Goal: Transaction & Acquisition: Purchase product/service

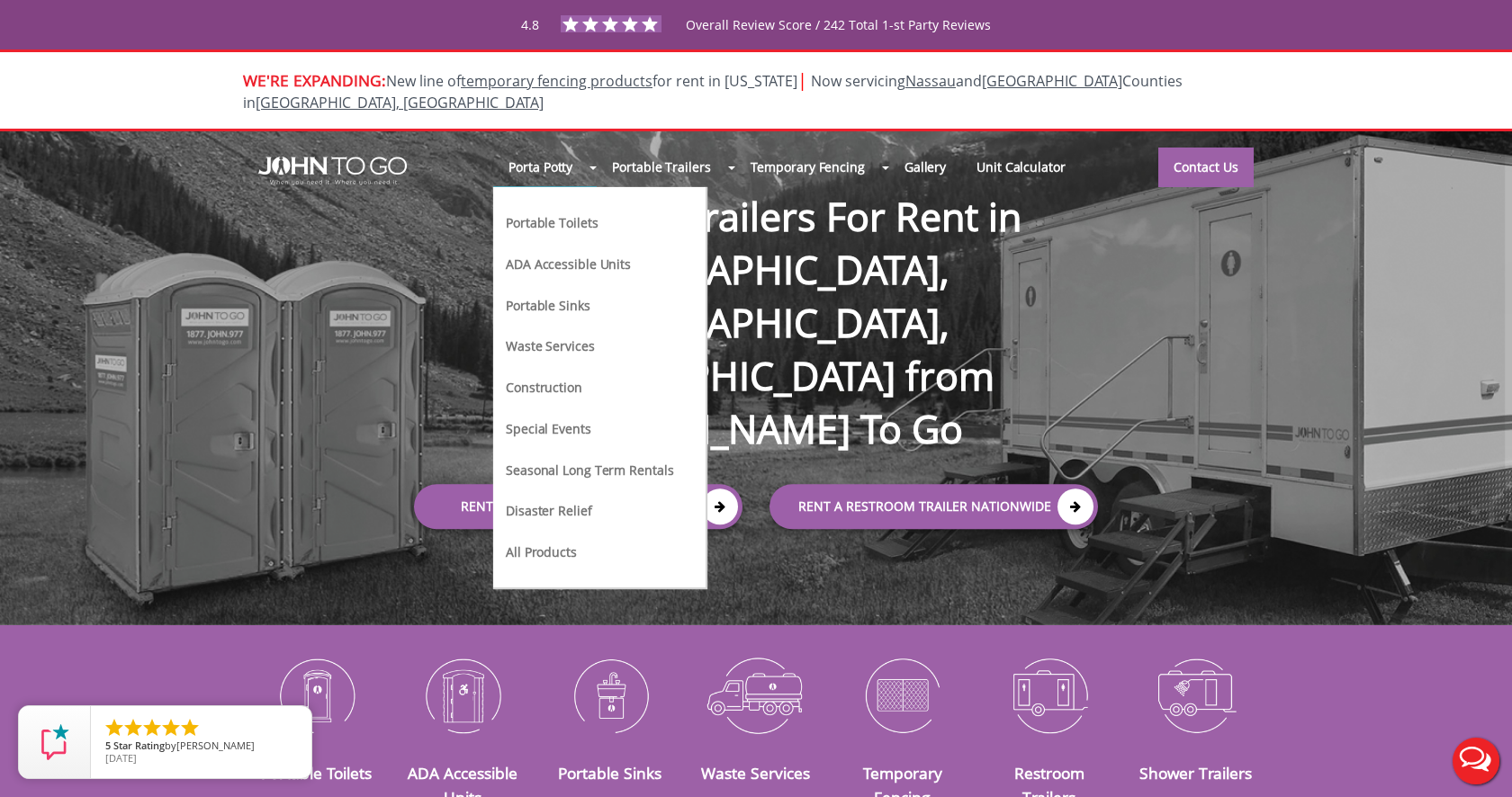
click at [547, 213] on link "Portable Toilets" at bounding box center [552, 222] width 95 height 19
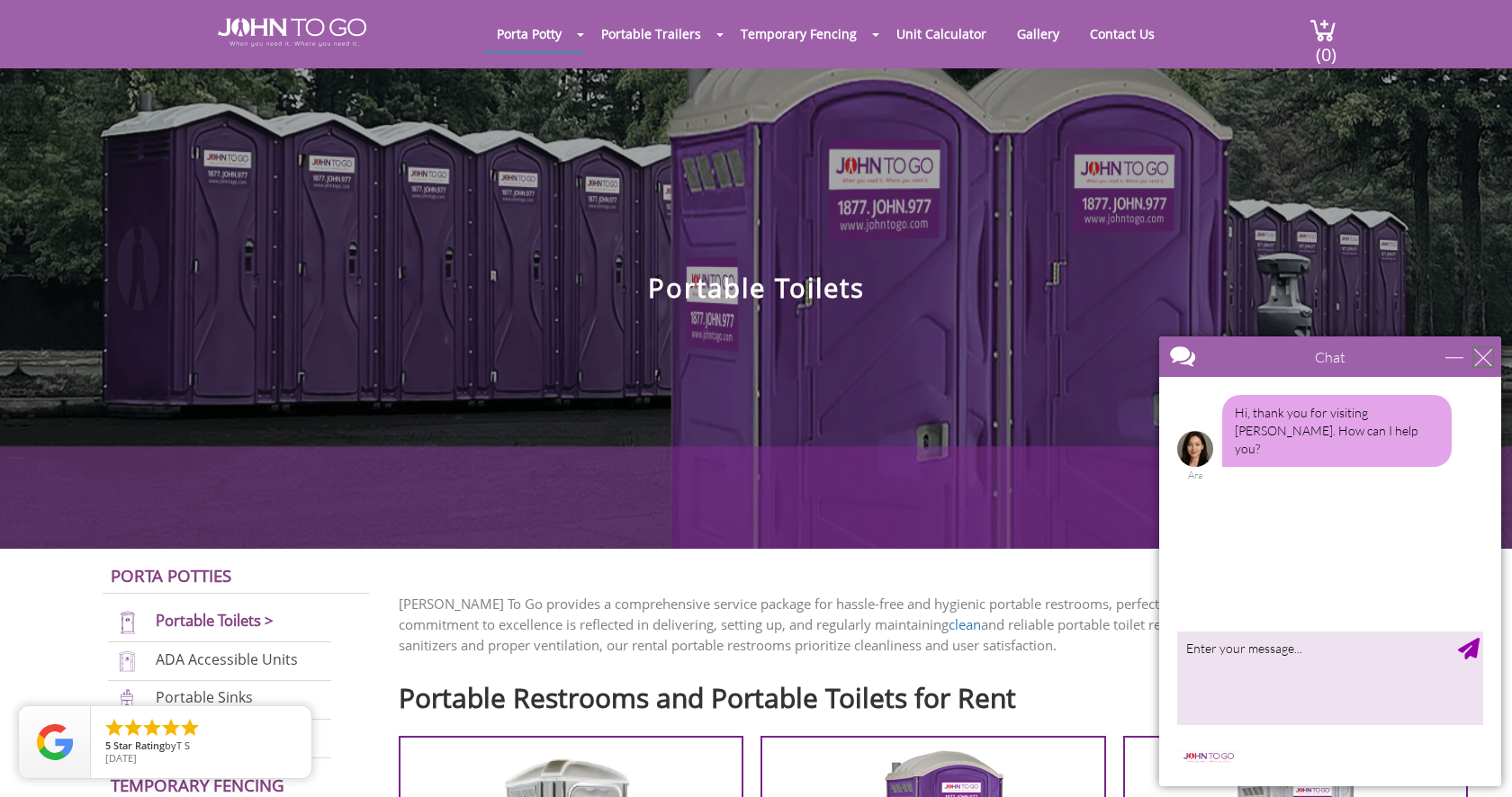
click at [1482, 359] on div "close" at bounding box center [1483, 358] width 18 height 18
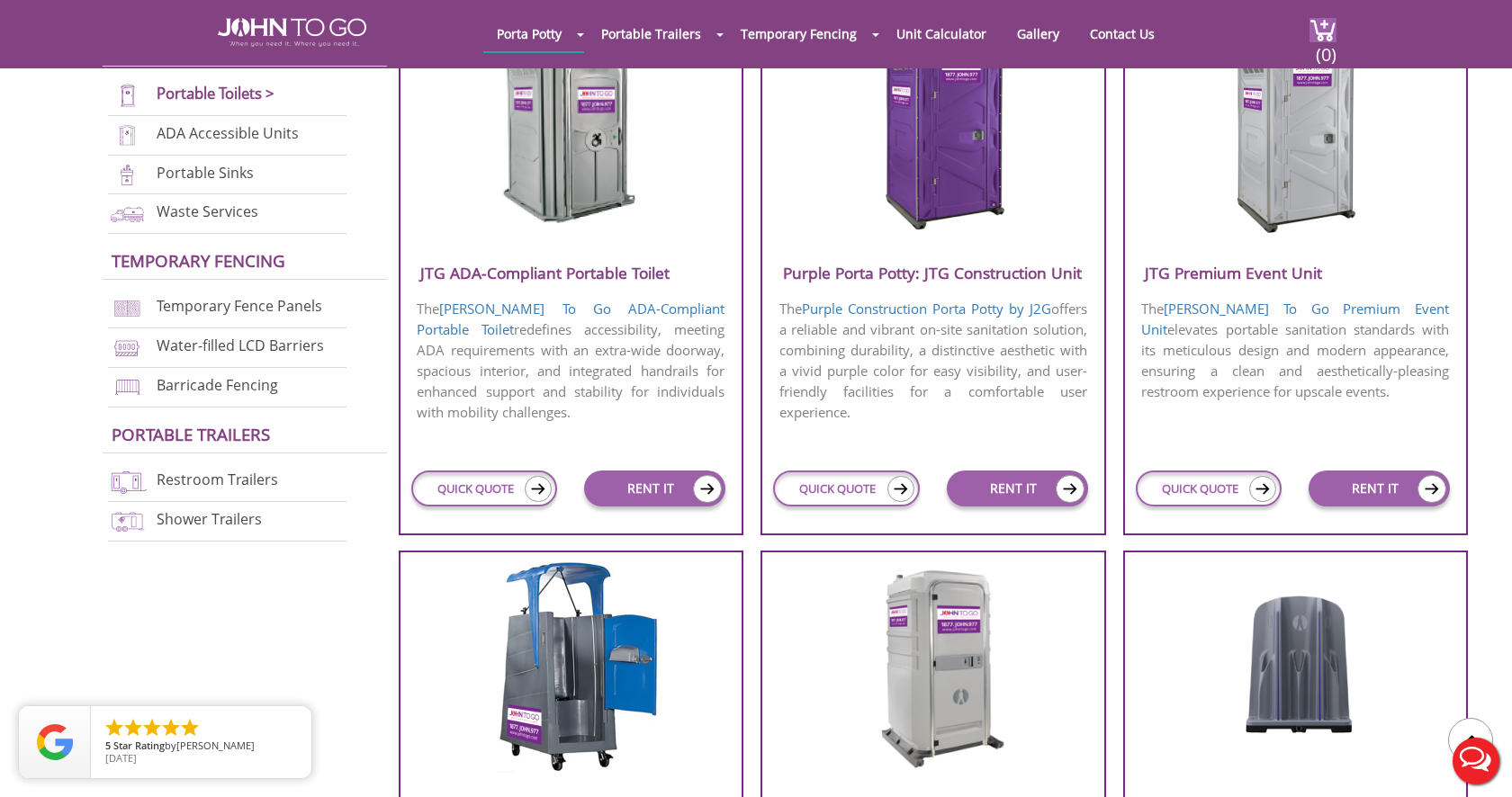
scroll to position [709, 0]
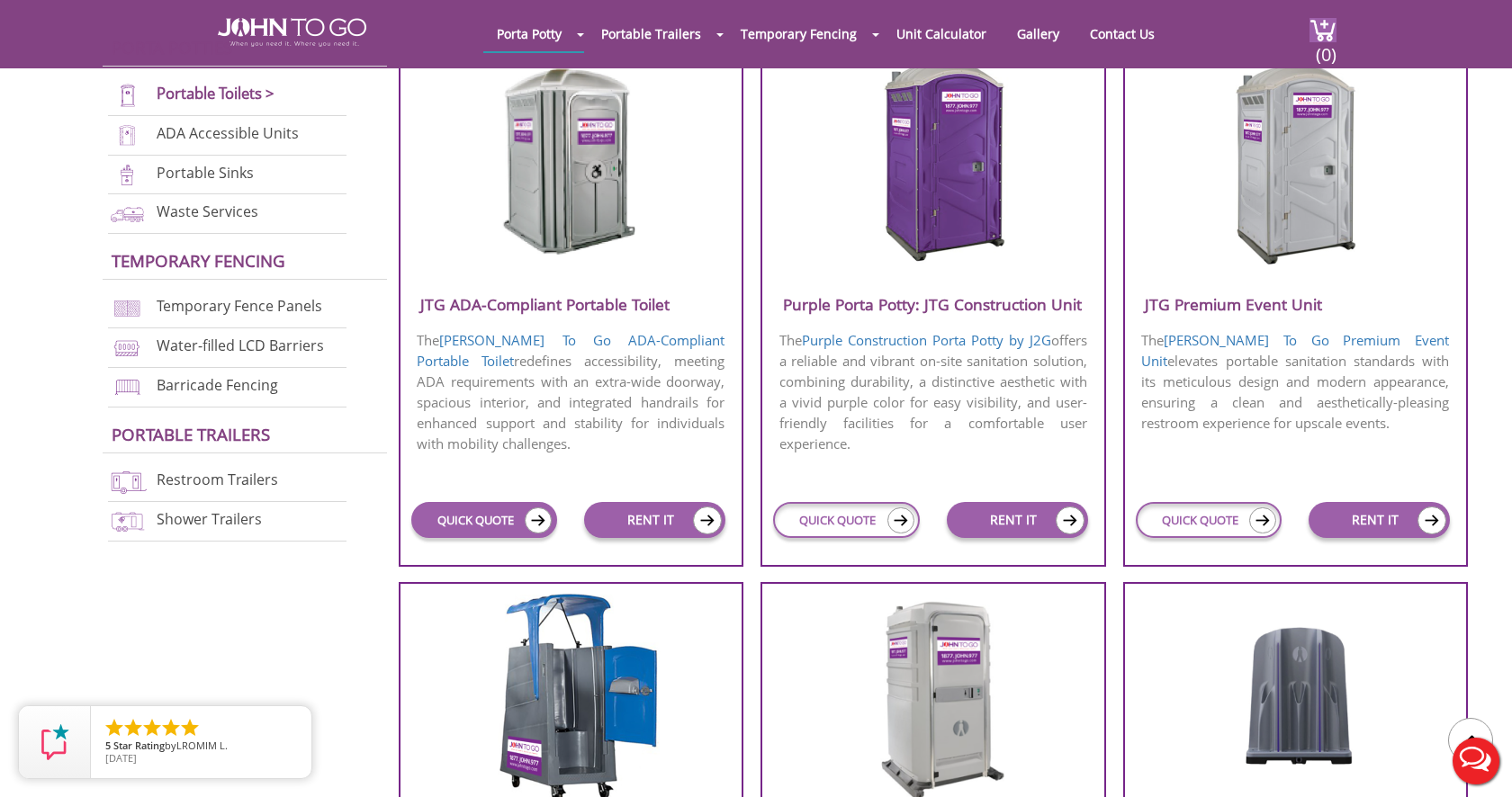
click at [470, 524] on link "QUICK QUOTE" at bounding box center [484, 521] width 147 height 36
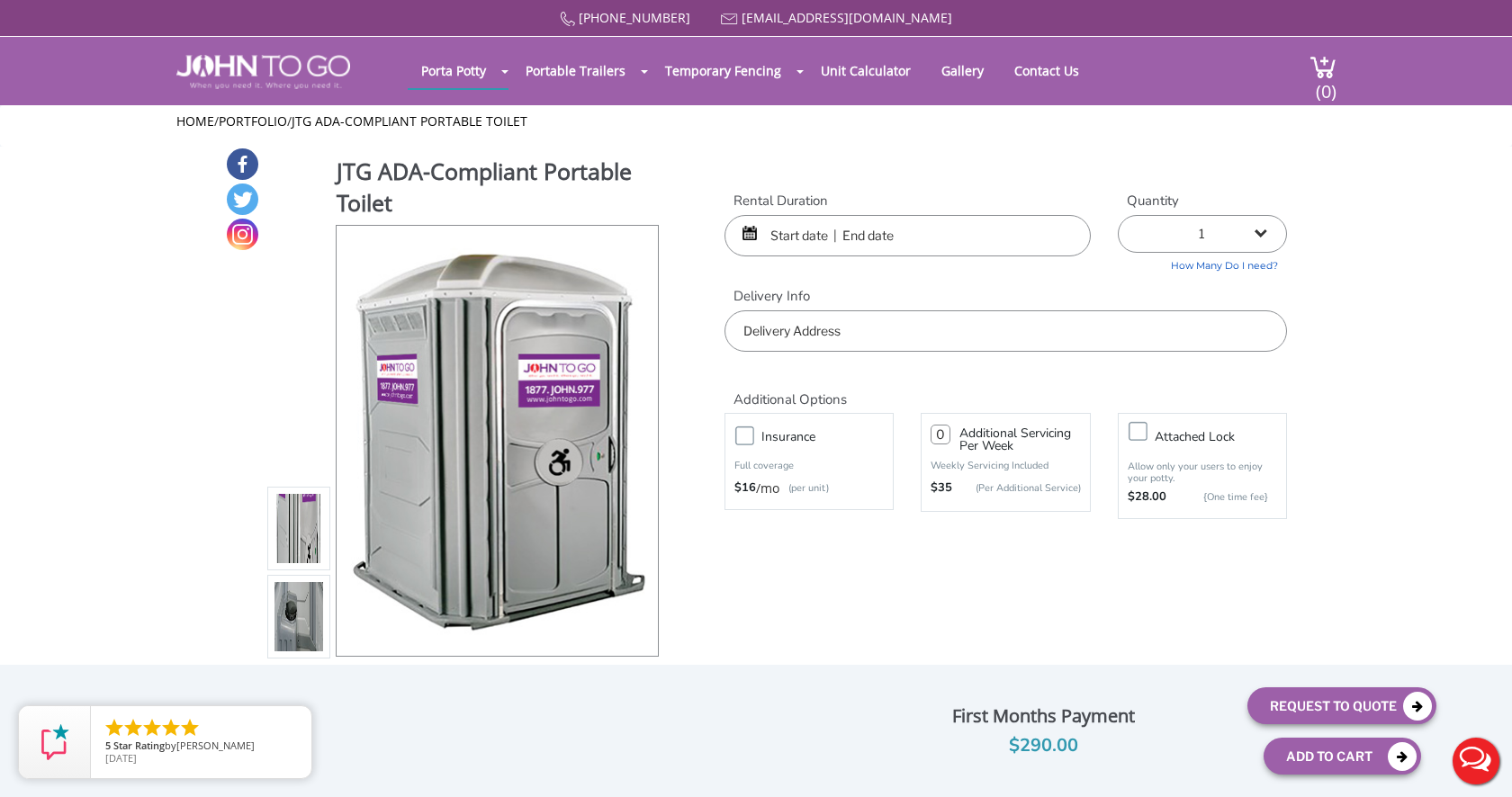
click at [808, 222] on input "text" at bounding box center [907, 236] width 367 height 41
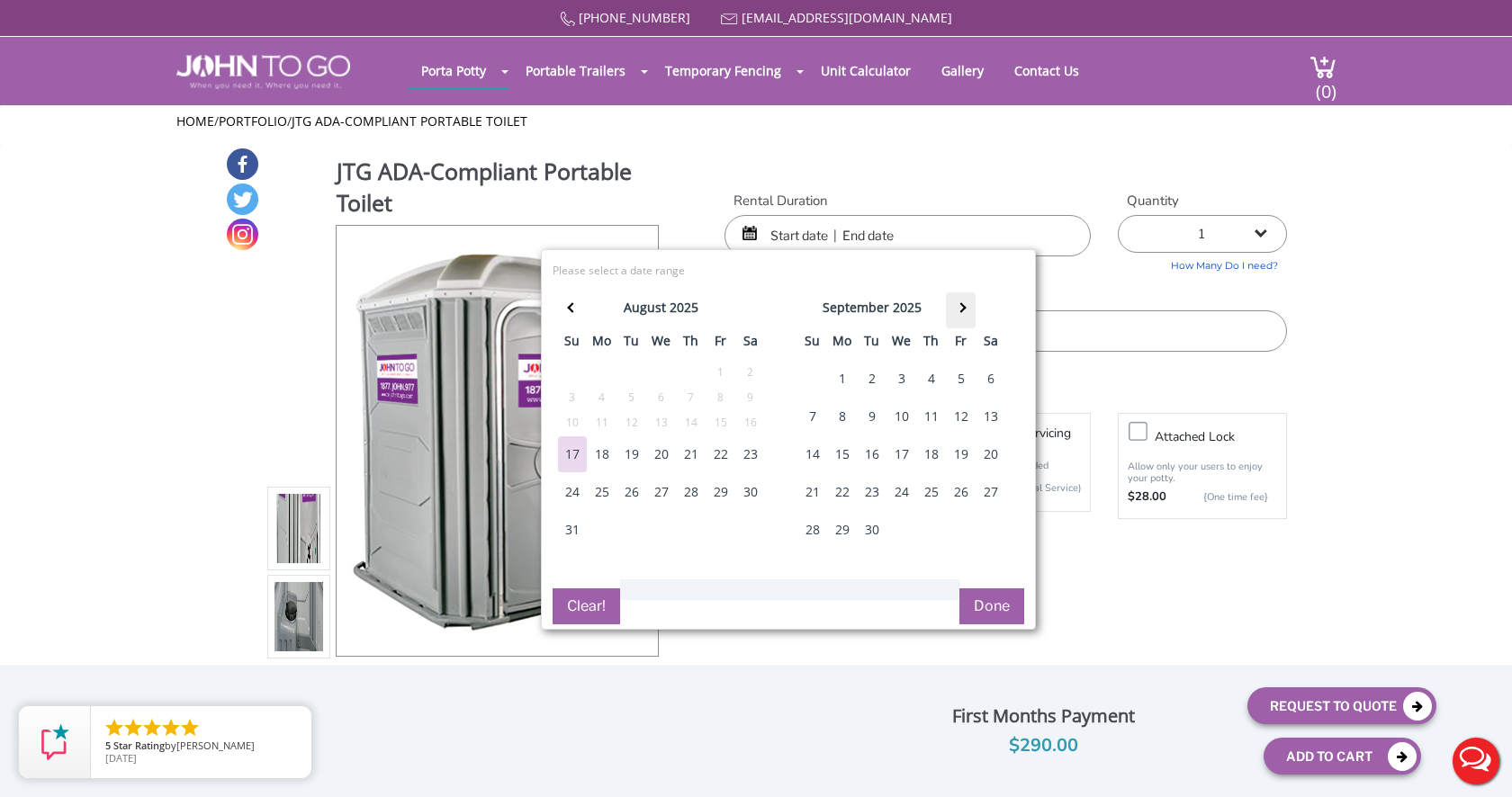
click at [961, 303] on span at bounding box center [960, 308] width 10 height 10
click at [964, 485] on div "24" at bounding box center [961, 493] width 29 height 36
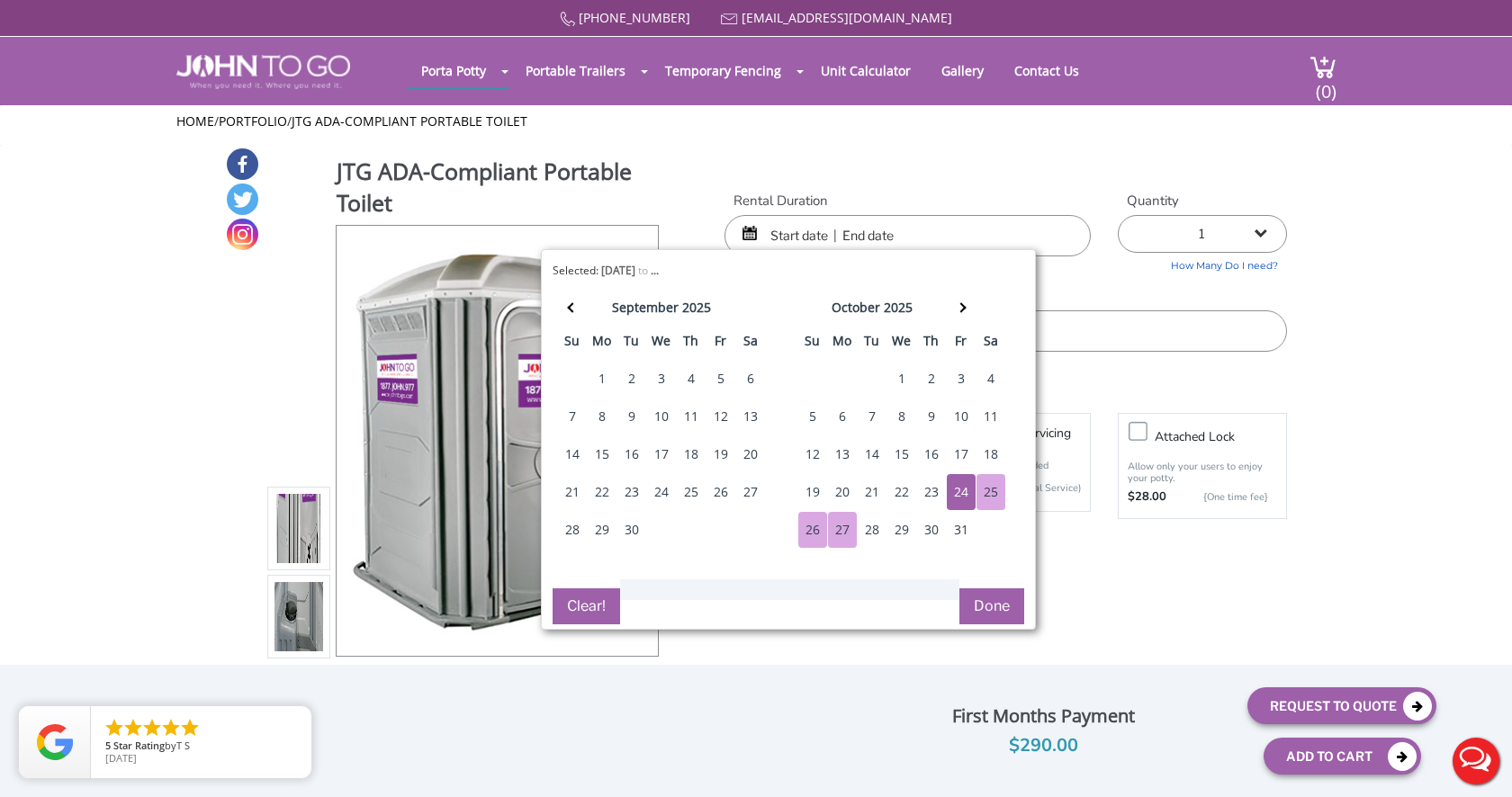
click at [841, 528] on div "27" at bounding box center [842, 530] width 29 height 36
type input "10/24/2025 to 10/27/2025"
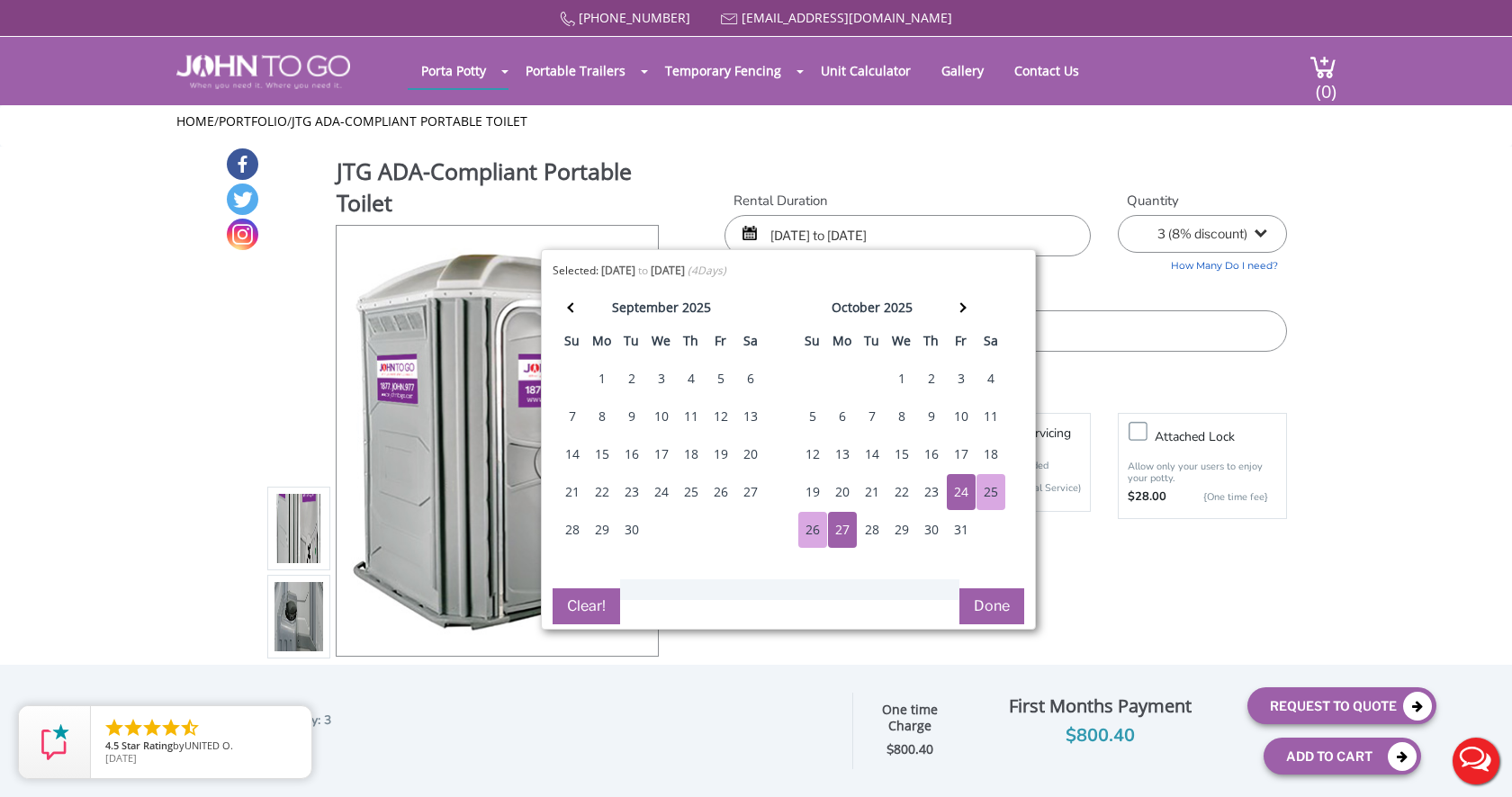
select select "2"
click at [1109, 270] on div "Rental Duration 10/24/2025 to 10/27/2025 Quantity 1 2 (5% discount) 3 (8% disco…" at bounding box center [1005, 272] width 589 height 161
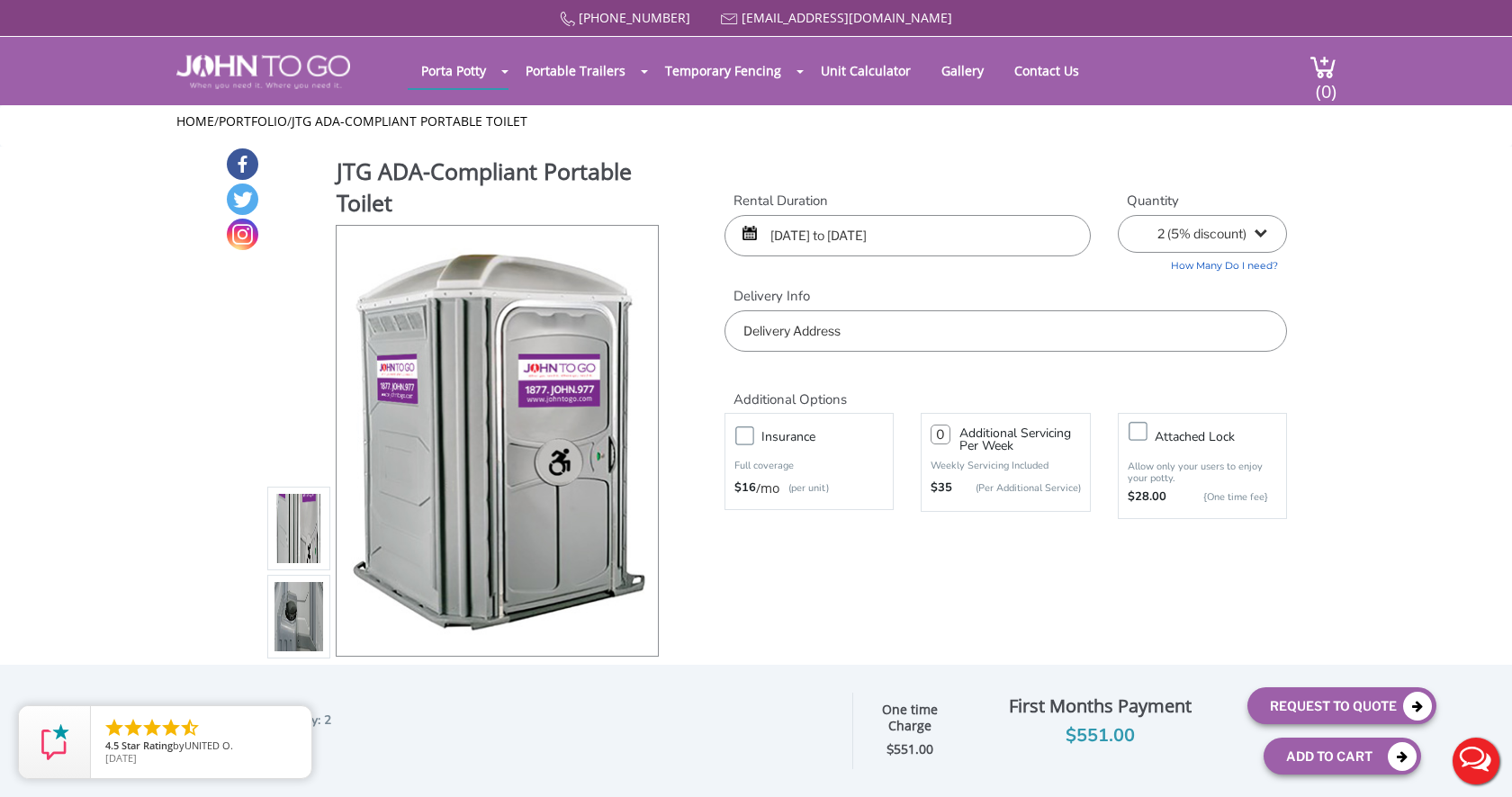
click at [948, 329] on input "text" at bounding box center [1005, 331] width 562 height 41
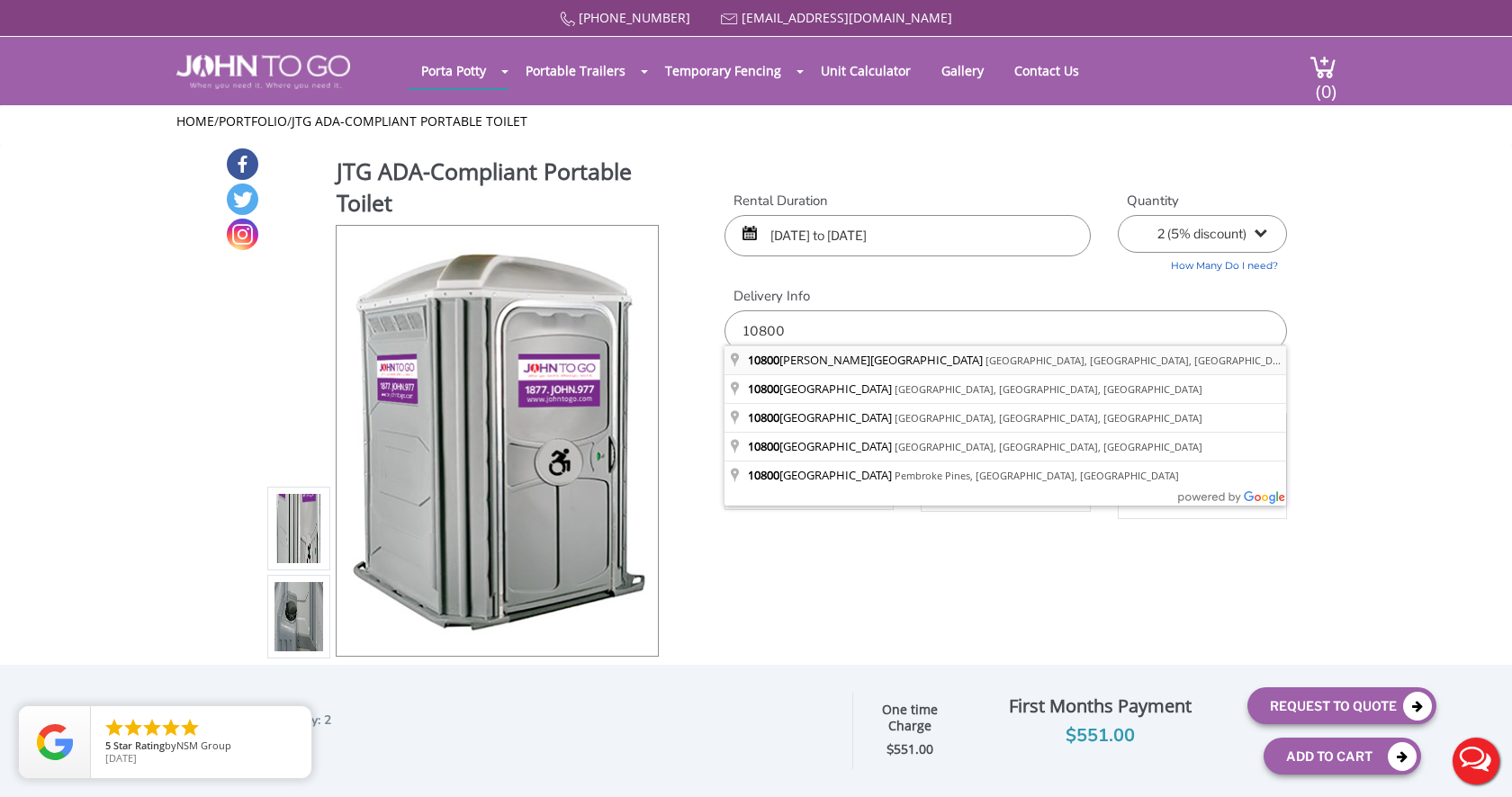
type input "10800 Collins Avenue, Miami Beach, FL, USA"
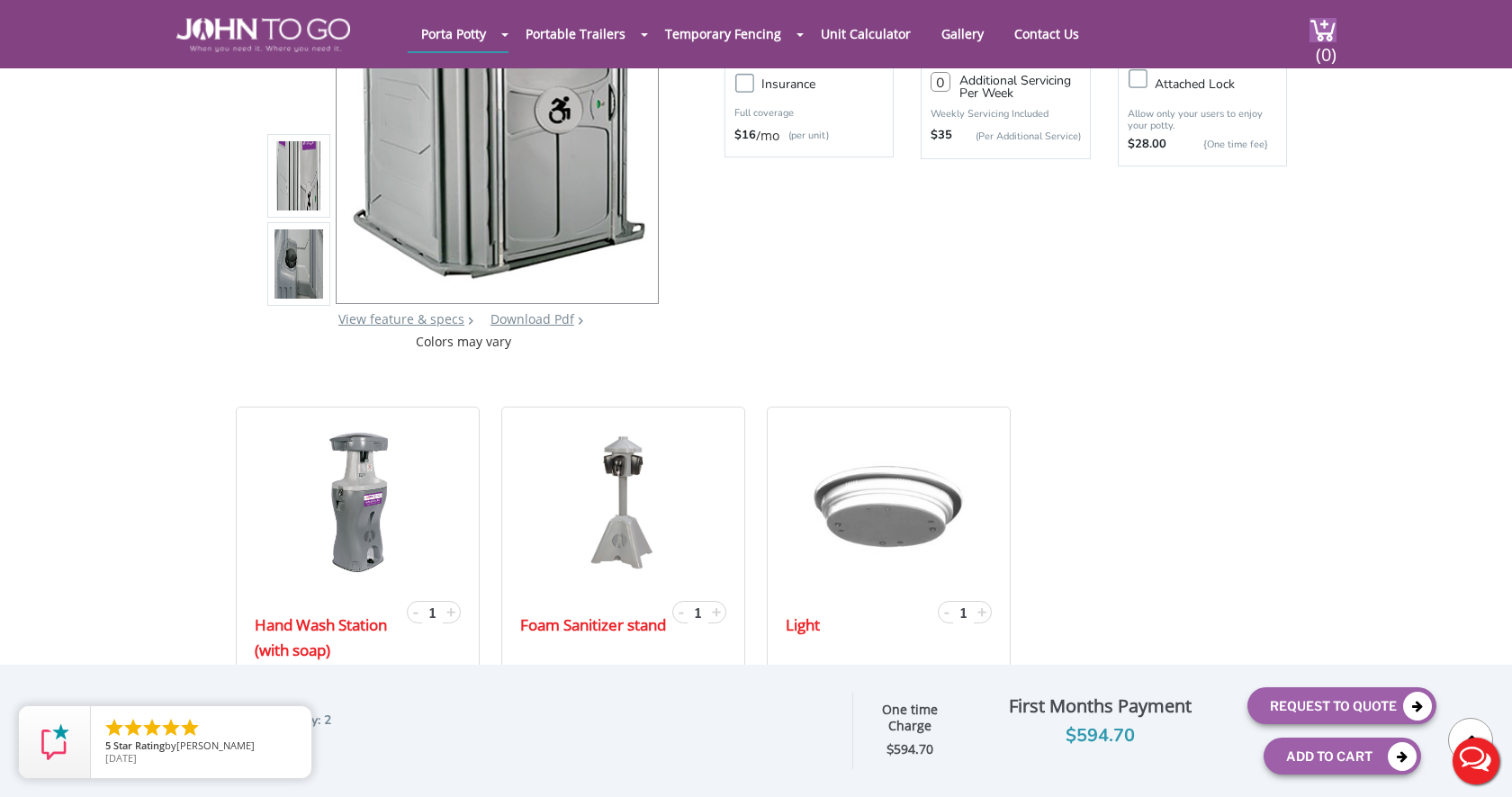
scroll to position [286, 0]
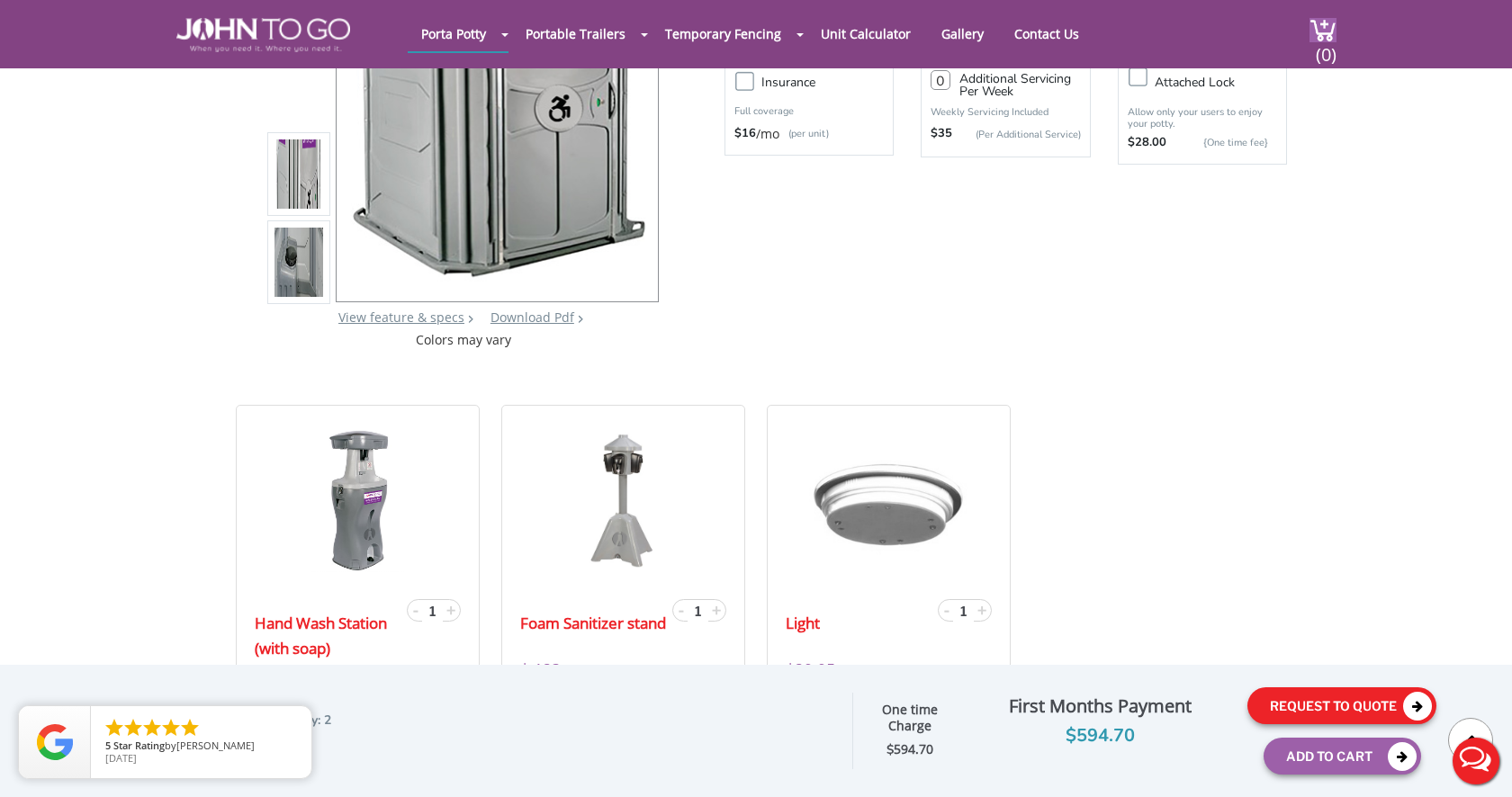
click at [1323, 711] on button "Request To Quote" at bounding box center [1342, 705] width 189 height 37
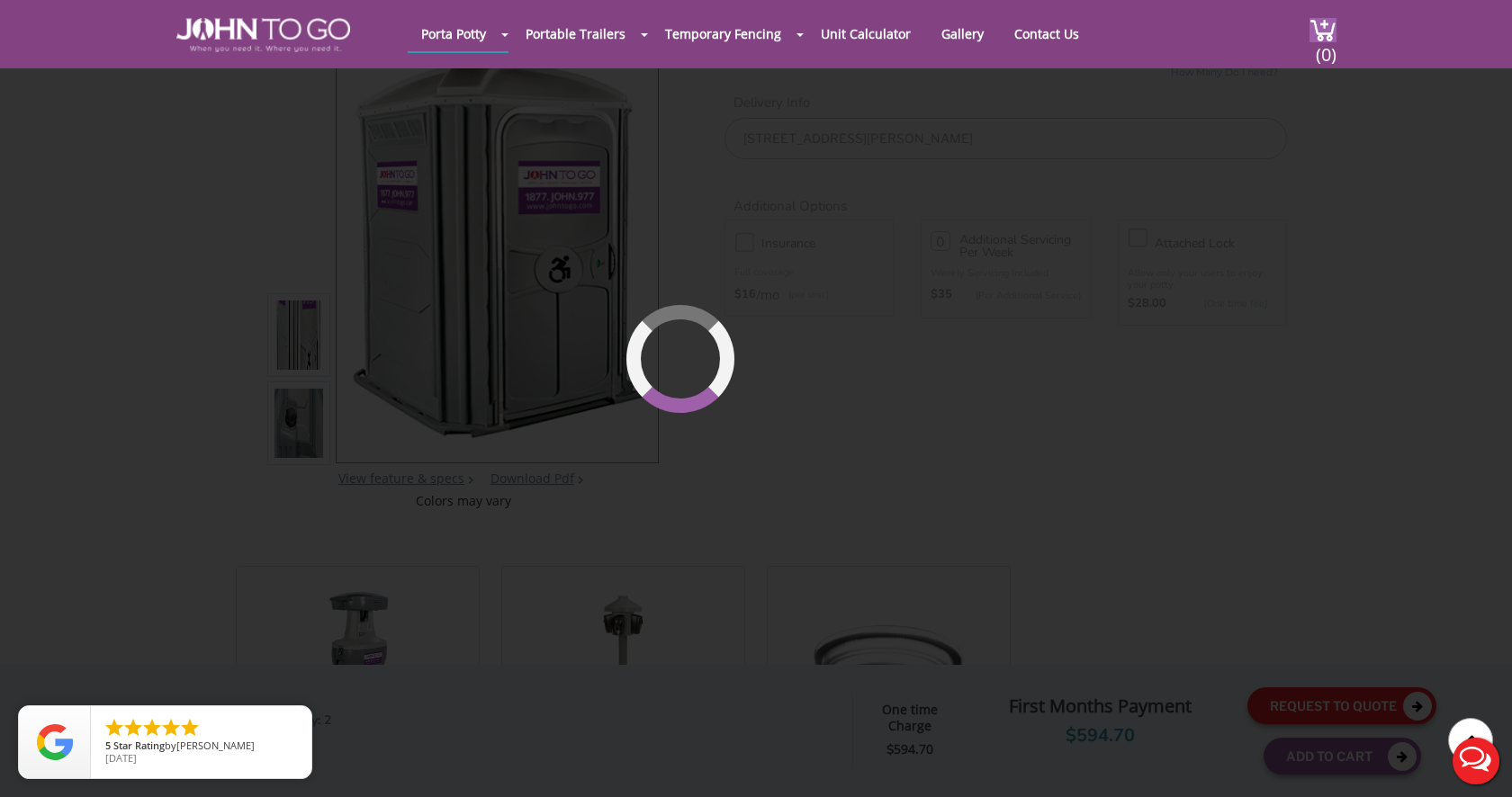
scroll to position [123, 0]
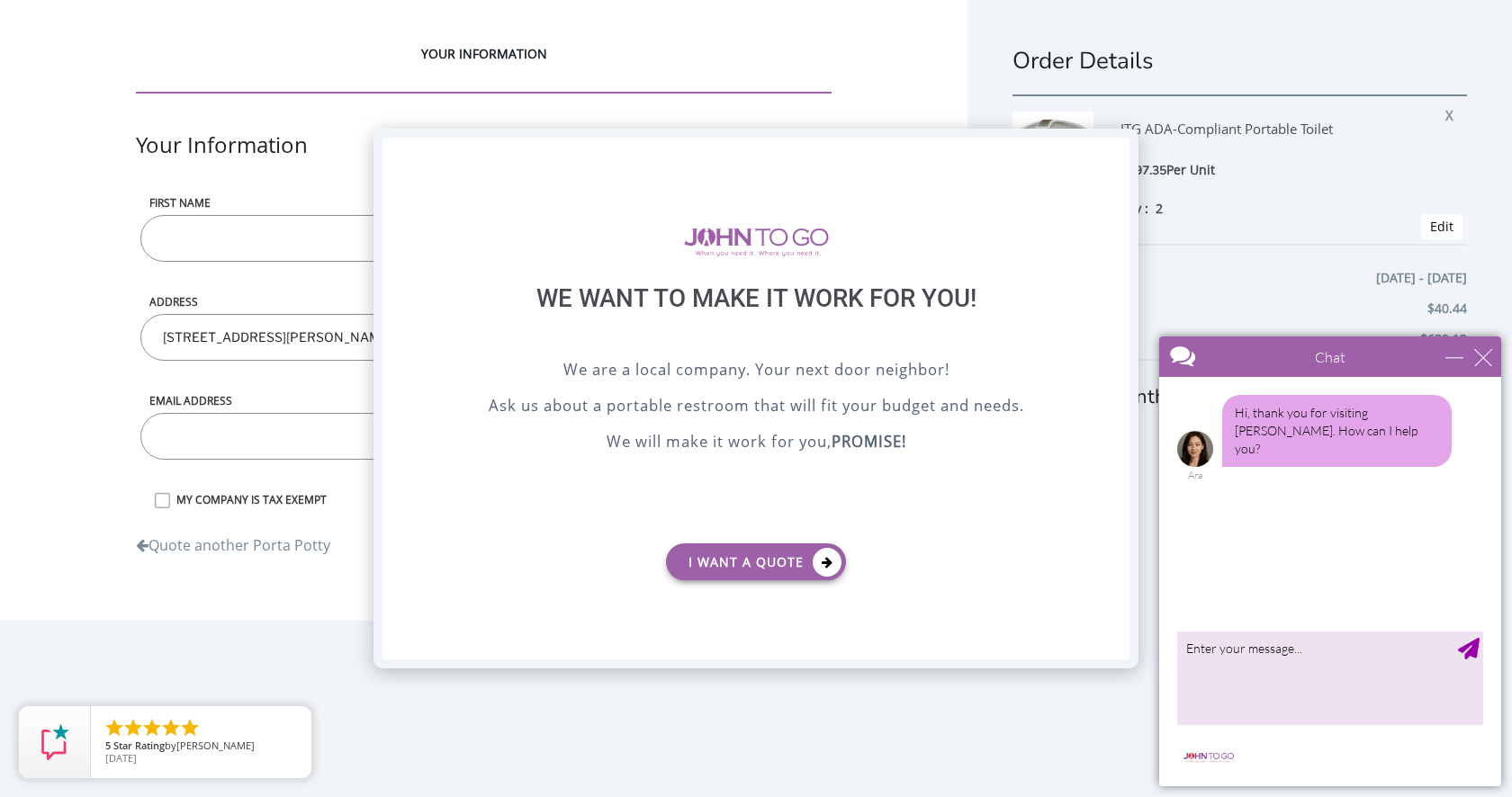
click at [1114, 150] on div "X" at bounding box center [1115, 153] width 28 height 31
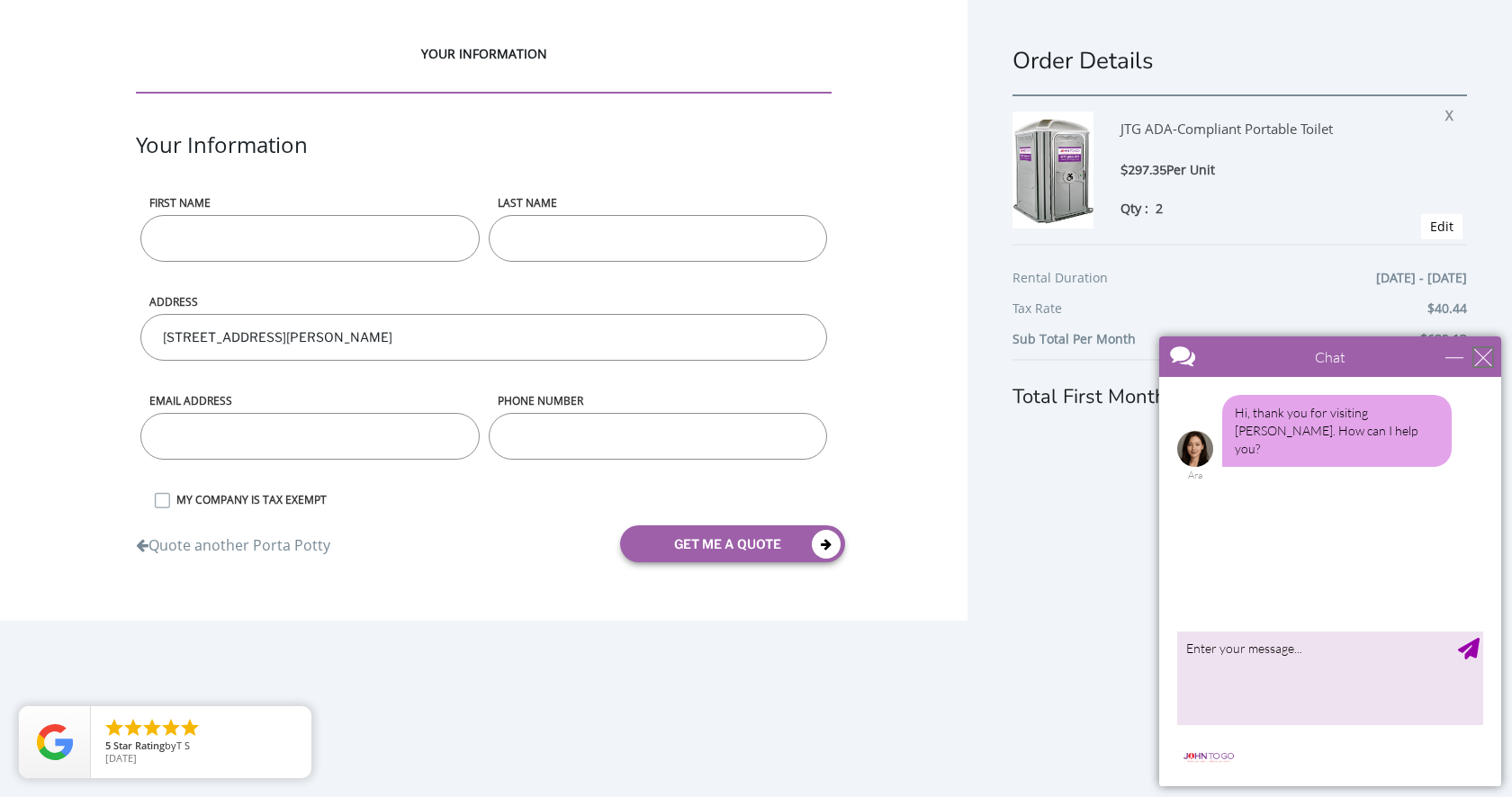
click at [1483, 358] on div "close" at bounding box center [1483, 358] width 18 height 18
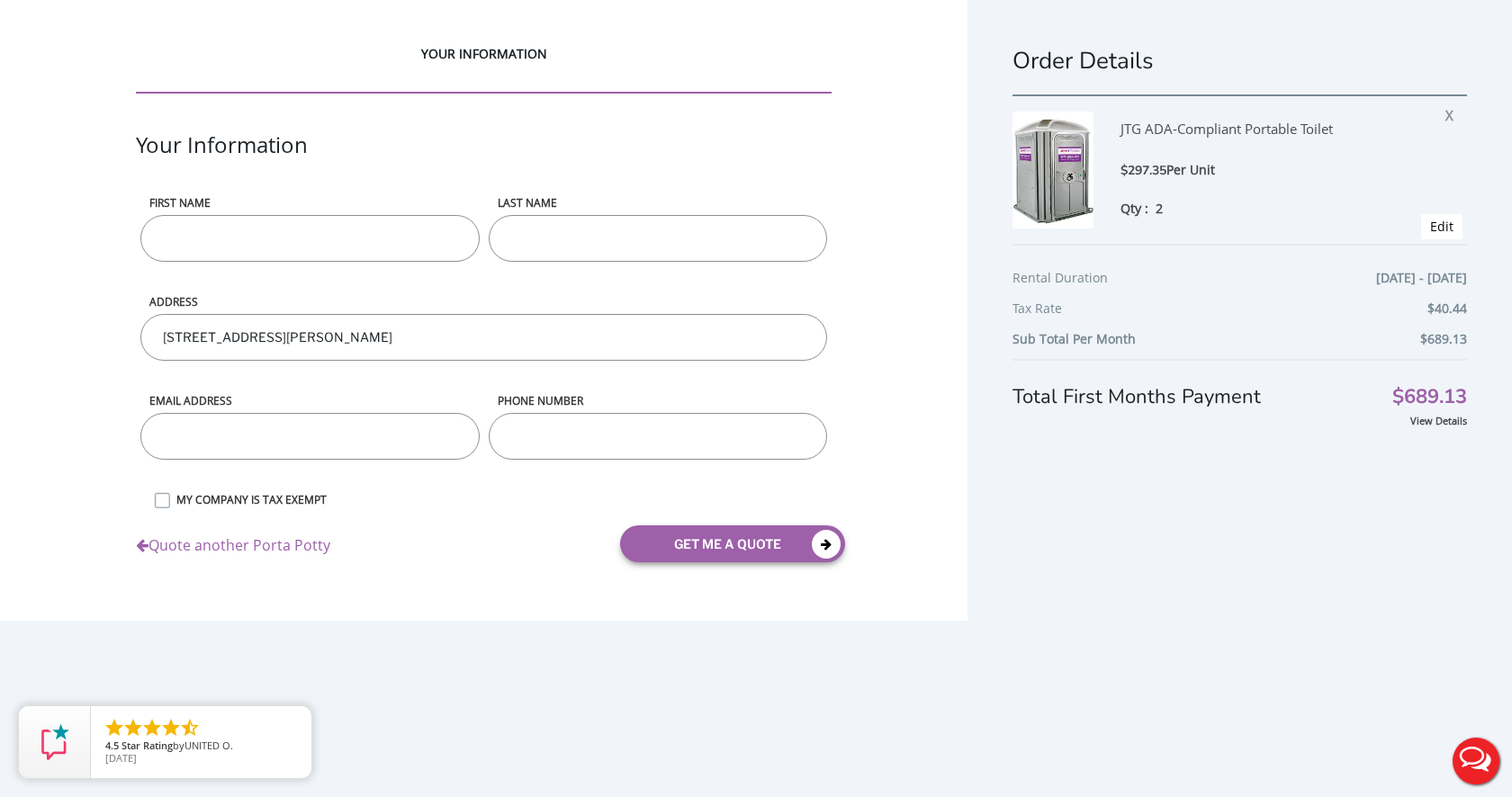
click at [233, 540] on link "Quote another Porta Potty" at bounding box center [233, 540] width 195 height 30
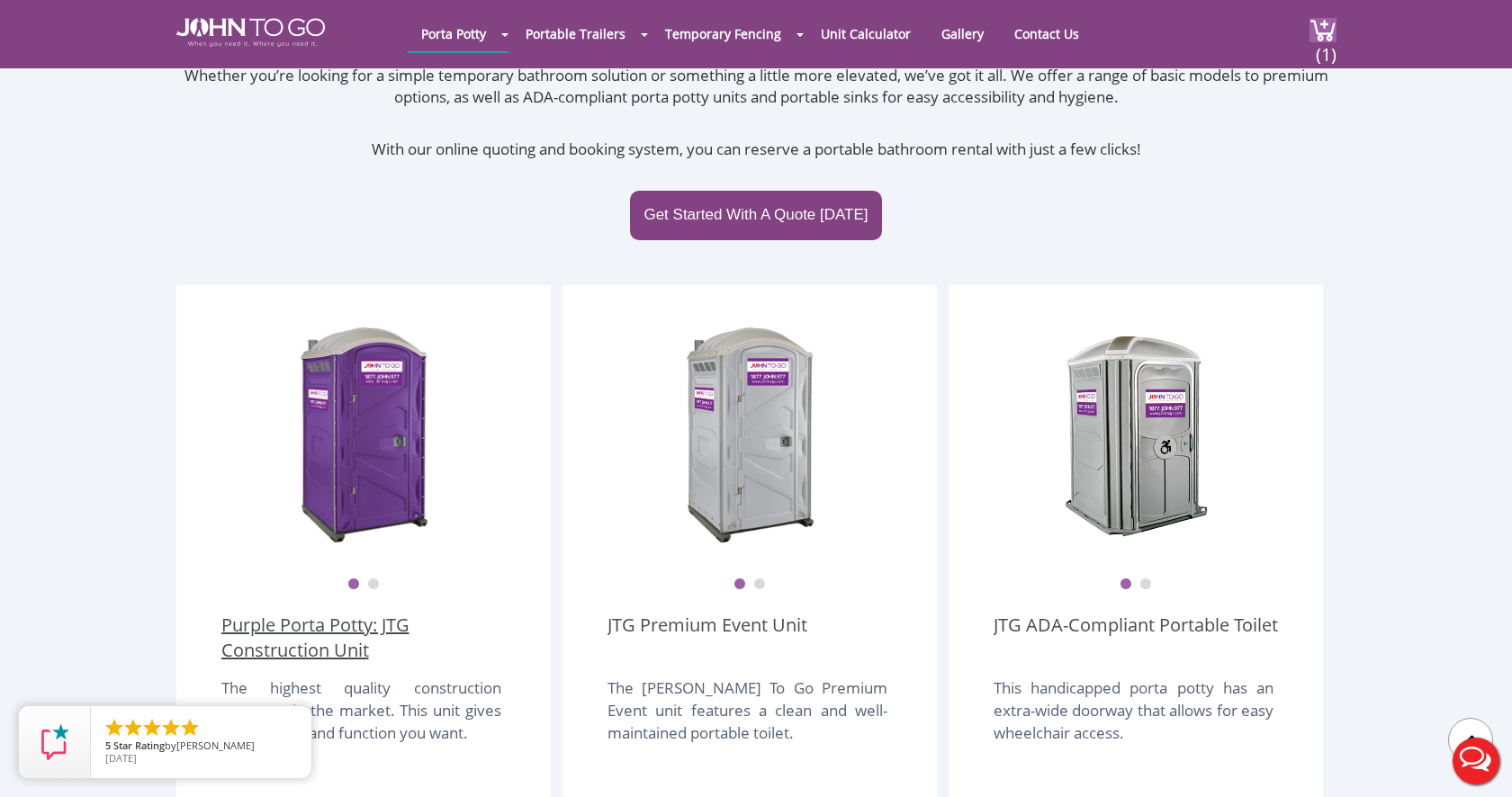
scroll to position [302, 0]
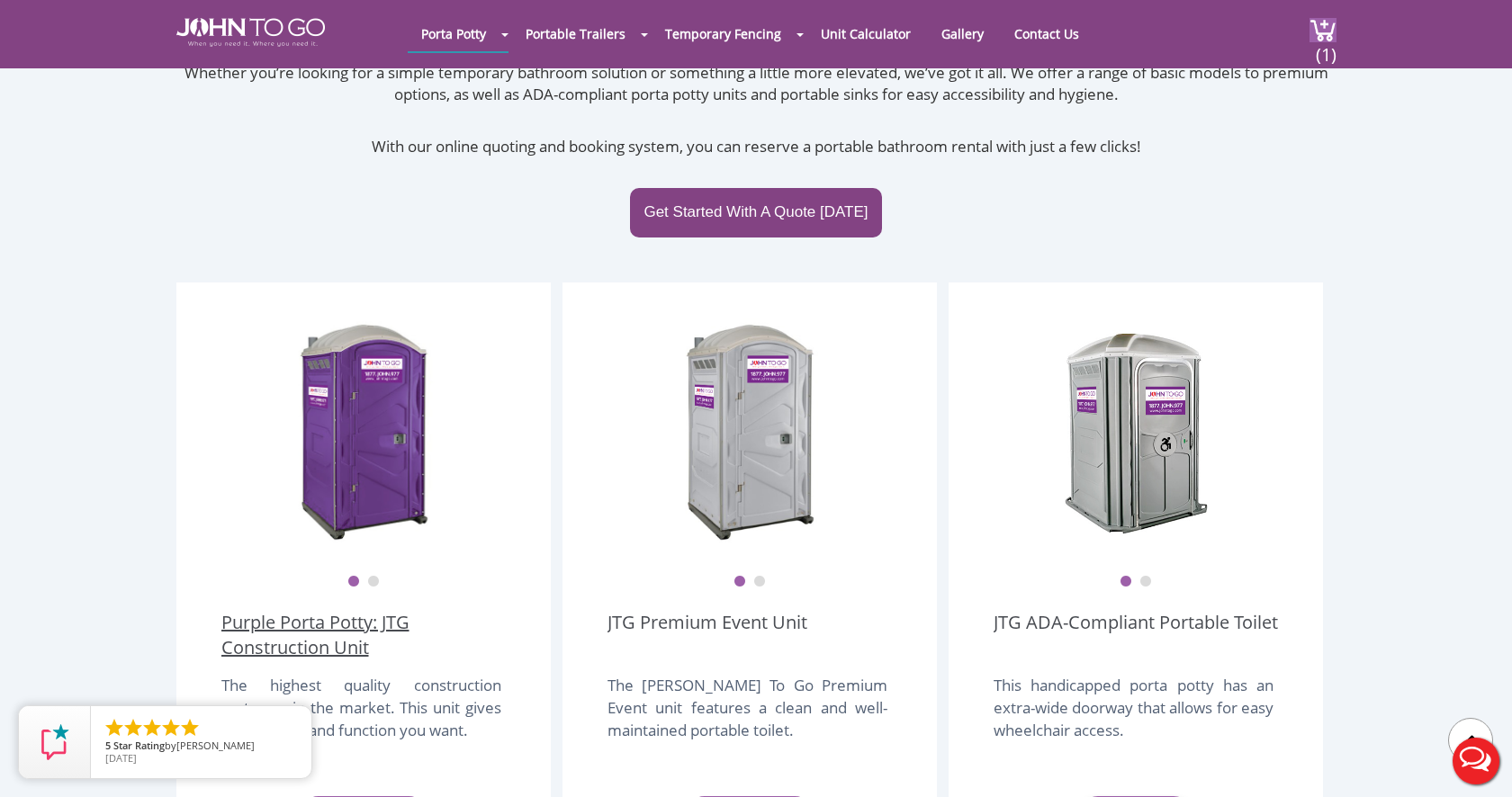
click at [336, 610] on link "Purple Porta Potty: JTG Construction Unit" at bounding box center [364, 635] width 285 height 50
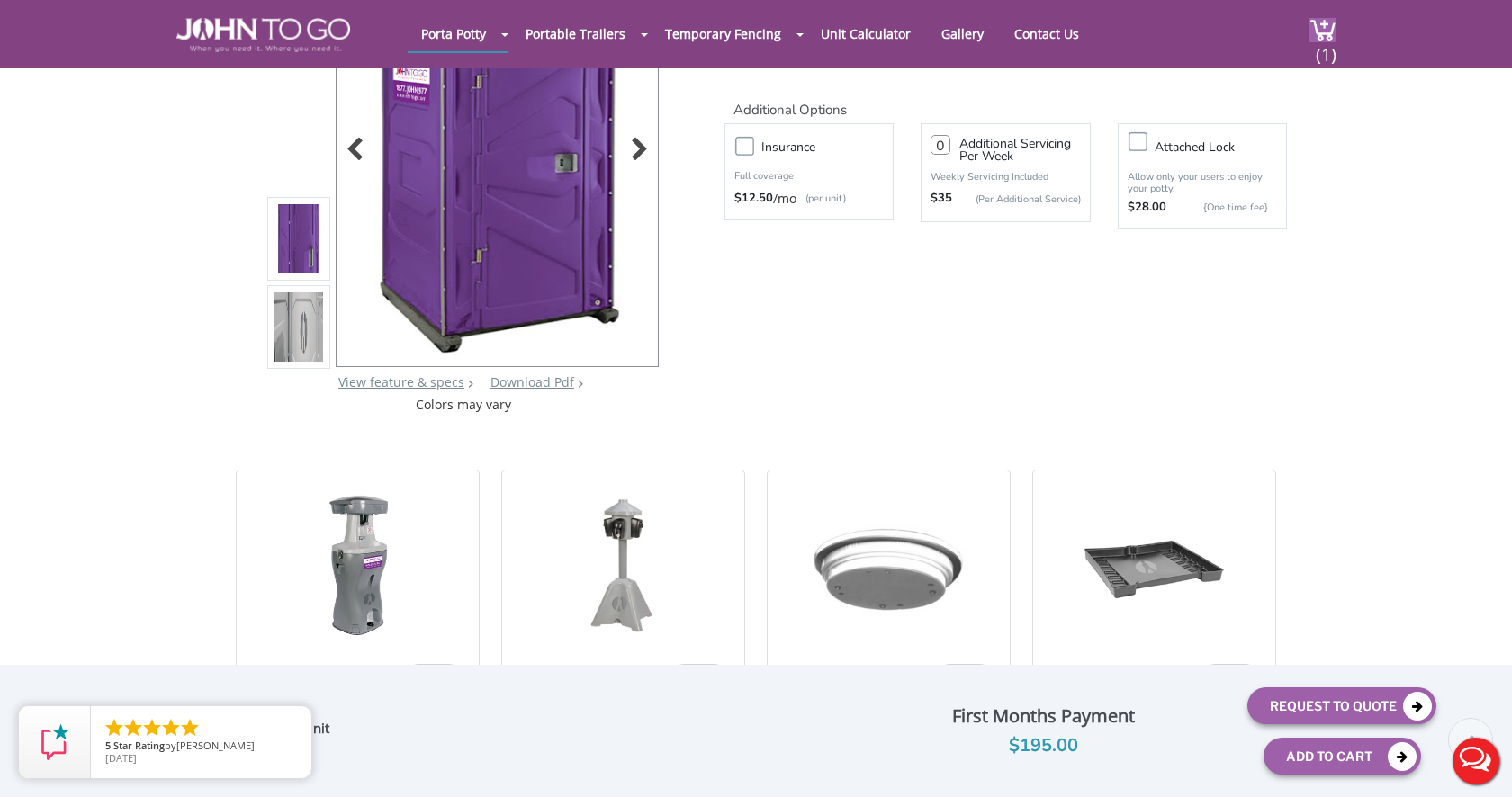
scroll to position [224, 0]
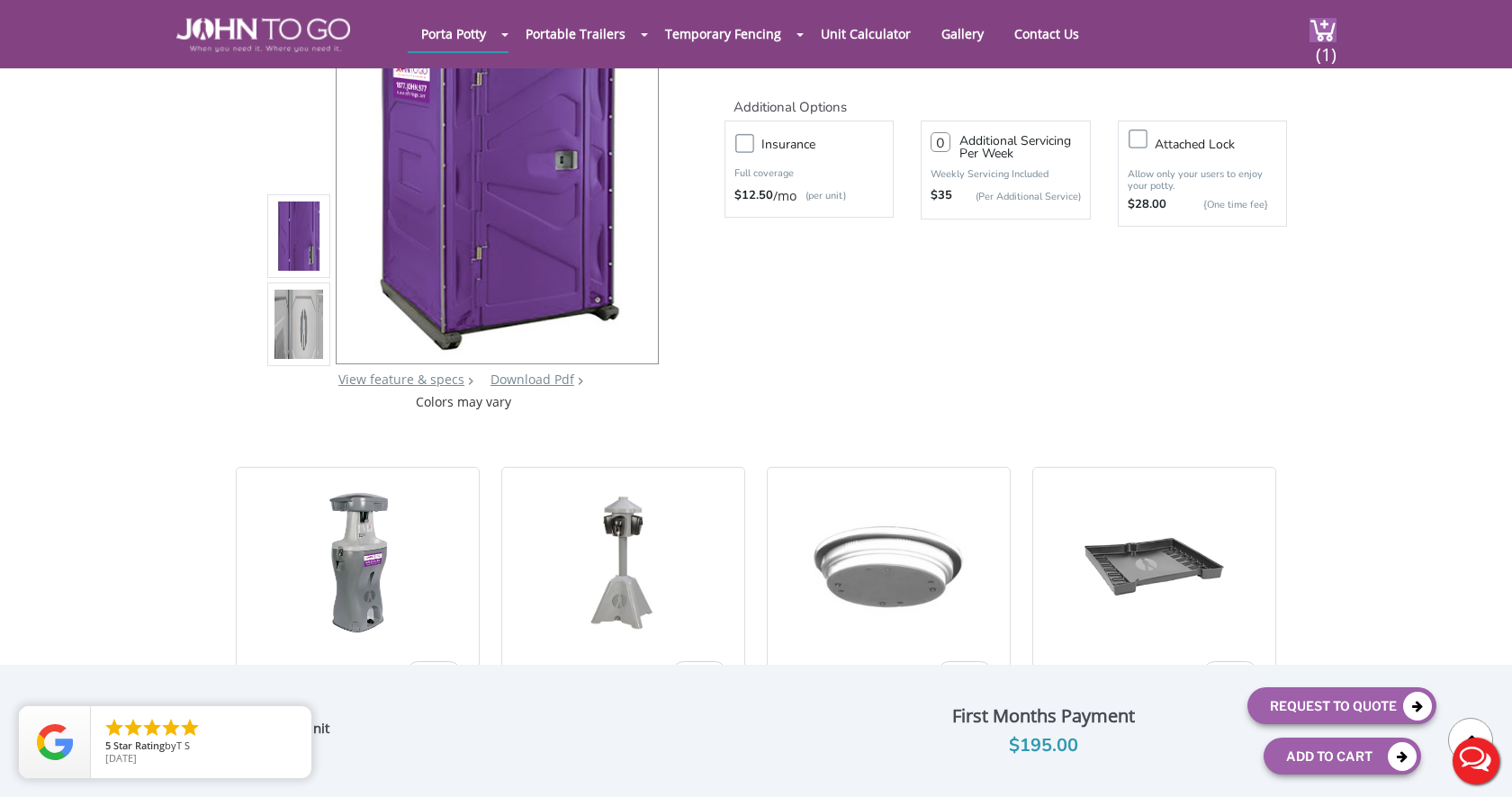
click at [418, 378] on link "View feature & specs" at bounding box center [402, 379] width 126 height 17
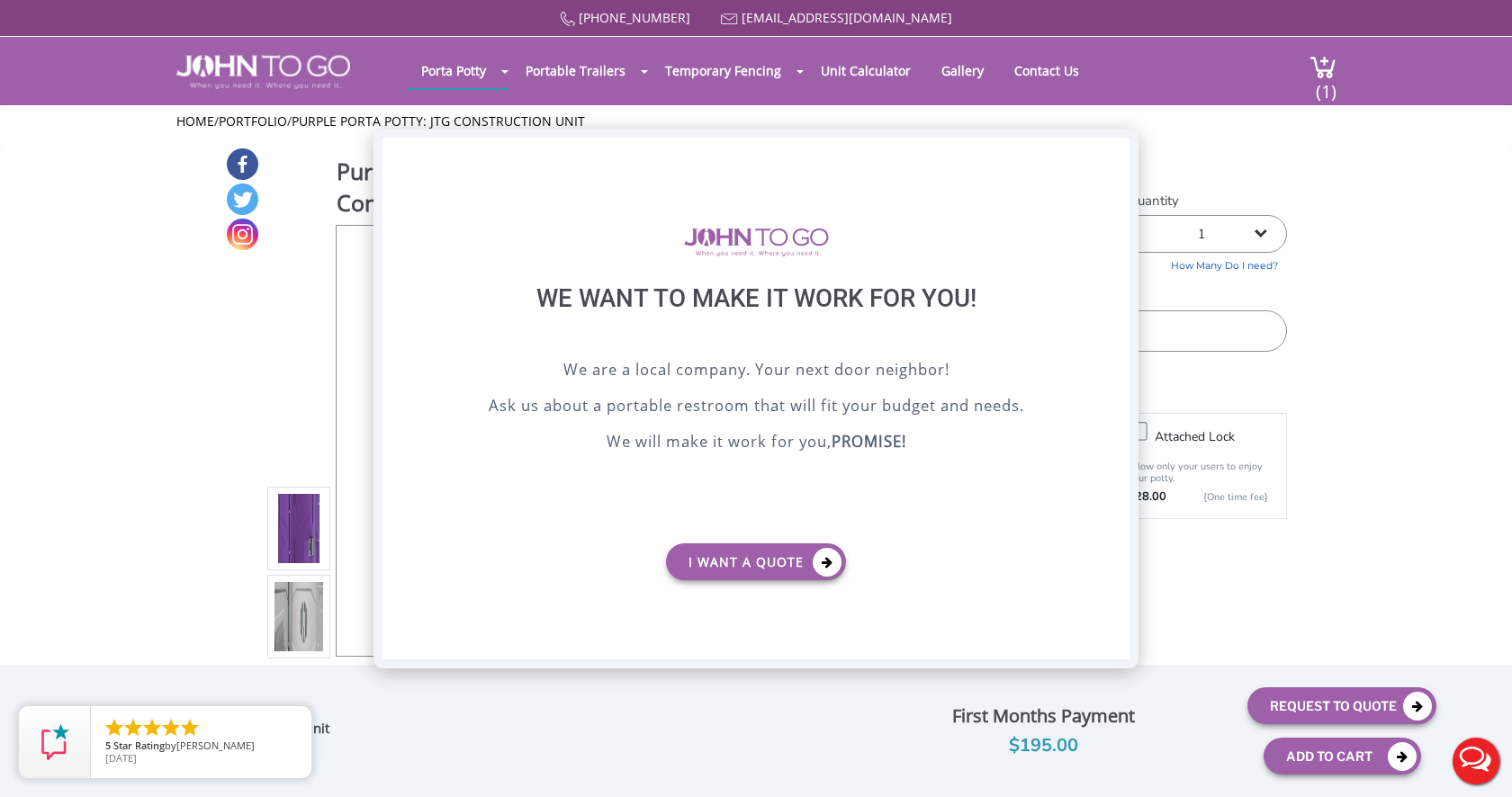
click at [1112, 151] on div "X" at bounding box center [1115, 153] width 28 height 31
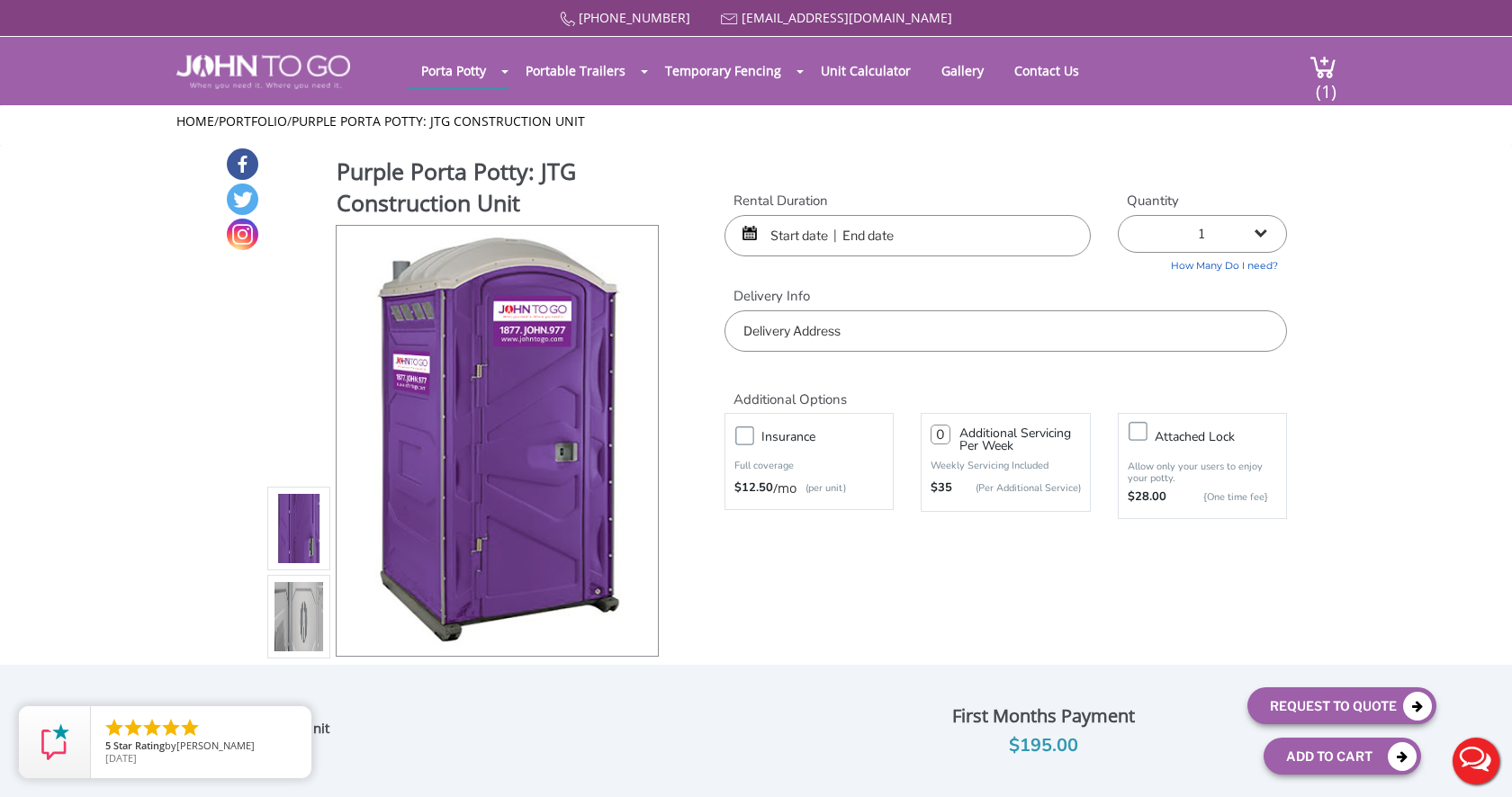
click at [810, 226] on input "text" at bounding box center [907, 236] width 367 height 41
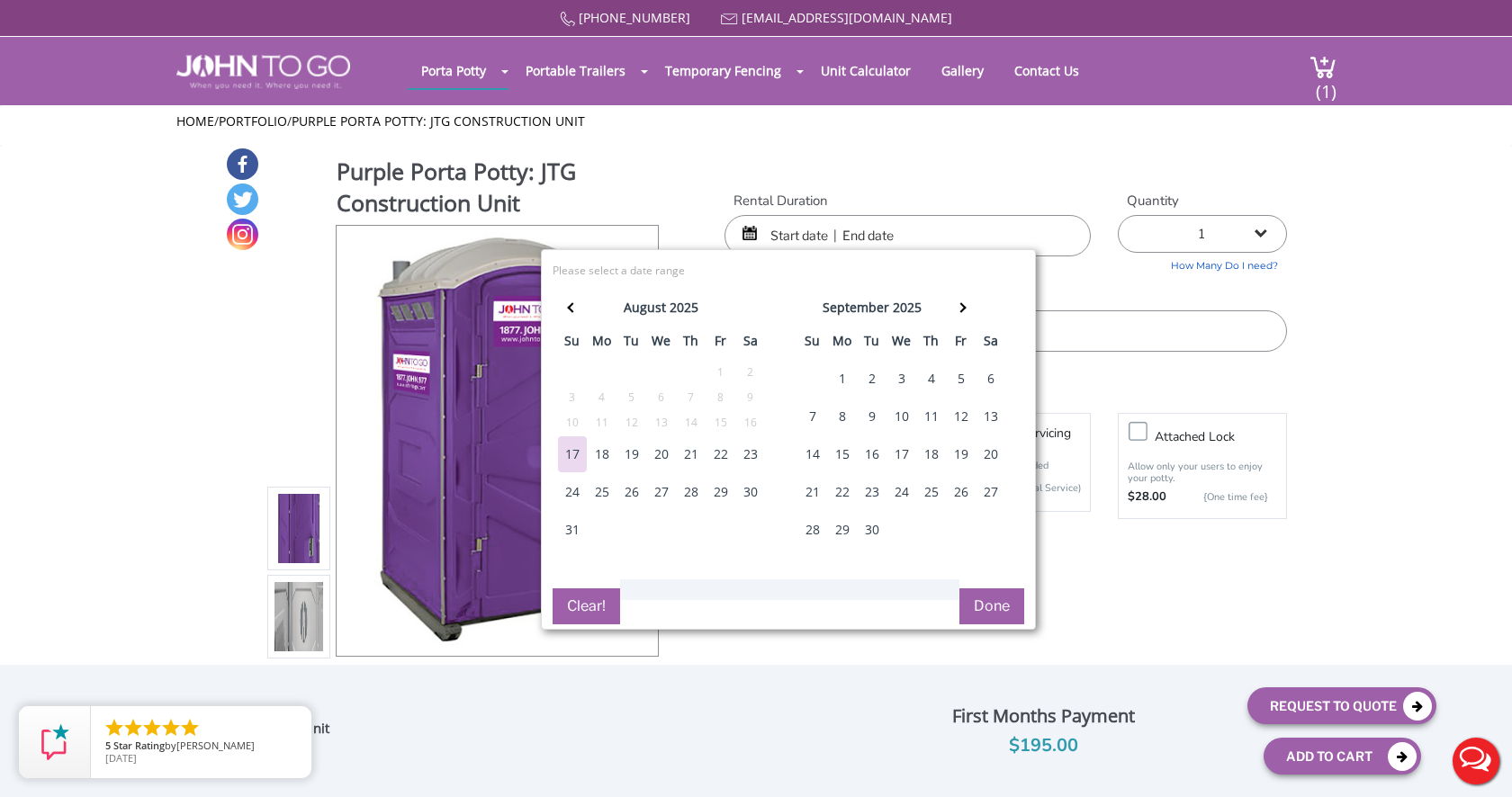
click at [659, 177] on h1 "Purple Porta Potty: JTG Construction Unit" at bounding box center [499, 189] width 324 height 68
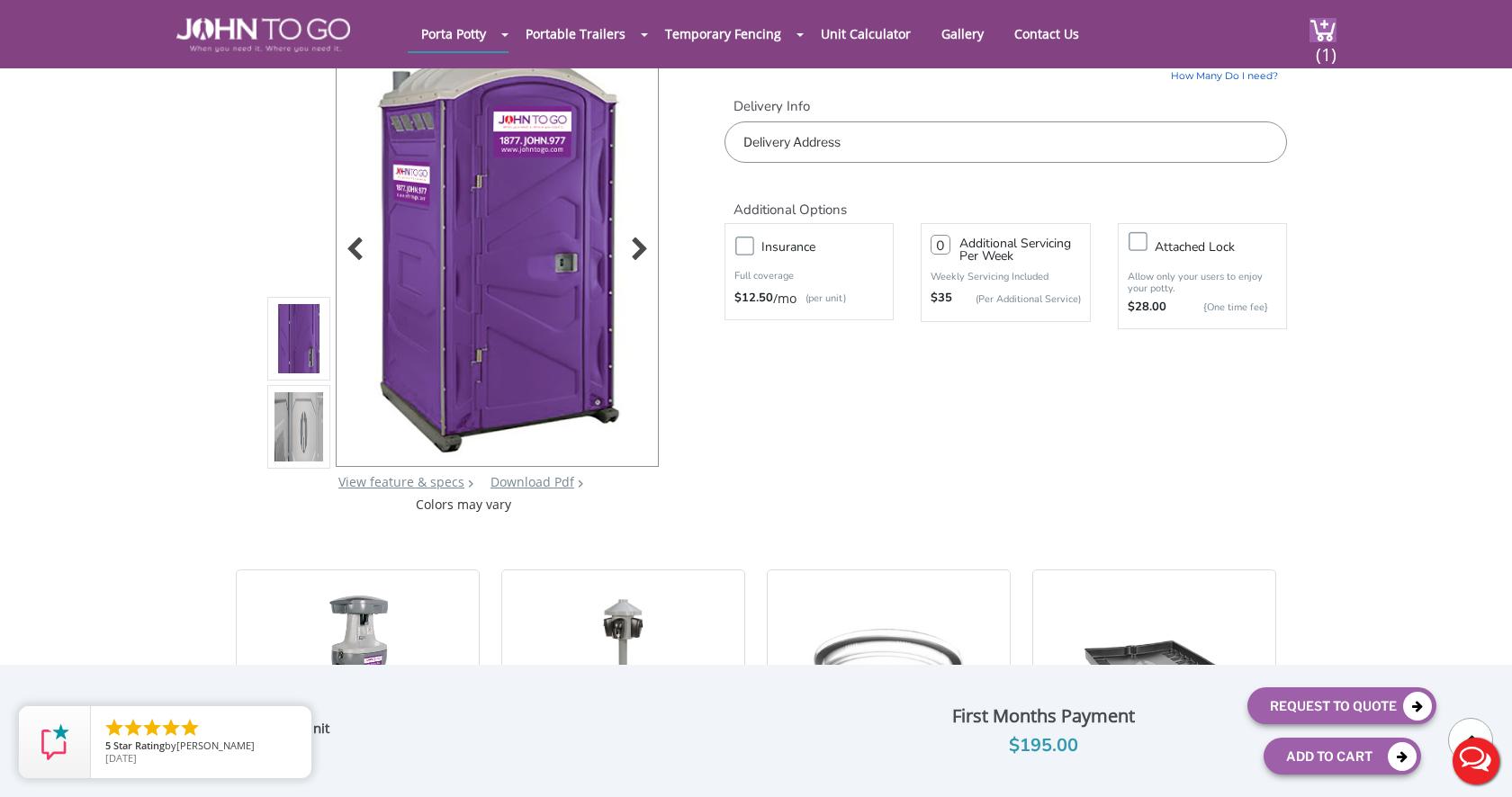
scroll to position [123, 0]
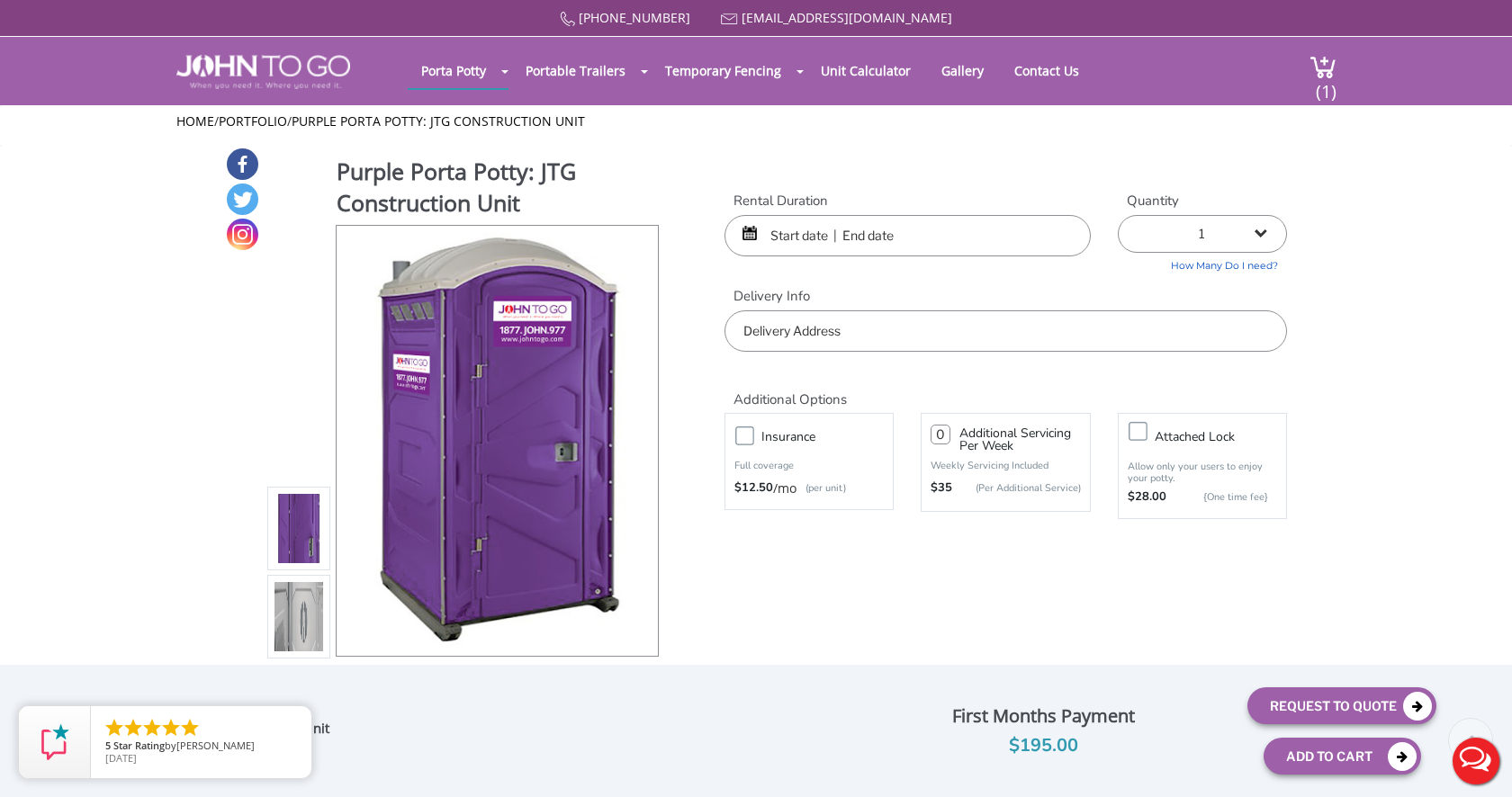
scroll to position [-8, 0]
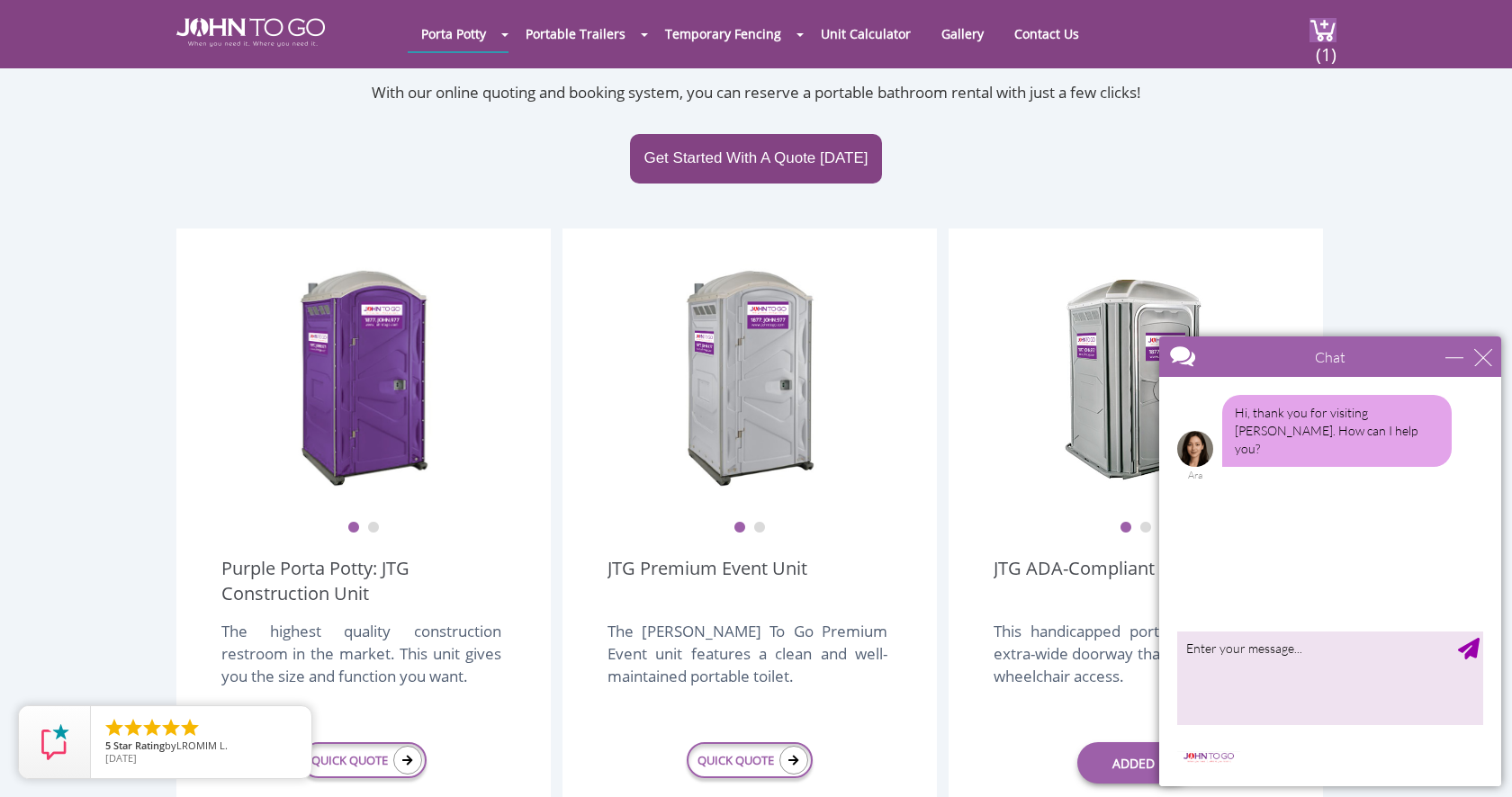
scroll to position [354, 0]
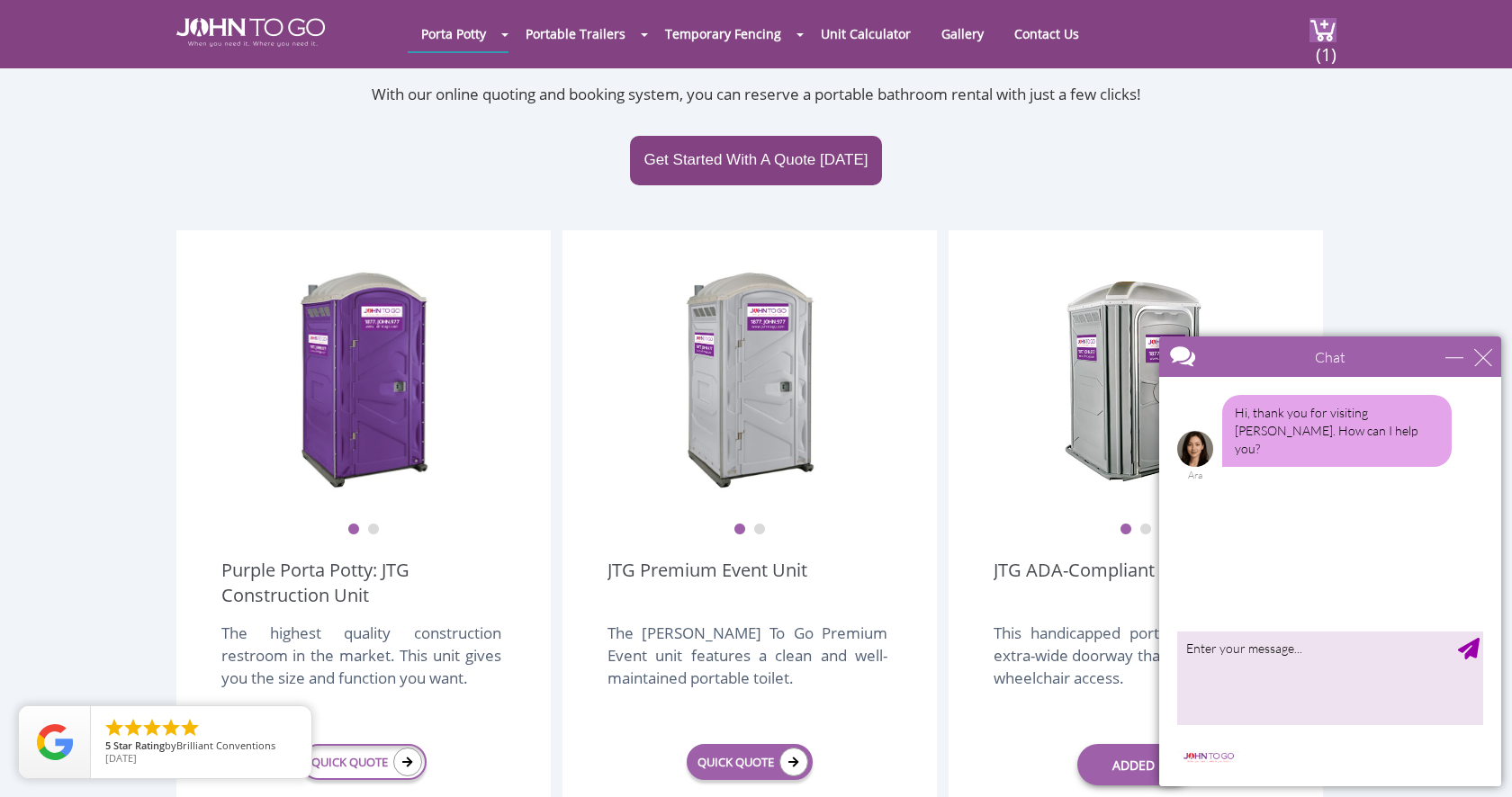
click at [763, 744] on link "QUICK QUOTE" at bounding box center [749, 762] width 126 height 36
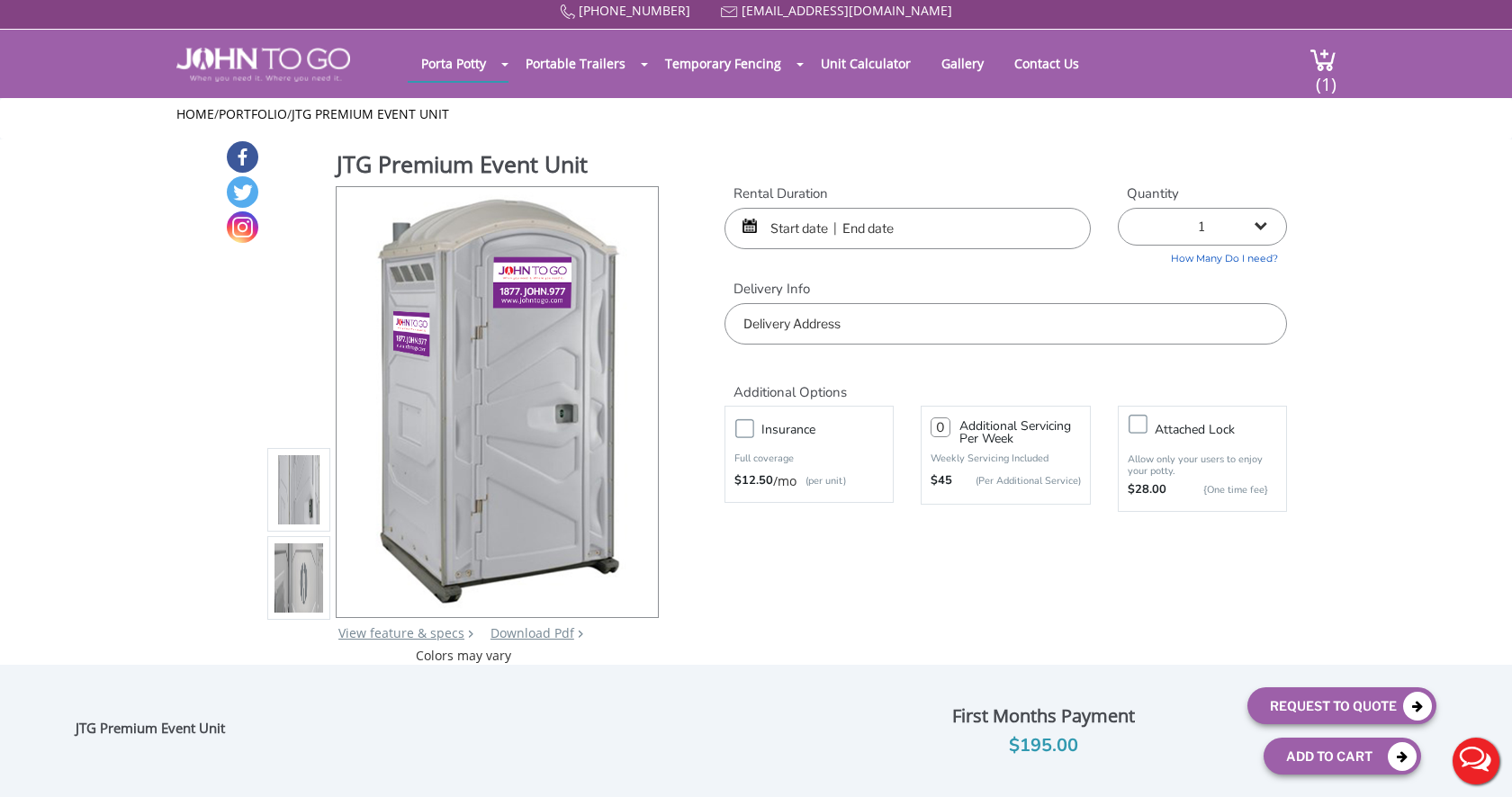
click at [800, 223] on input "text" at bounding box center [907, 229] width 367 height 41
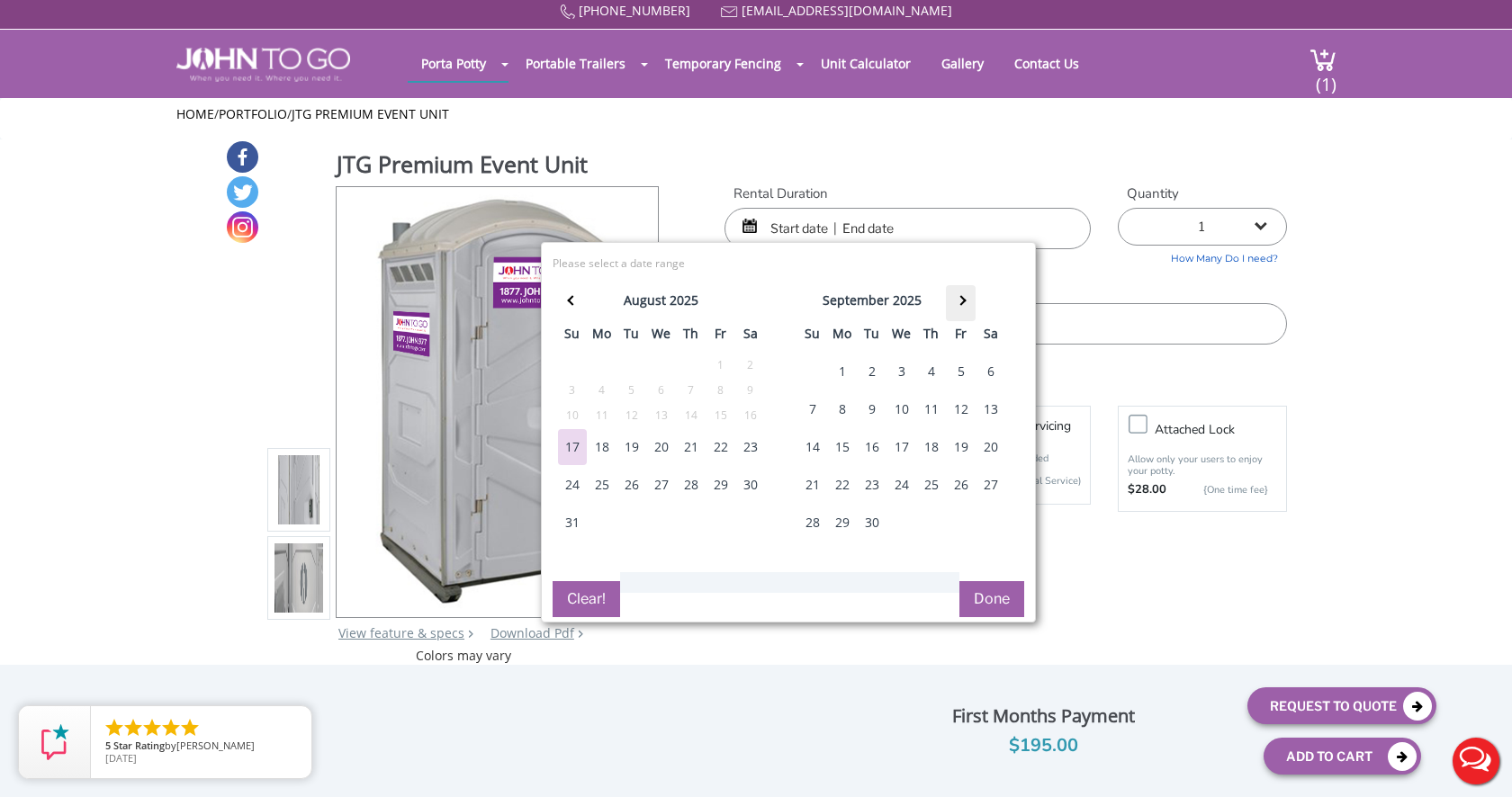
click at [964, 300] on span at bounding box center [960, 301] width 10 height 10
click at [960, 483] on div "24" at bounding box center [961, 485] width 29 height 36
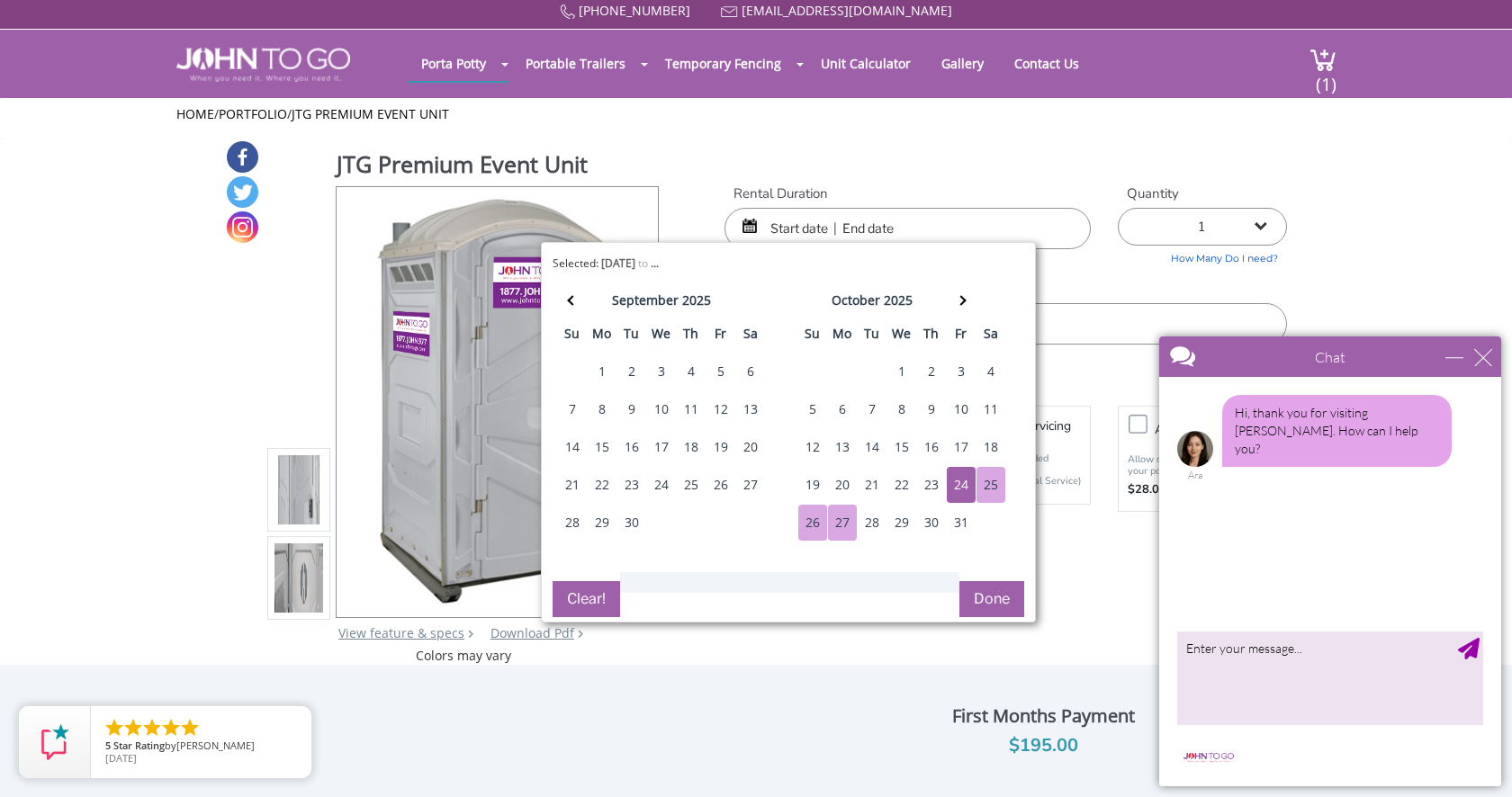
click at [841, 517] on div "27" at bounding box center [842, 523] width 29 height 36
type input "10/24/2025 to 10/27/2025"
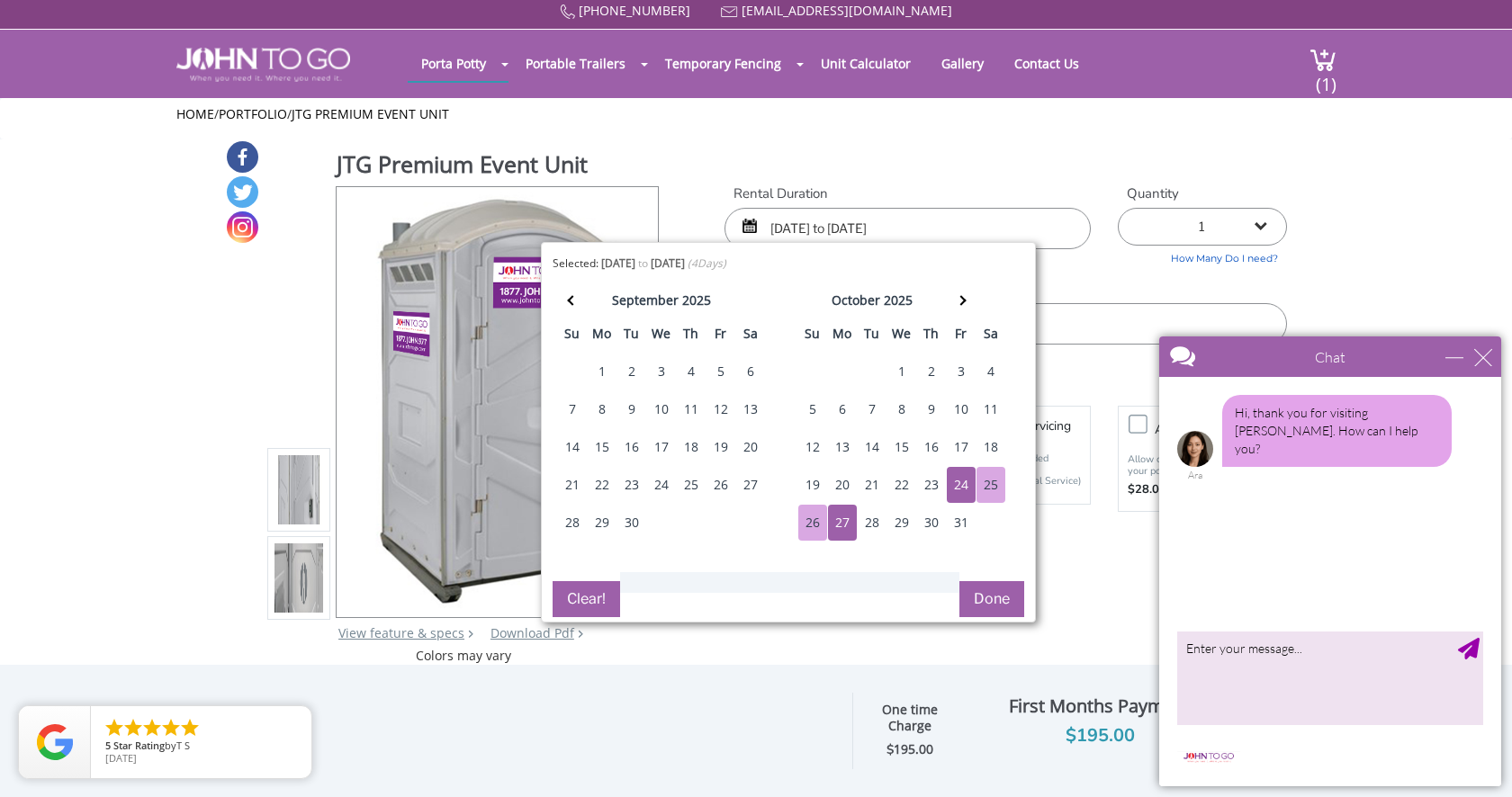
click at [977, 601] on button "Done" at bounding box center [991, 599] width 65 height 36
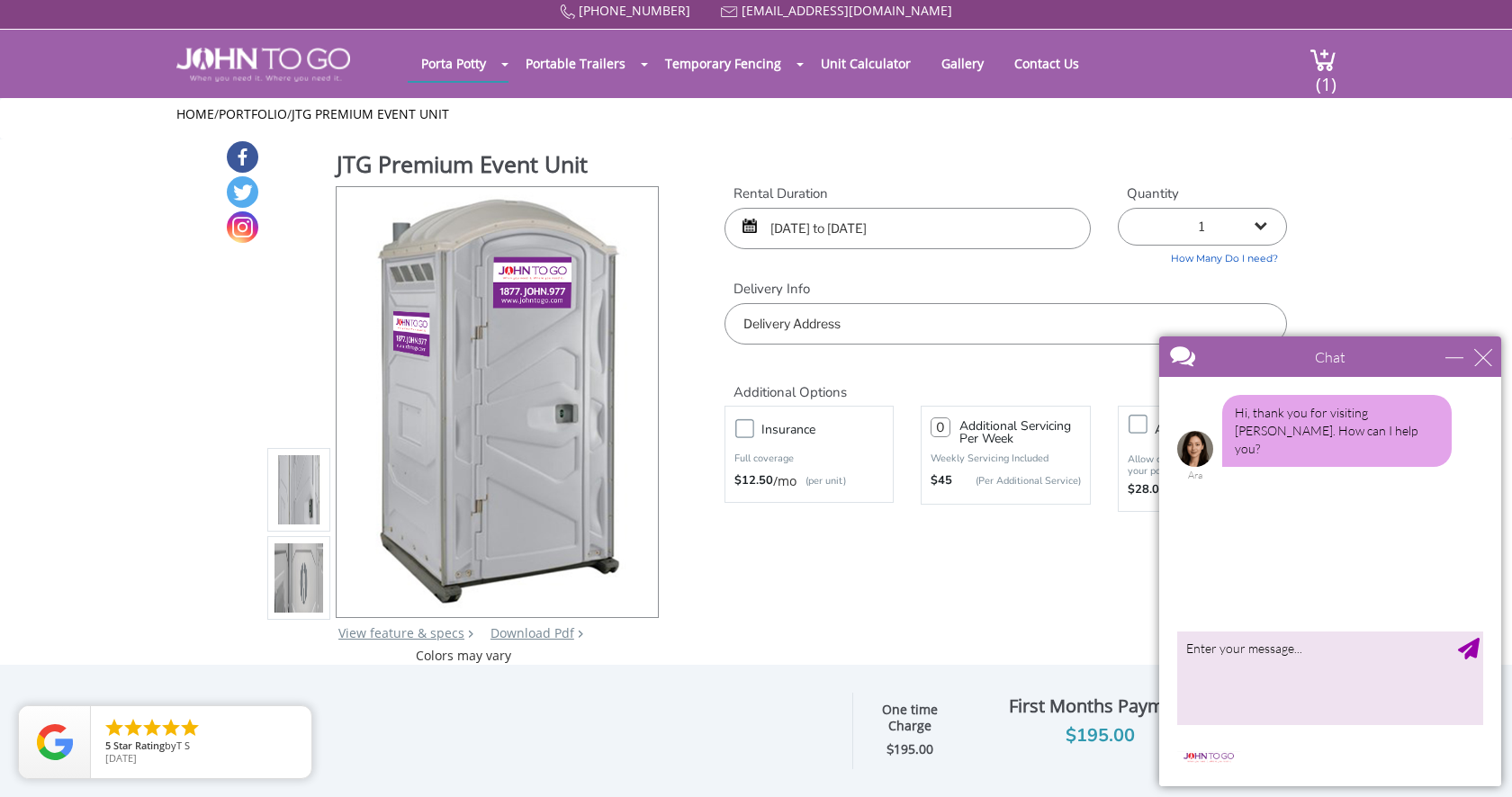
click at [855, 318] on input "text" at bounding box center [1005, 324] width 562 height 41
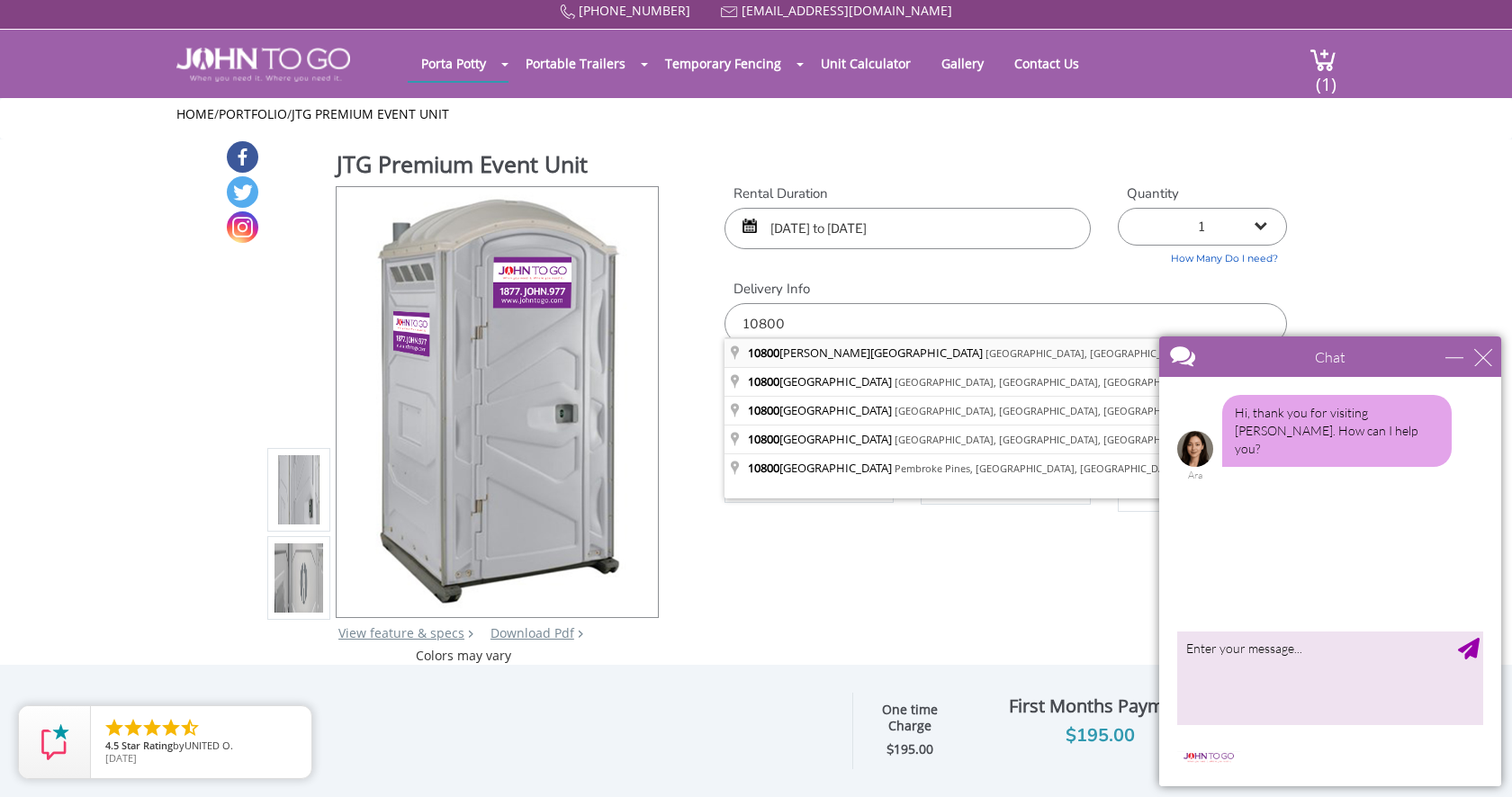
type input "10800 Collins Avenue, Miami Beach, FL, USA"
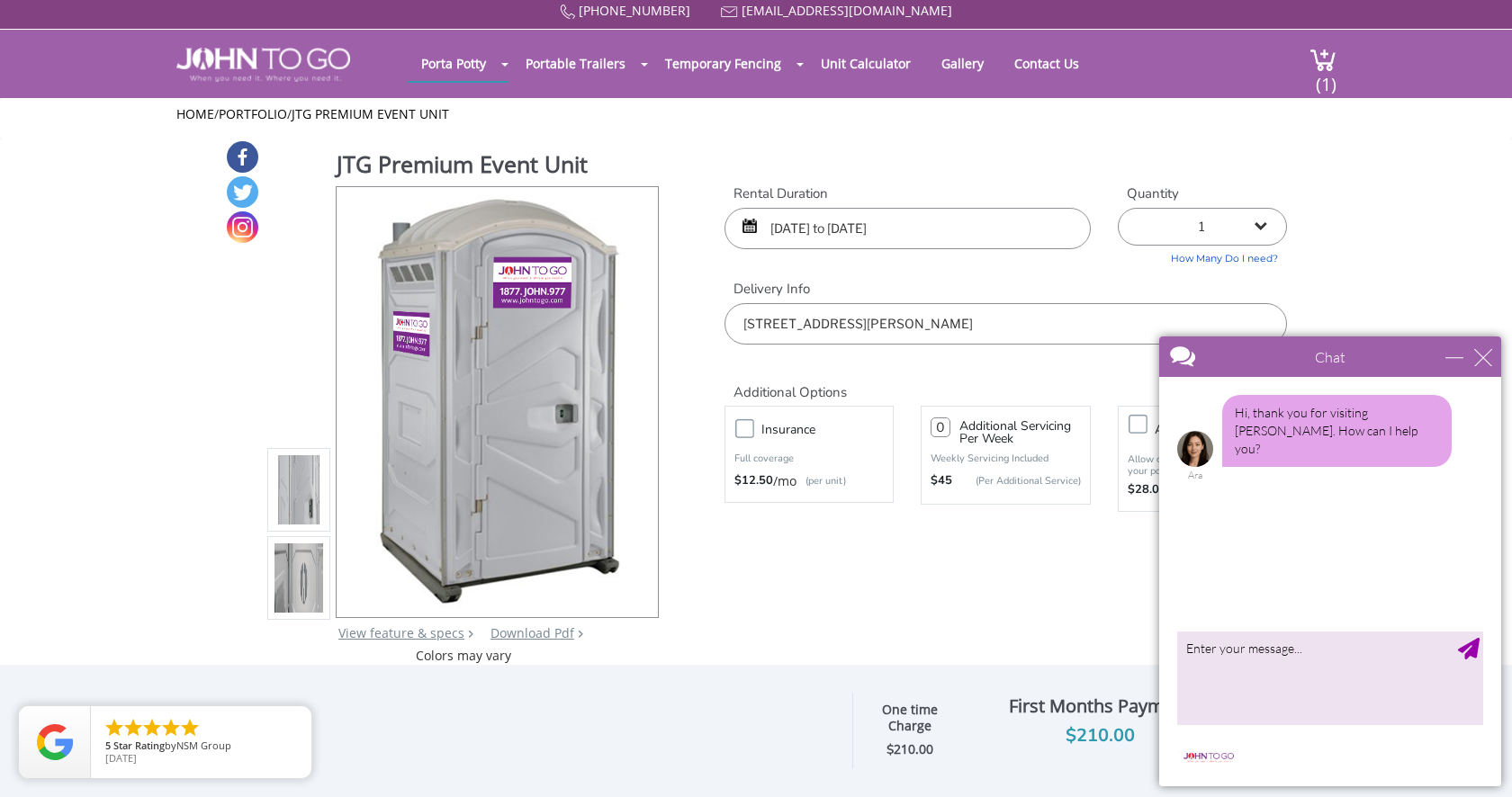
select select "10"
click at [1485, 364] on div "close" at bounding box center [1483, 358] width 18 height 18
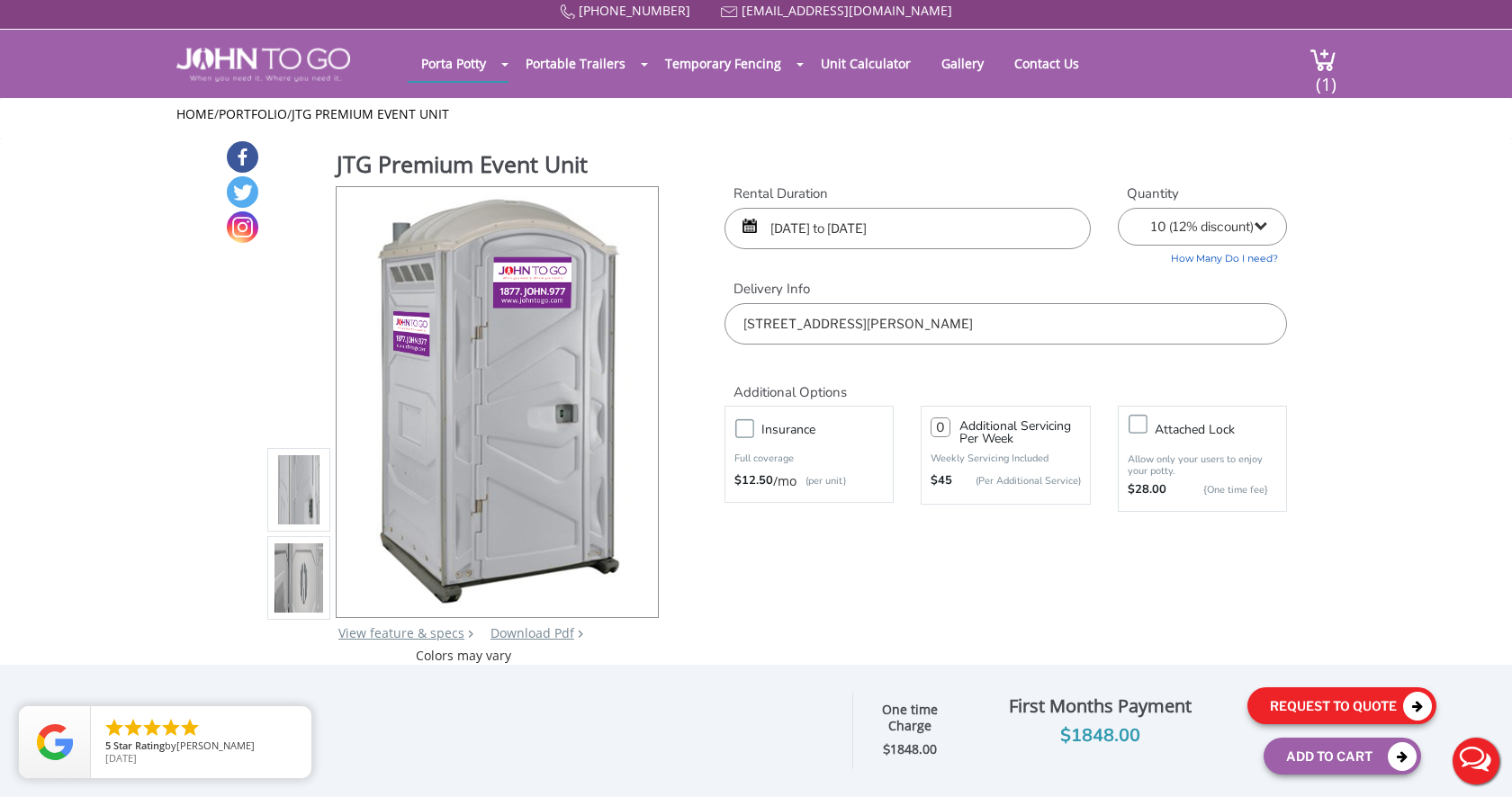
click at [1370, 704] on button "Request To Quote" at bounding box center [1342, 705] width 189 height 37
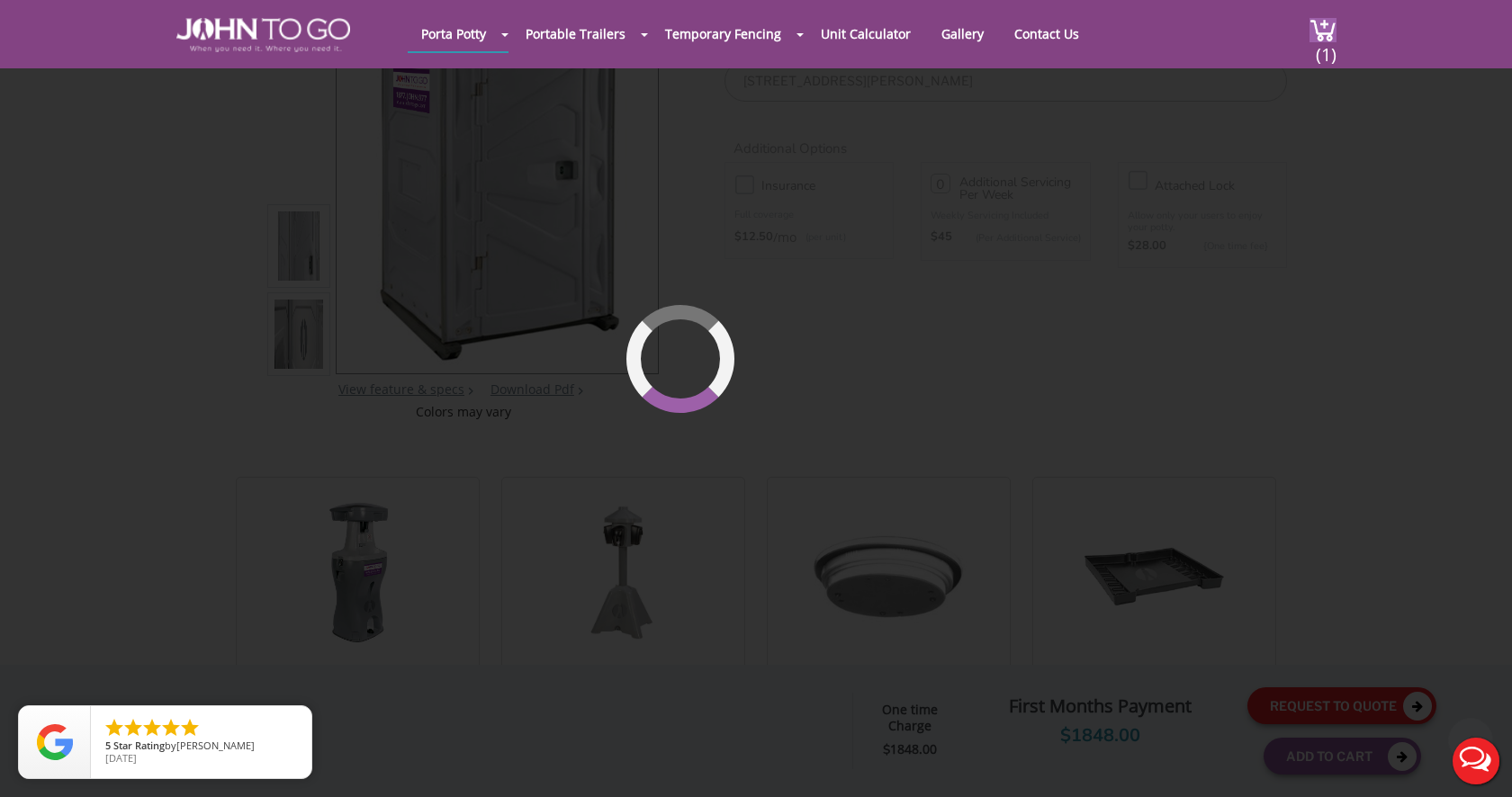
scroll to position [186, 0]
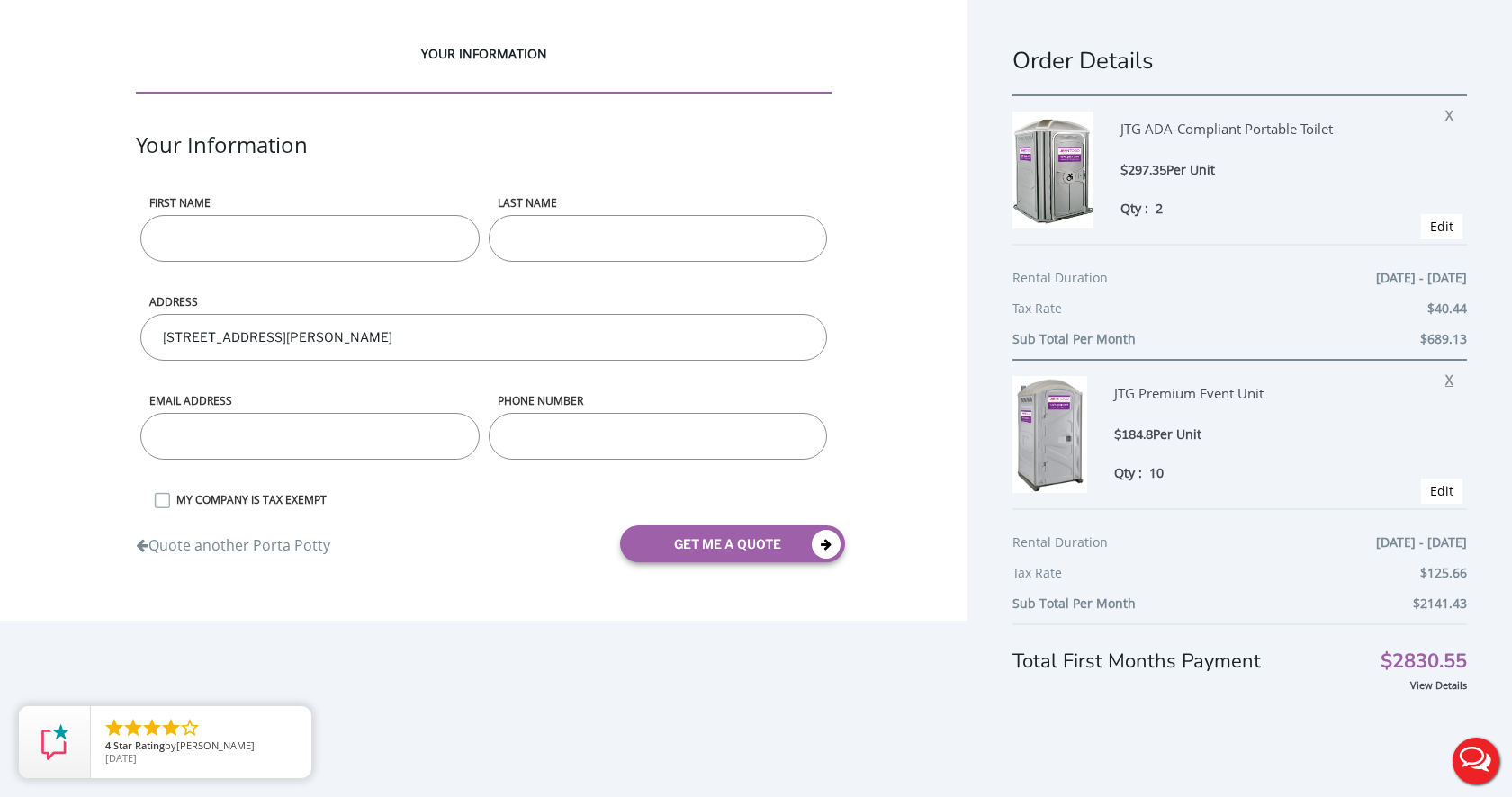
click at [1450, 378] on span "X" at bounding box center [1453, 377] width 17 height 23
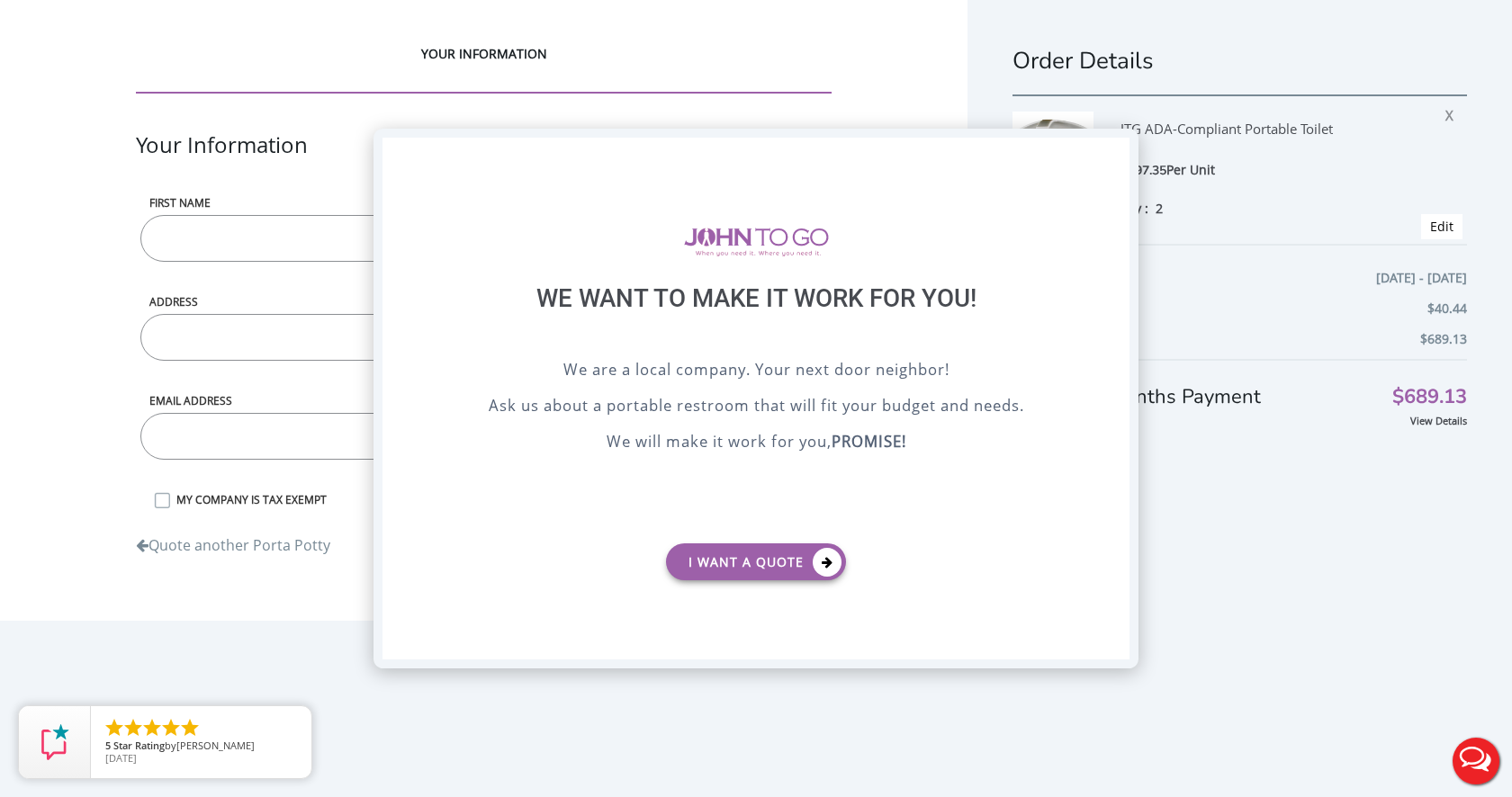
click at [1116, 152] on div "X" at bounding box center [1115, 153] width 28 height 31
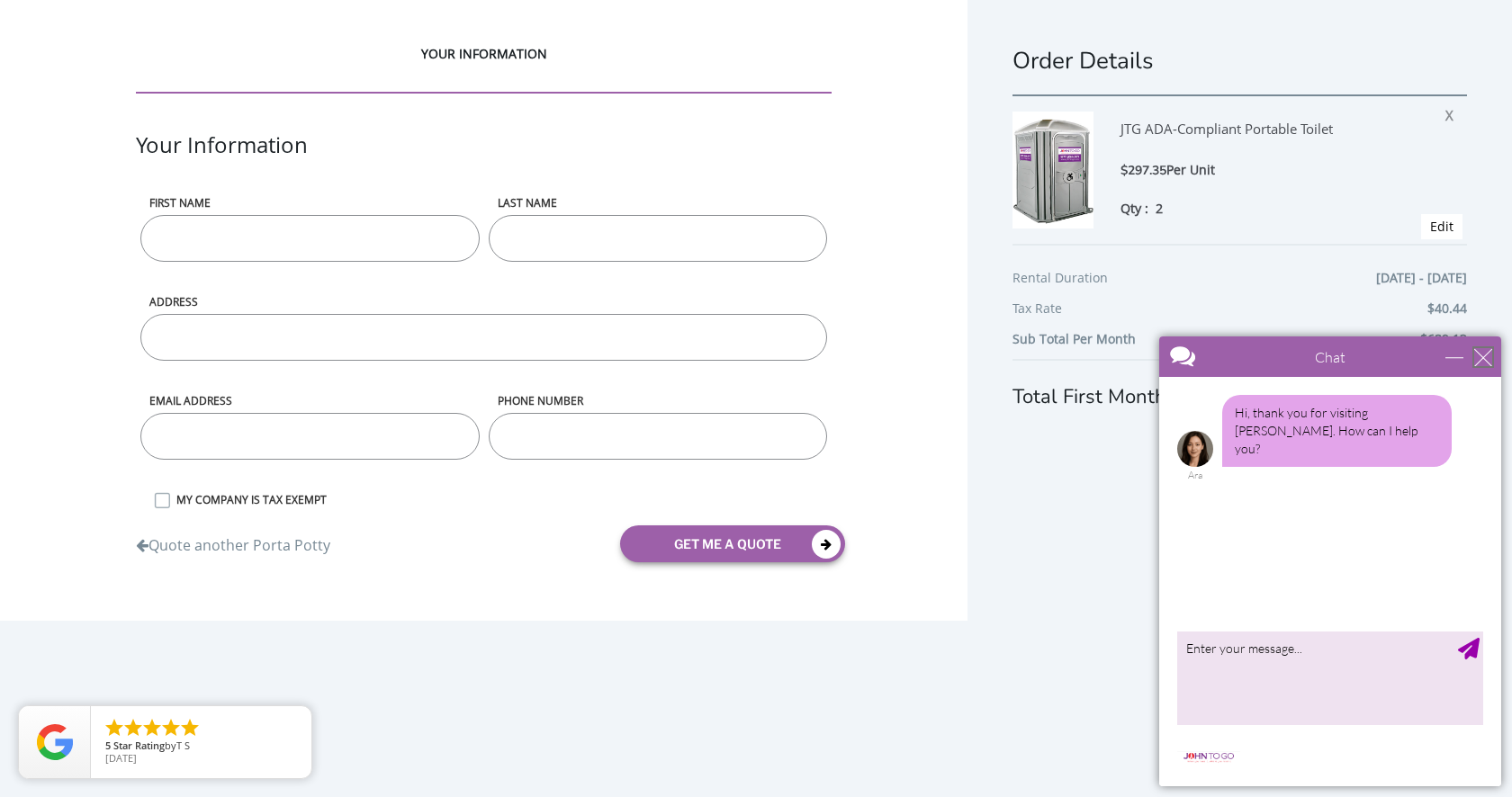
click at [1490, 349] on div "close" at bounding box center [1483, 358] width 18 height 18
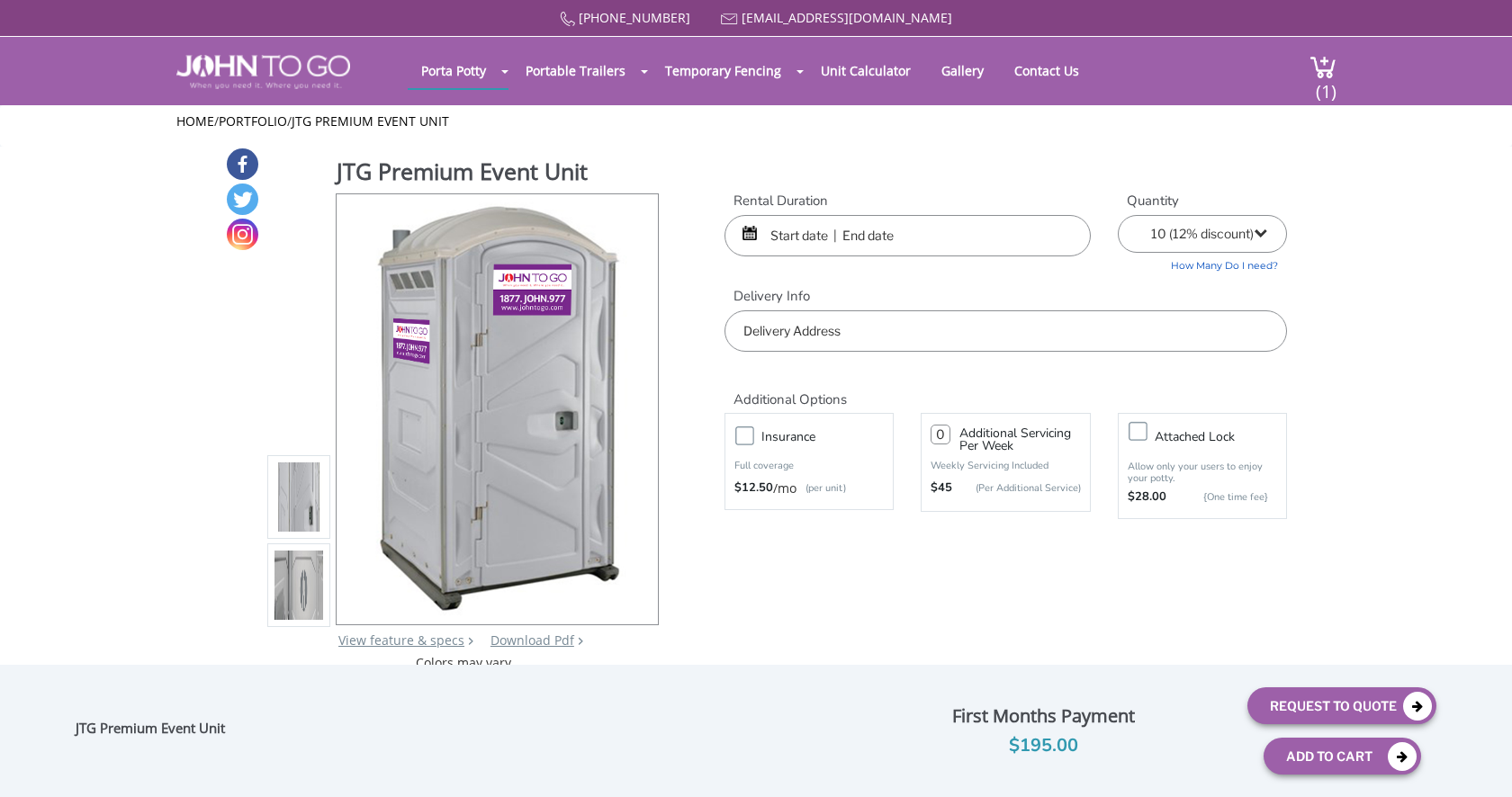
select select "10"
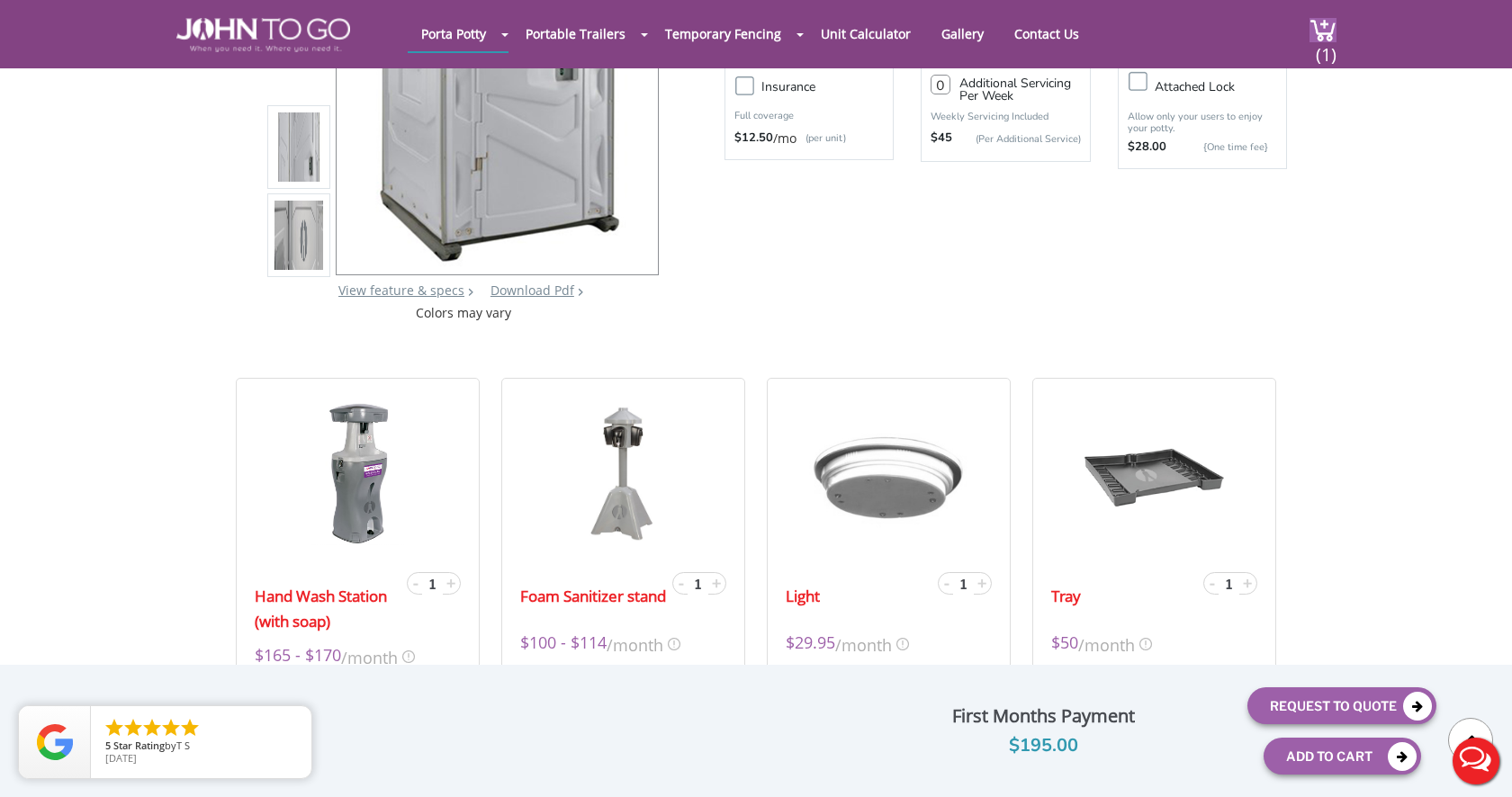
scroll to position [280, 0]
click at [459, 585] on div "- 1 +" at bounding box center [435, 585] width 55 height 23
click at [450, 586] on span "+" at bounding box center [453, 584] width 9 height 22
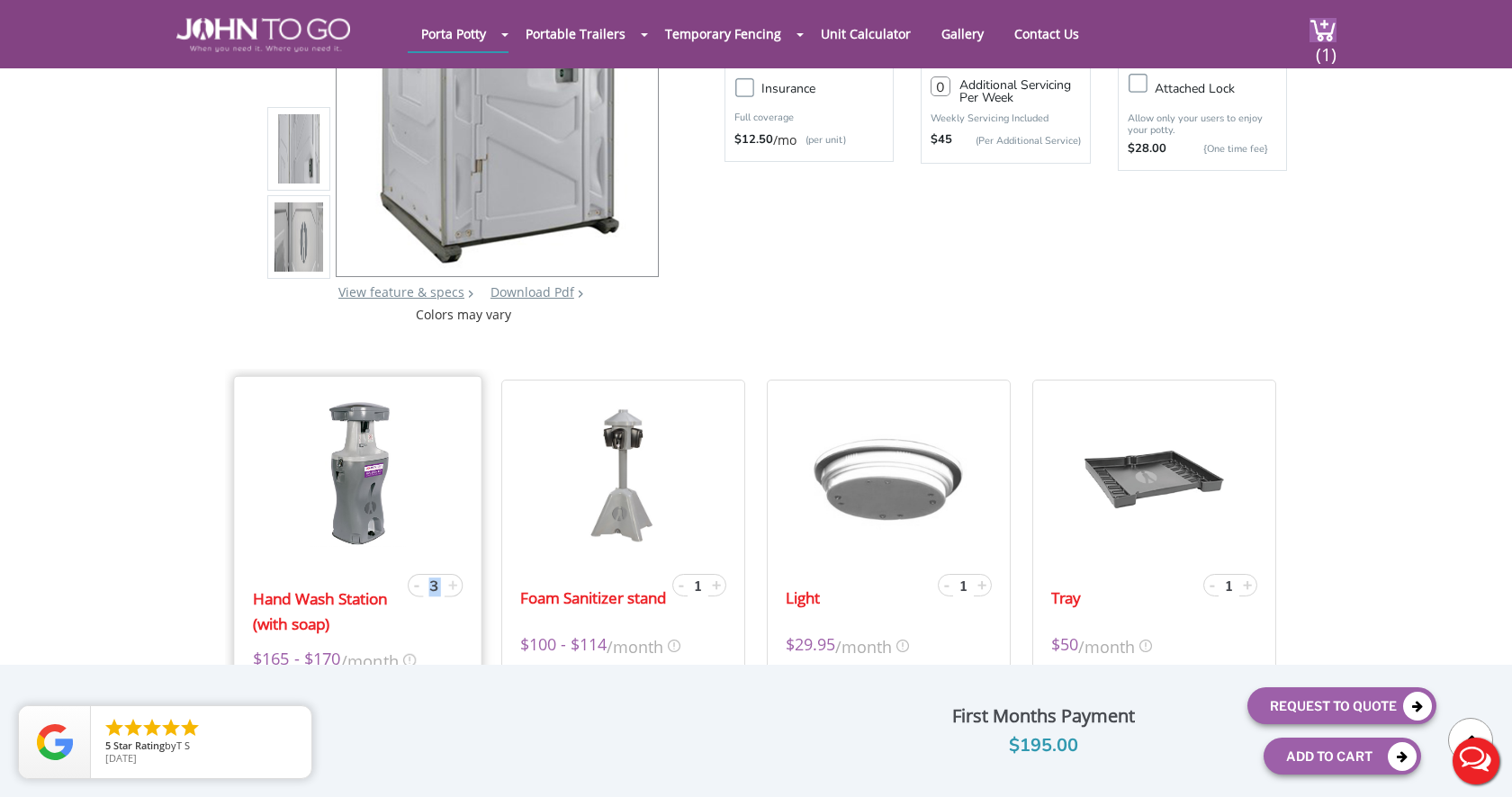
type input "4"
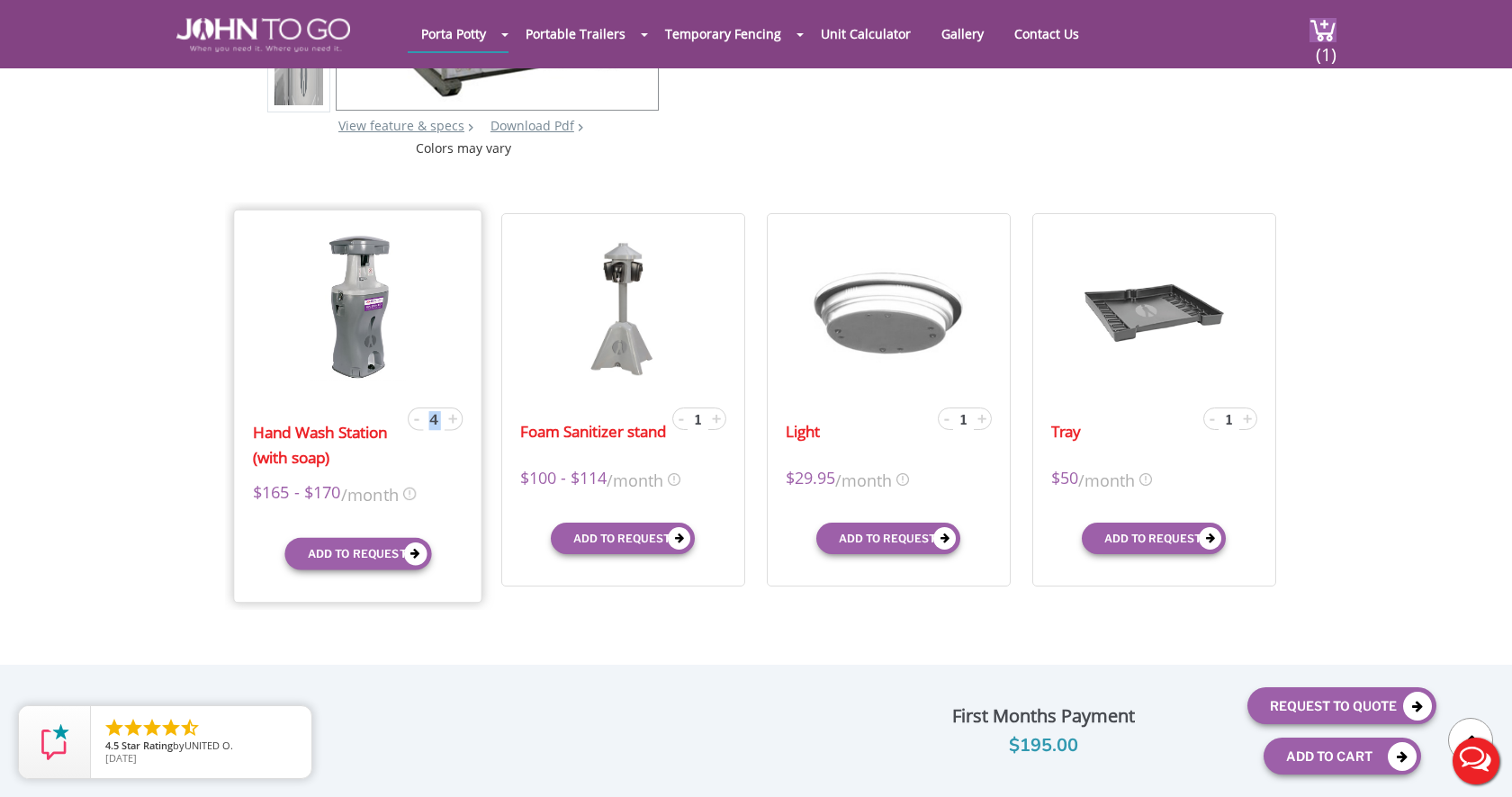
scroll to position [448, 0]
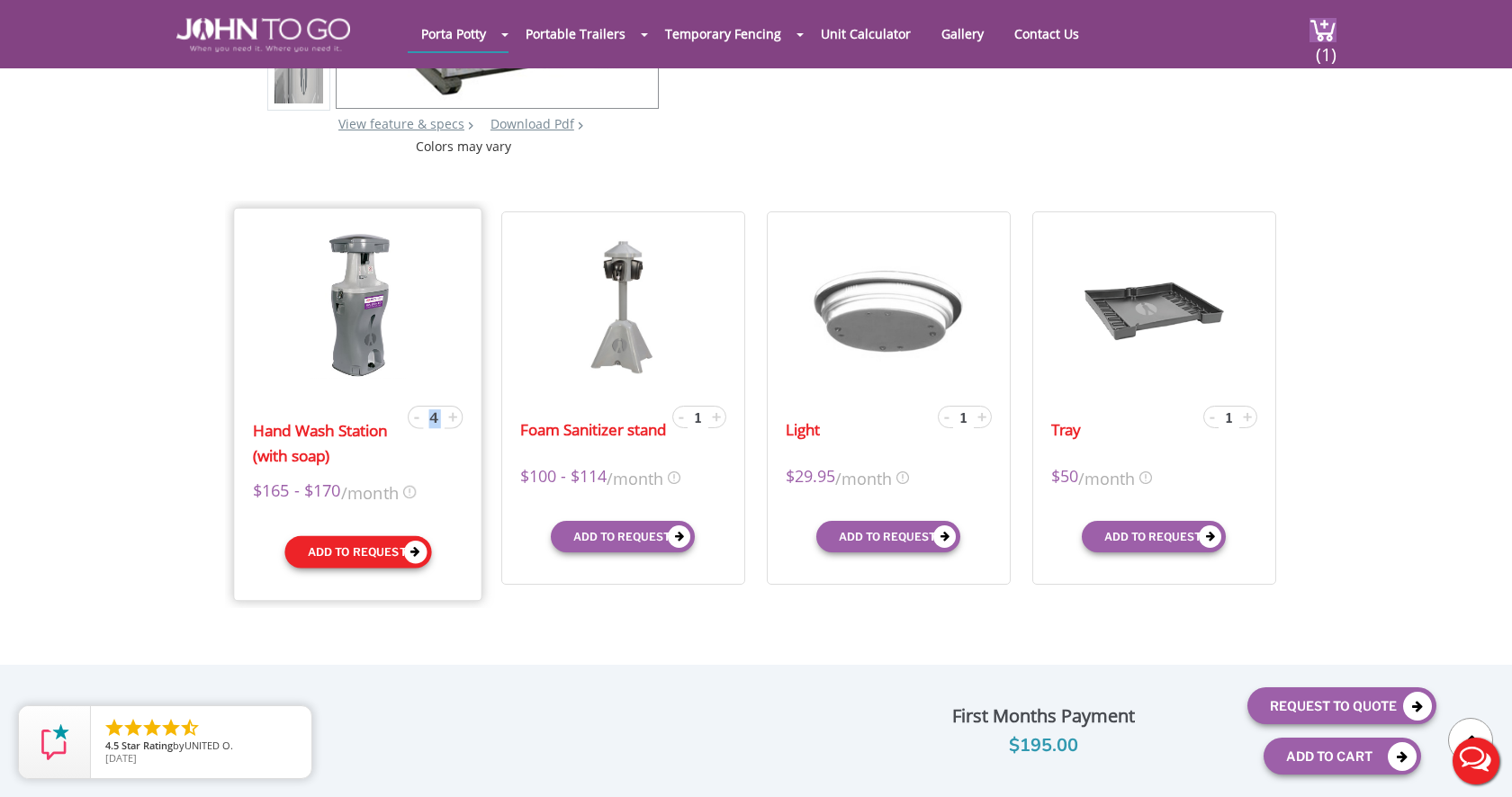
click at [360, 553] on button "Add to request" at bounding box center [358, 552] width 147 height 32
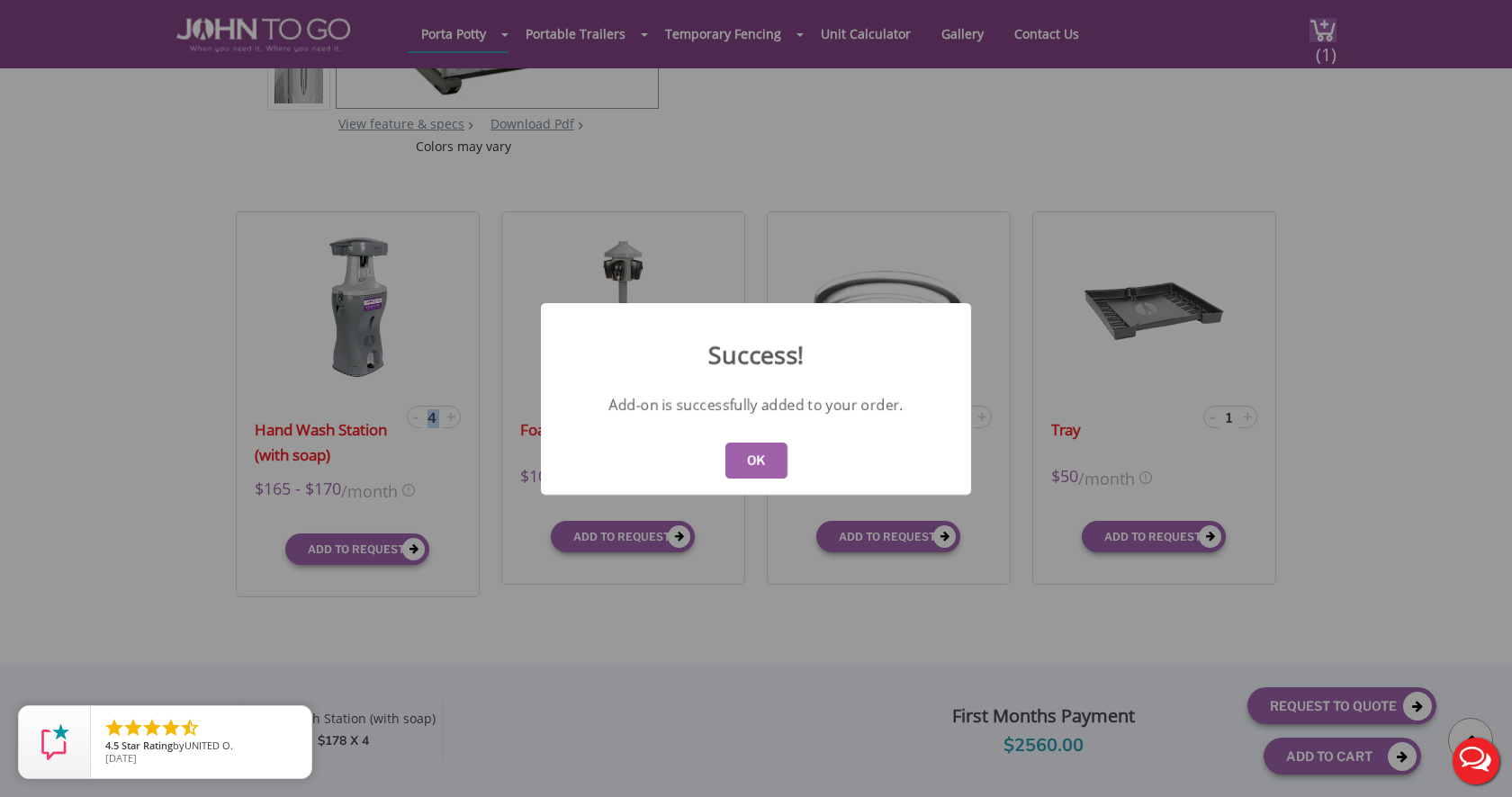
click at [756, 459] on button "OK" at bounding box center [756, 461] width 62 height 36
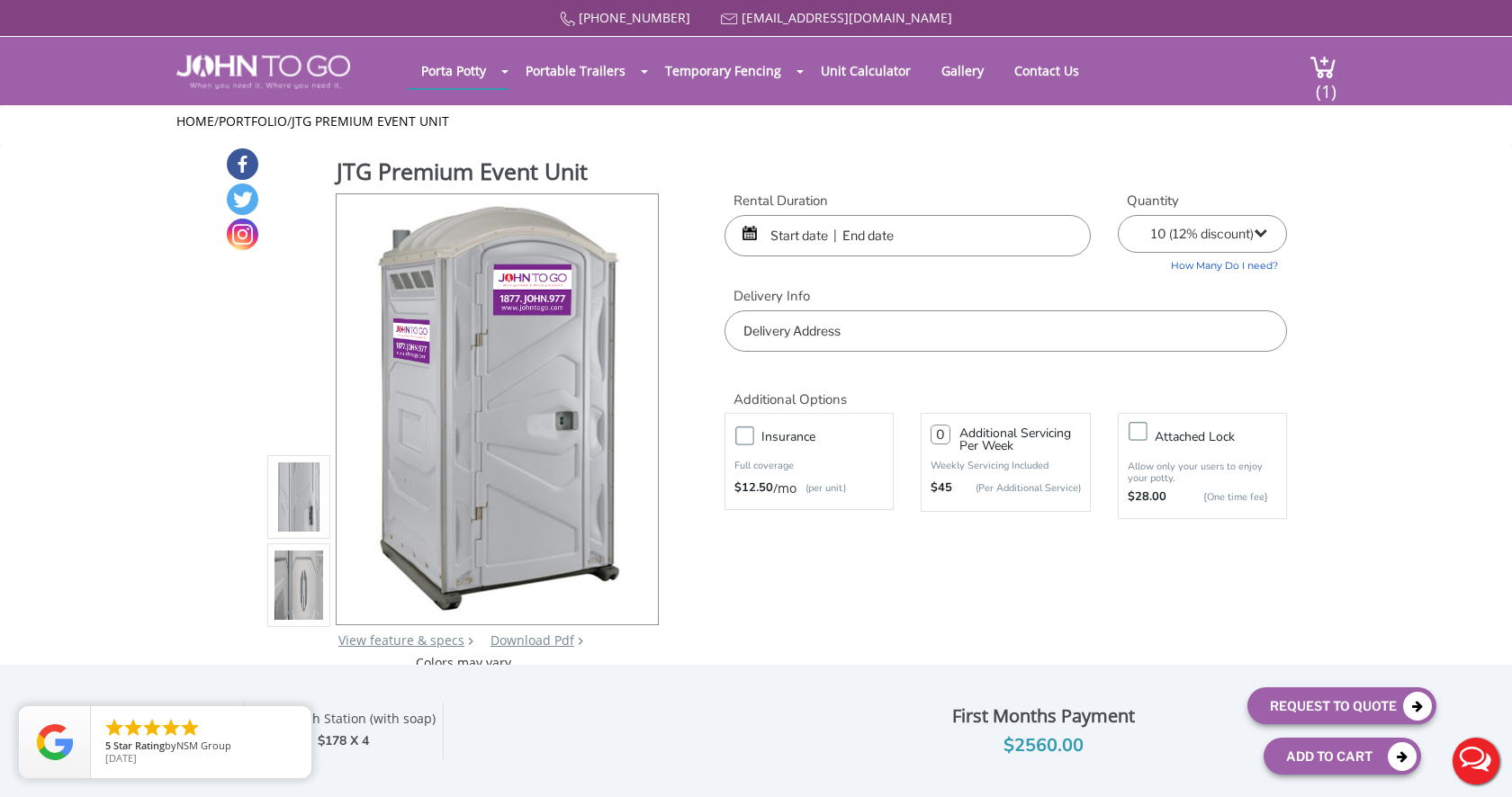
scroll to position [0, 0]
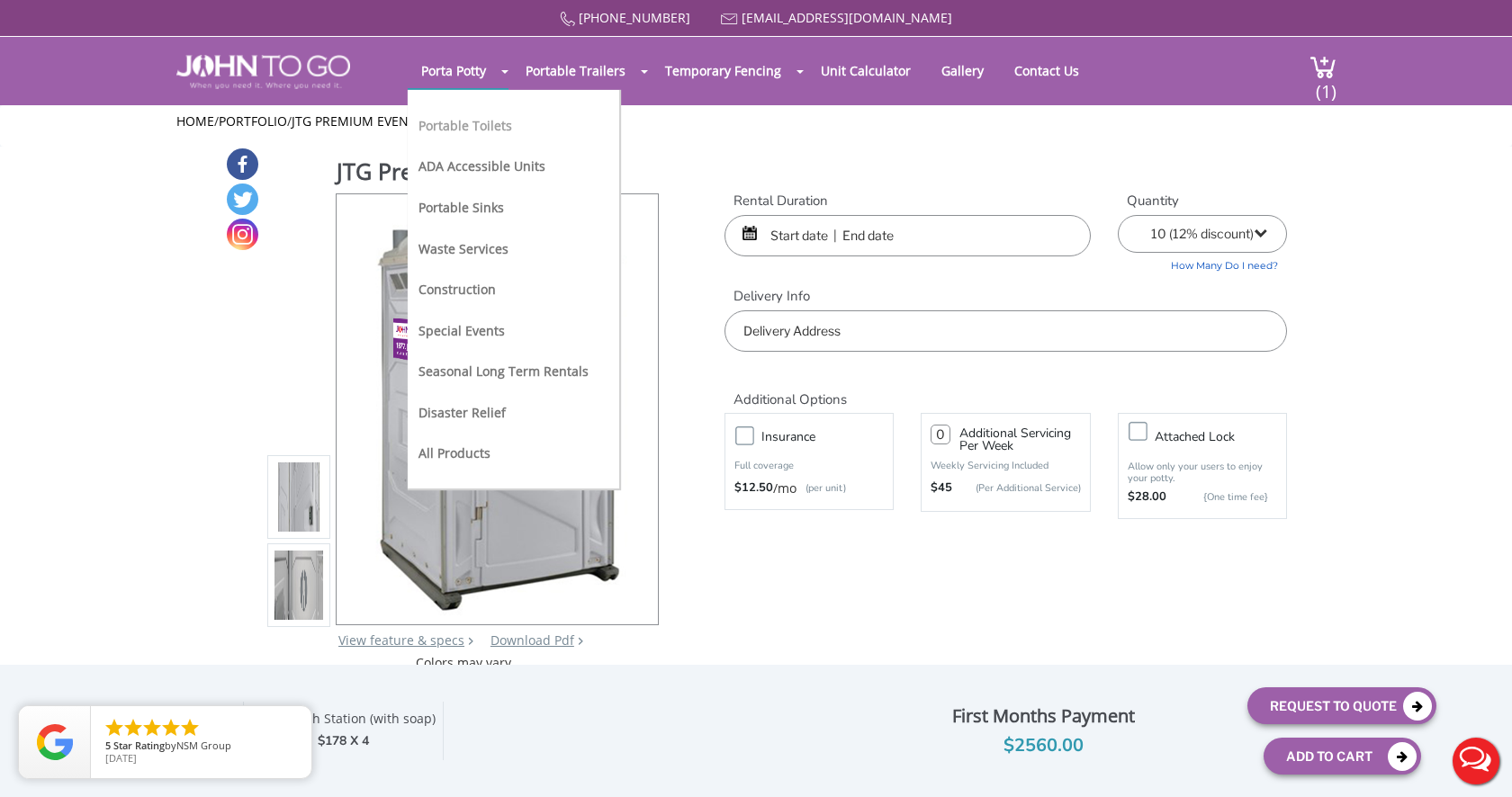
click at [457, 121] on link "Portable Toilets" at bounding box center [466, 125] width 94 height 17
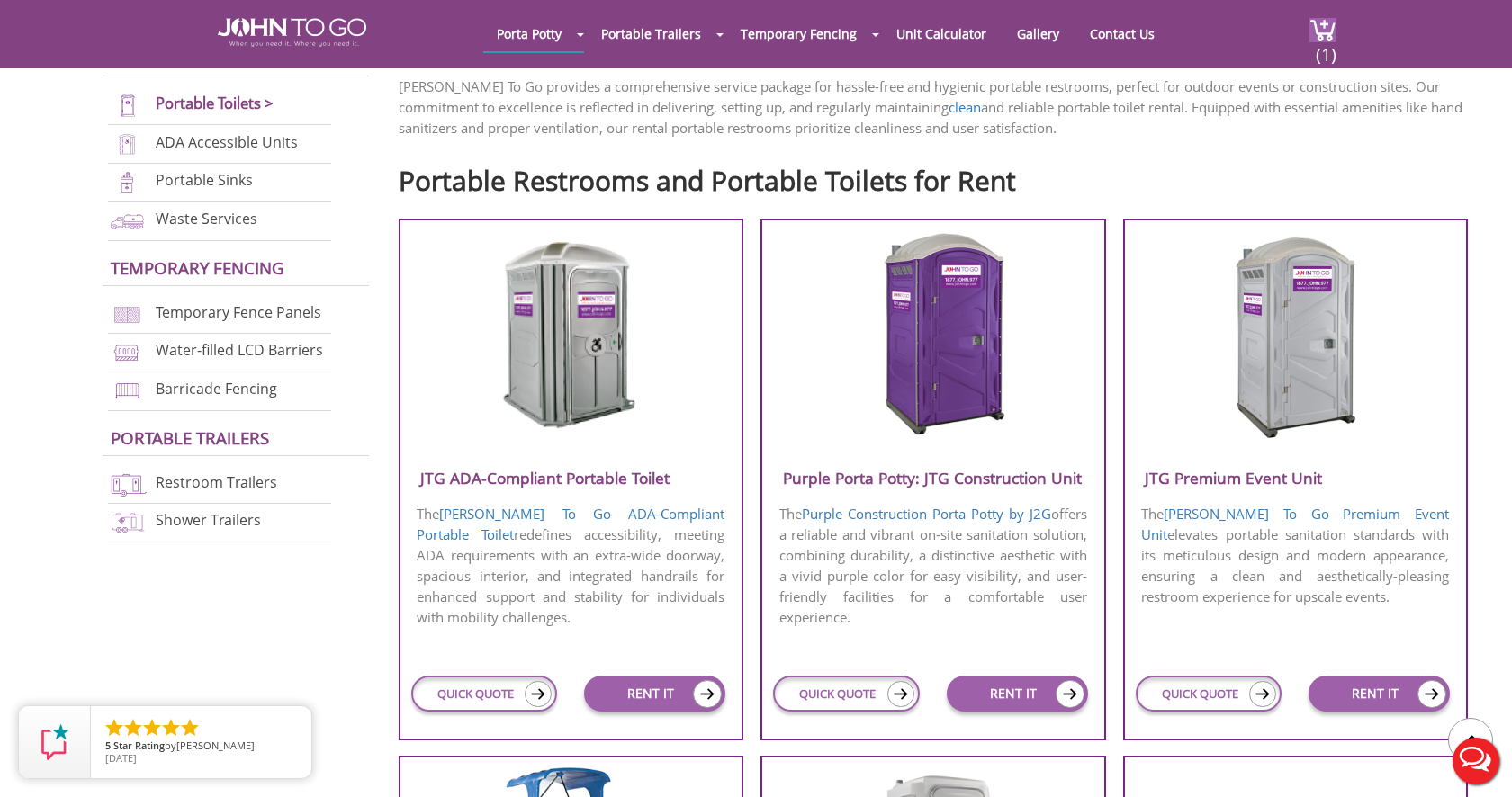
scroll to position [561, 0]
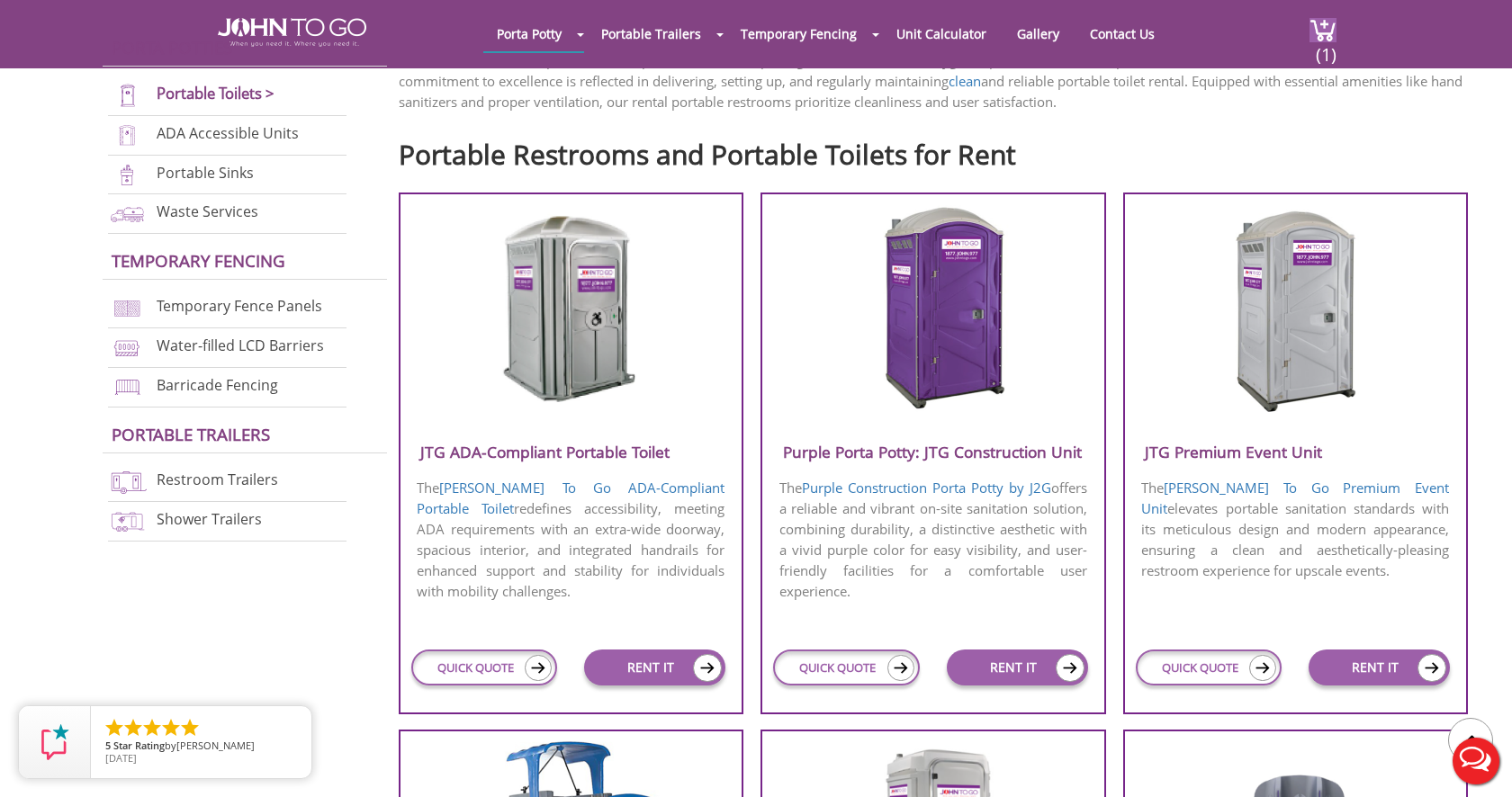
click at [901, 457] on h3 "Purple Porta Potty: JTG Construction Unit" at bounding box center [933, 452] width 342 height 30
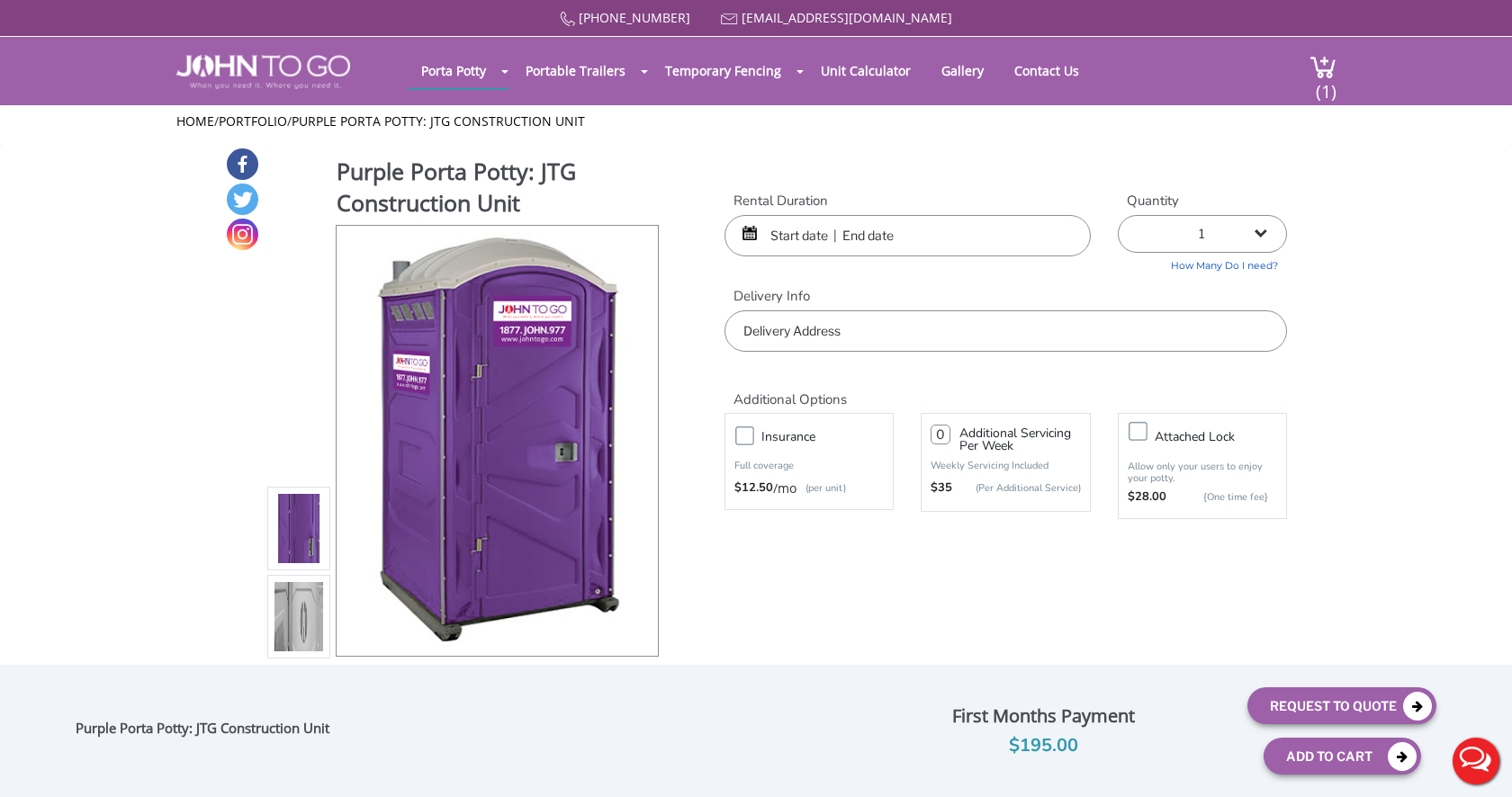
click at [810, 222] on input "text" at bounding box center [907, 236] width 367 height 41
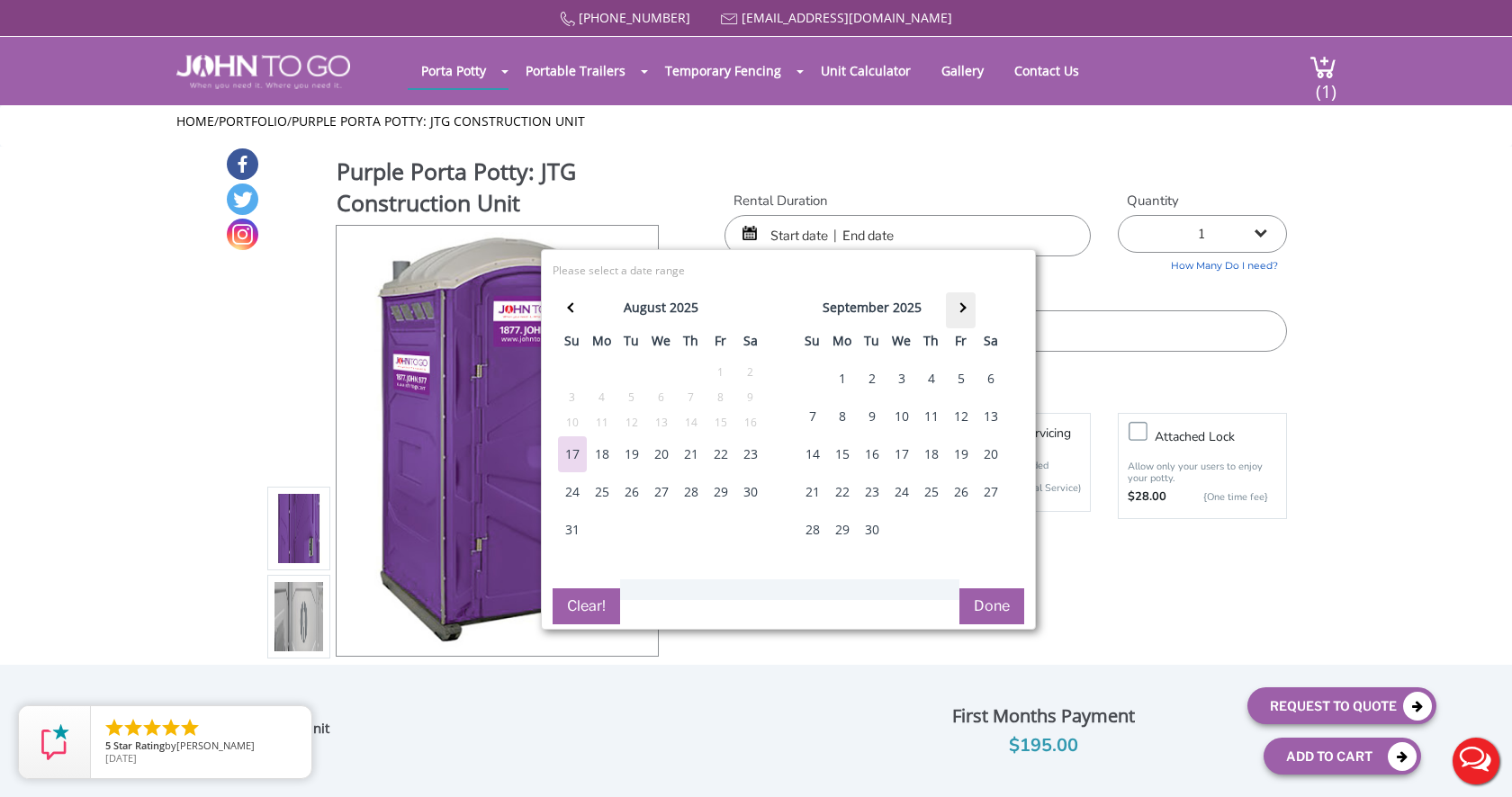
click at [952, 303] on th at bounding box center [960, 311] width 30 height 36
click at [960, 487] on div "24" at bounding box center [961, 493] width 29 height 36
click at [837, 527] on div "27" at bounding box center [842, 530] width 29 height 36
type input "[DATE] to [DATE]"
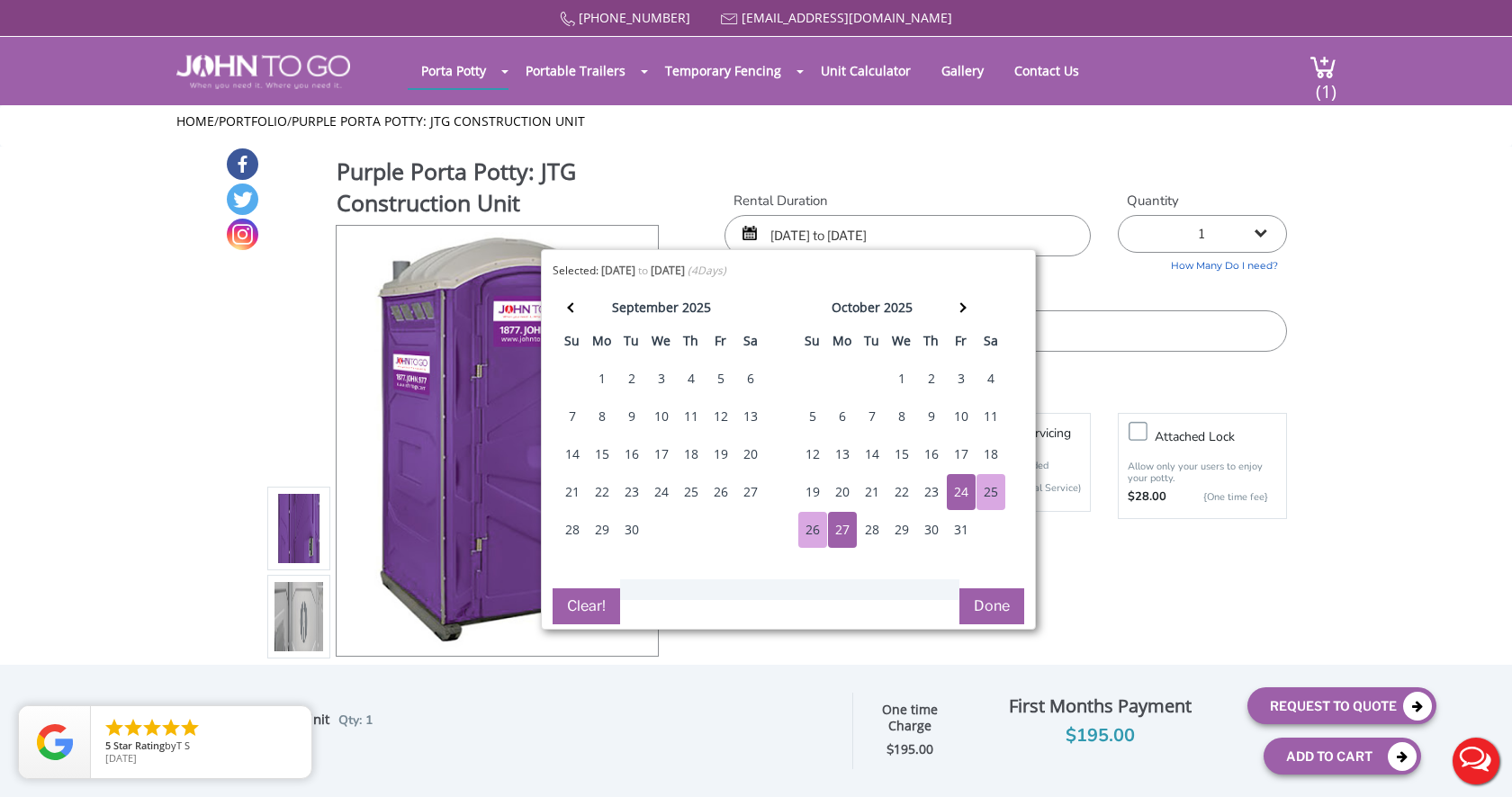
click at [991, 609] on button "Done" at bounding box center [991, 606] width 65 height 36
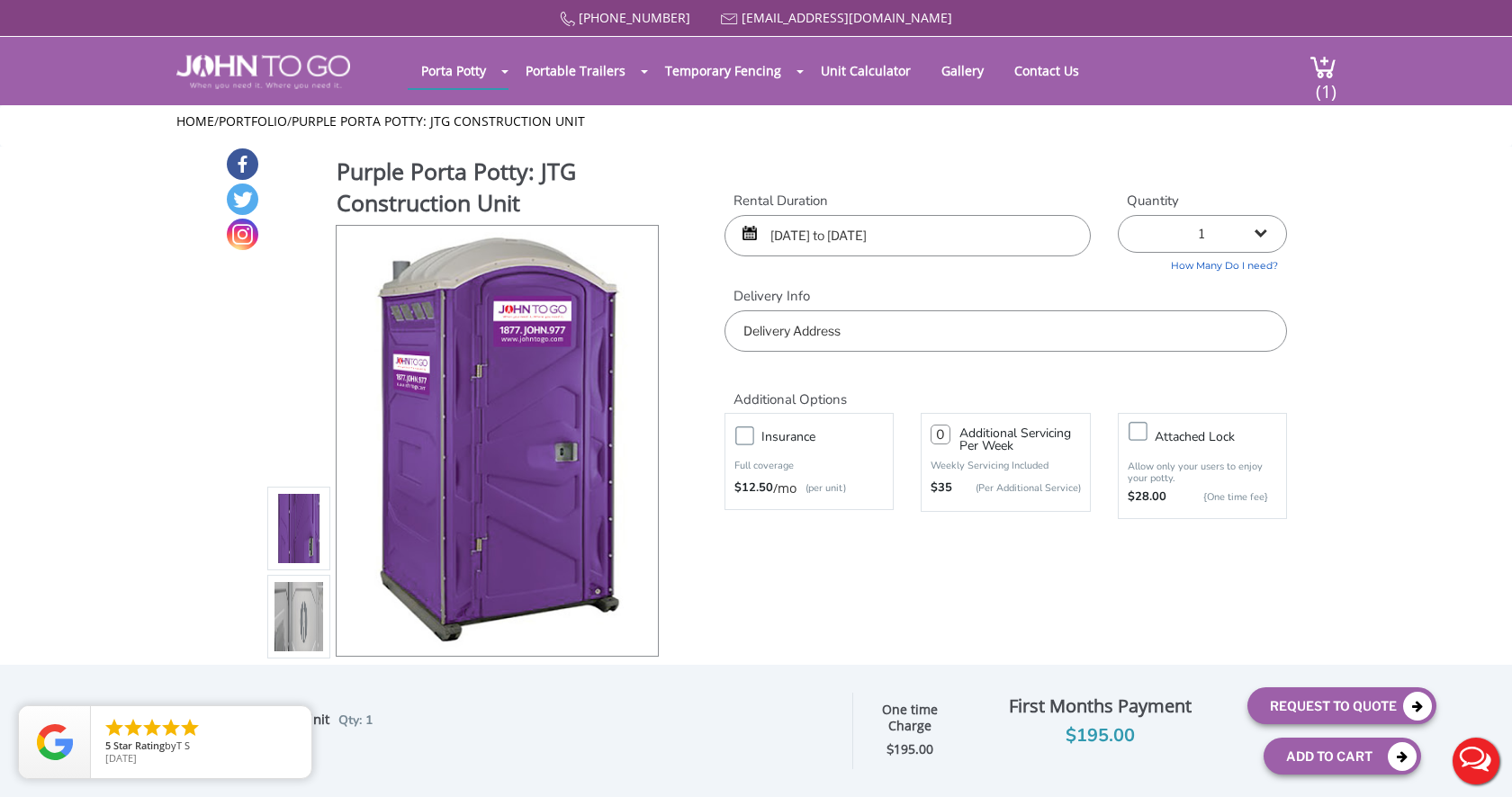
click at [1015, 320] on input "text" at bounding box center [1005, 331] width 562 height 41
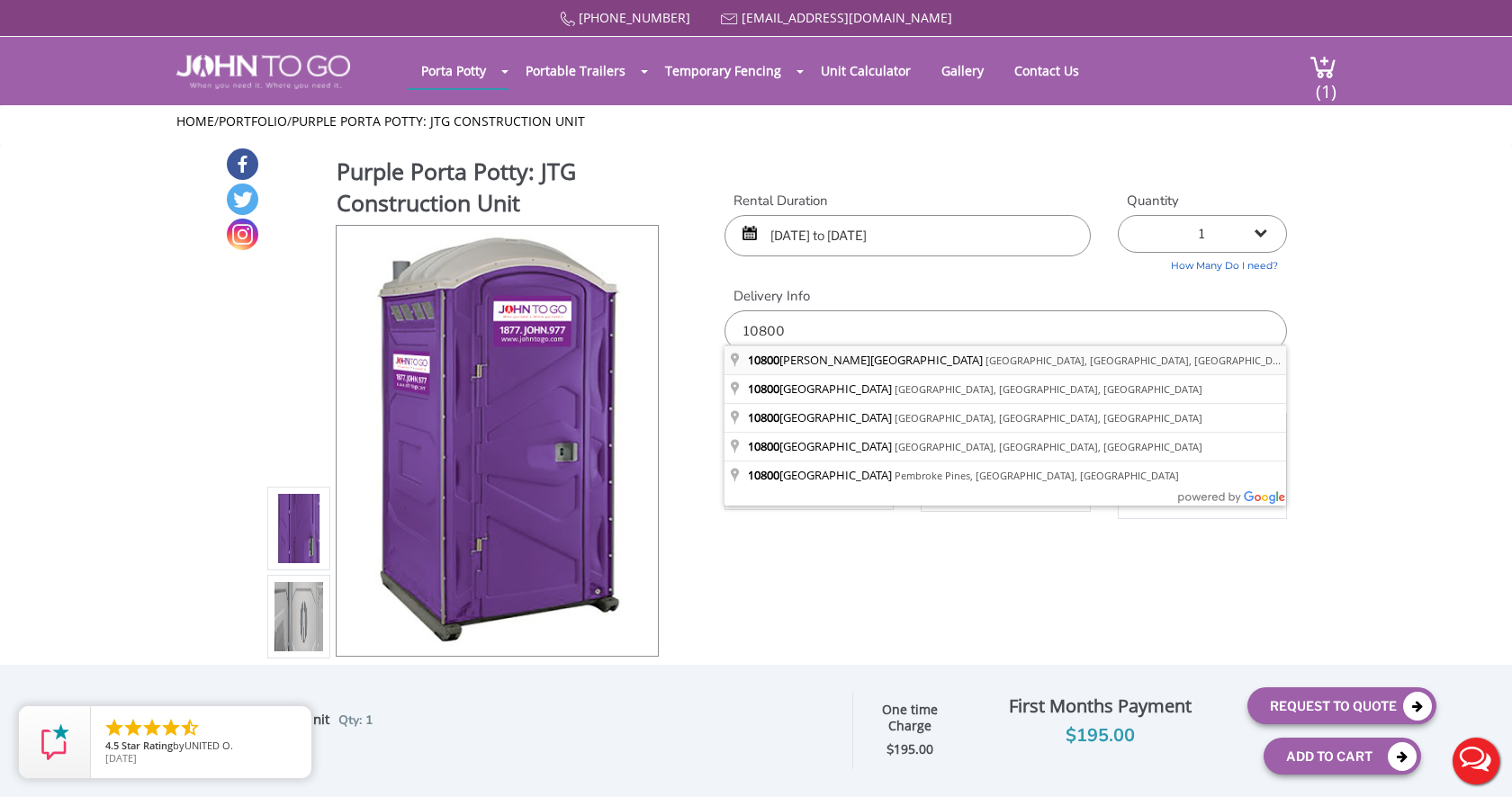
type input "[STREET_ADDRESS][PERSON_NAME]"
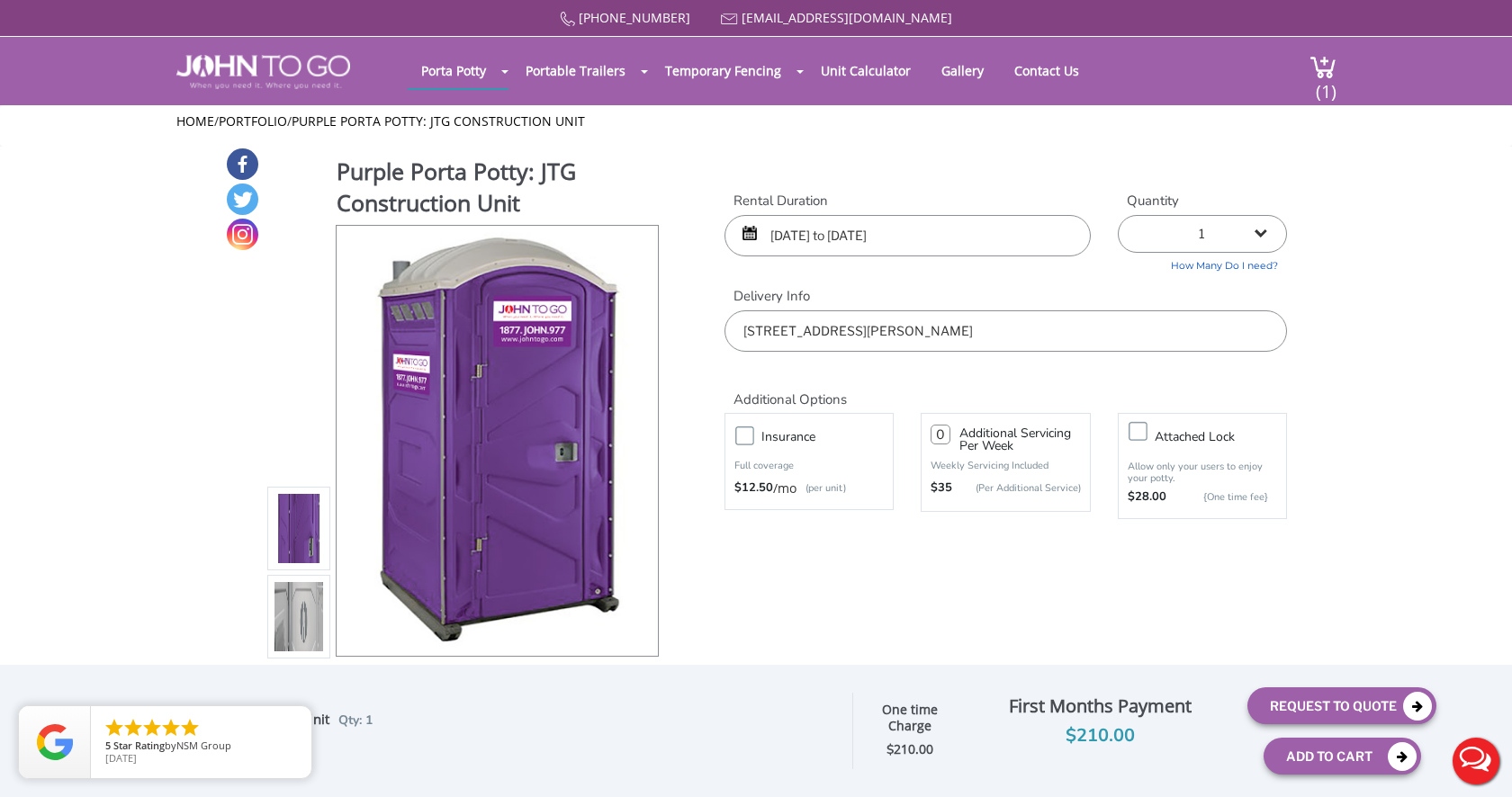
select select "10"
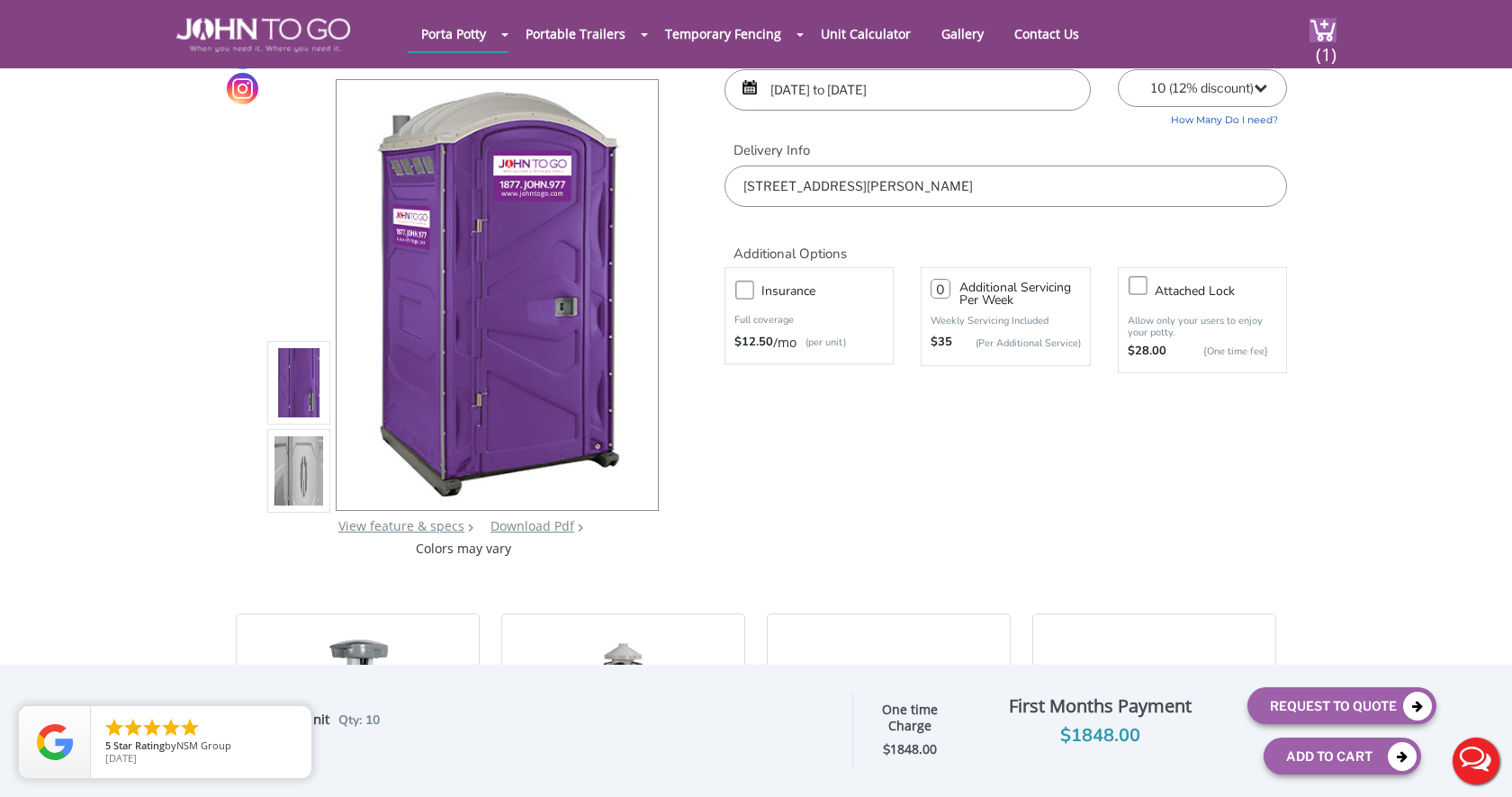
scroll to position [84, 0]
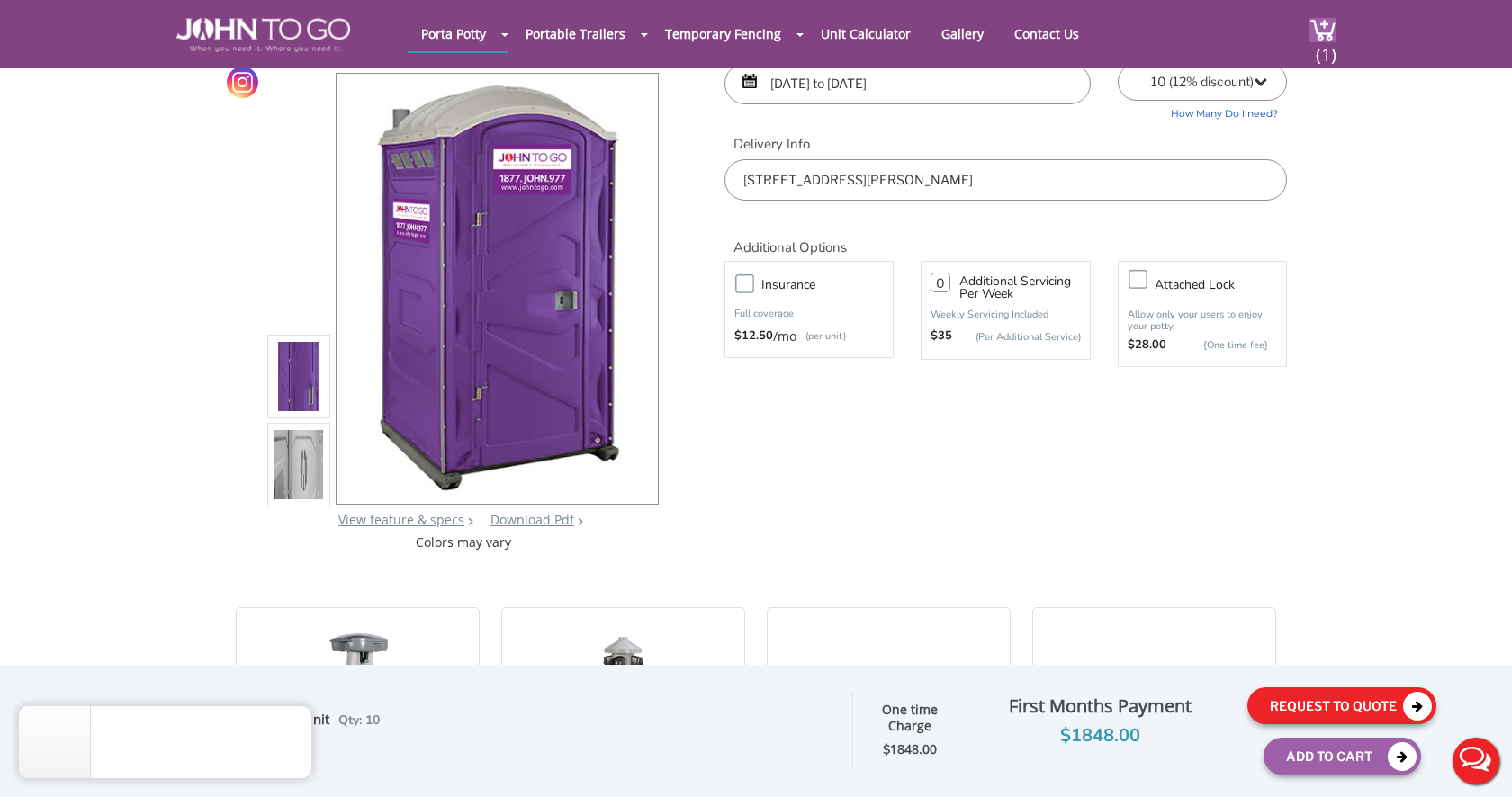
click at [1295, 706] on button "Request To Quote" at bounding box center [1342, 705] width 189 height 37
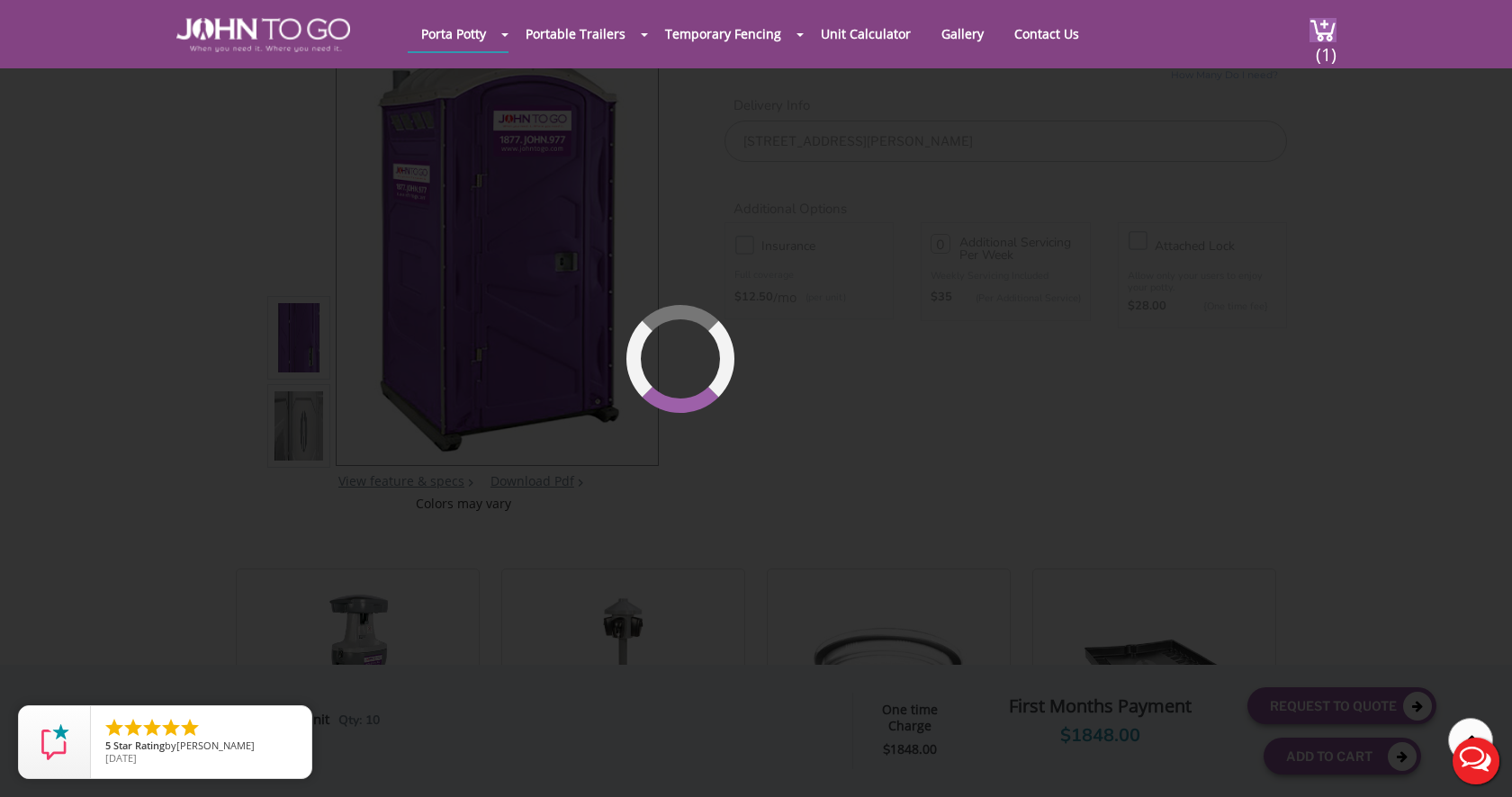
scroll to position [123, 0]
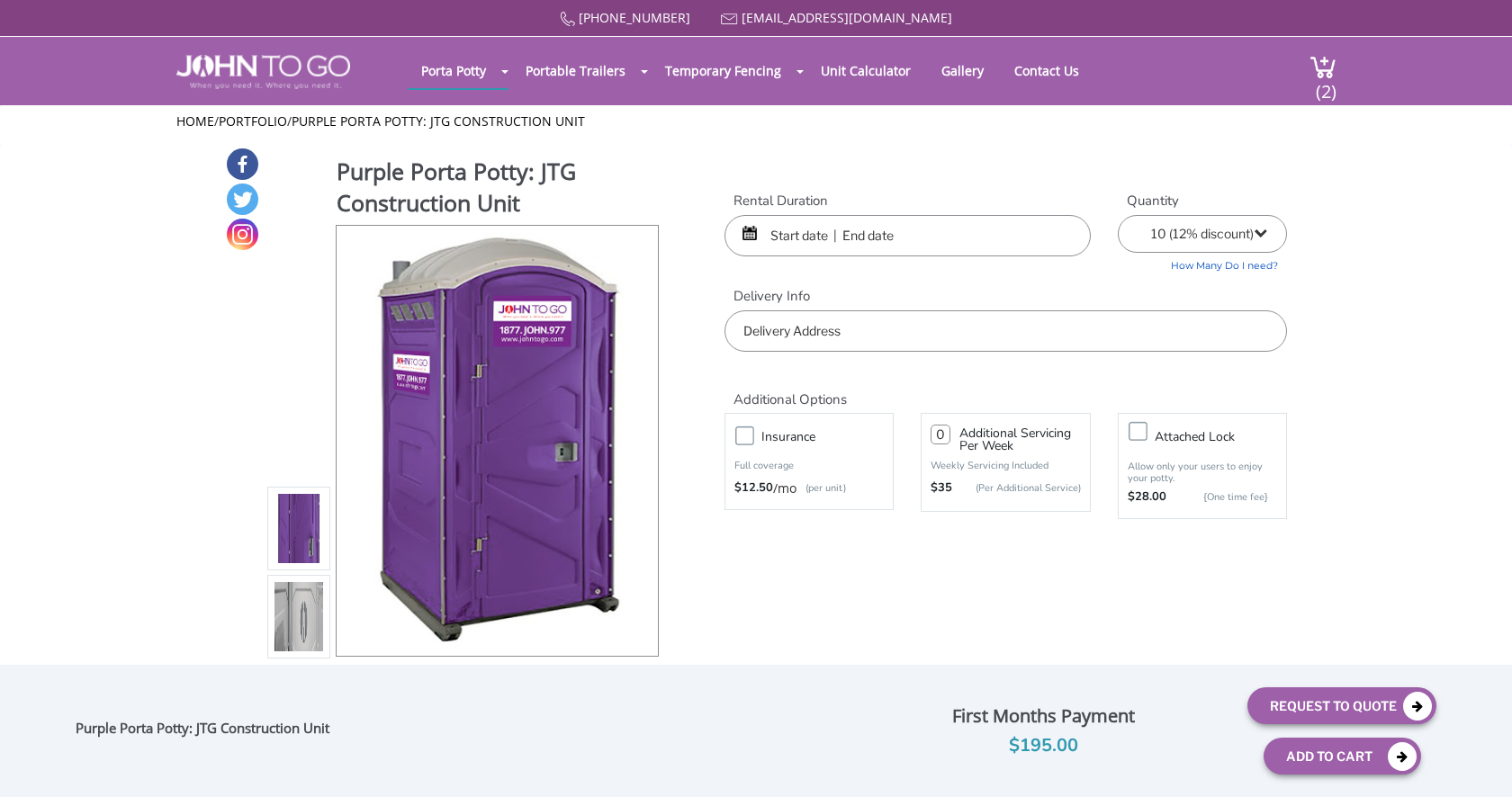
select select "10"
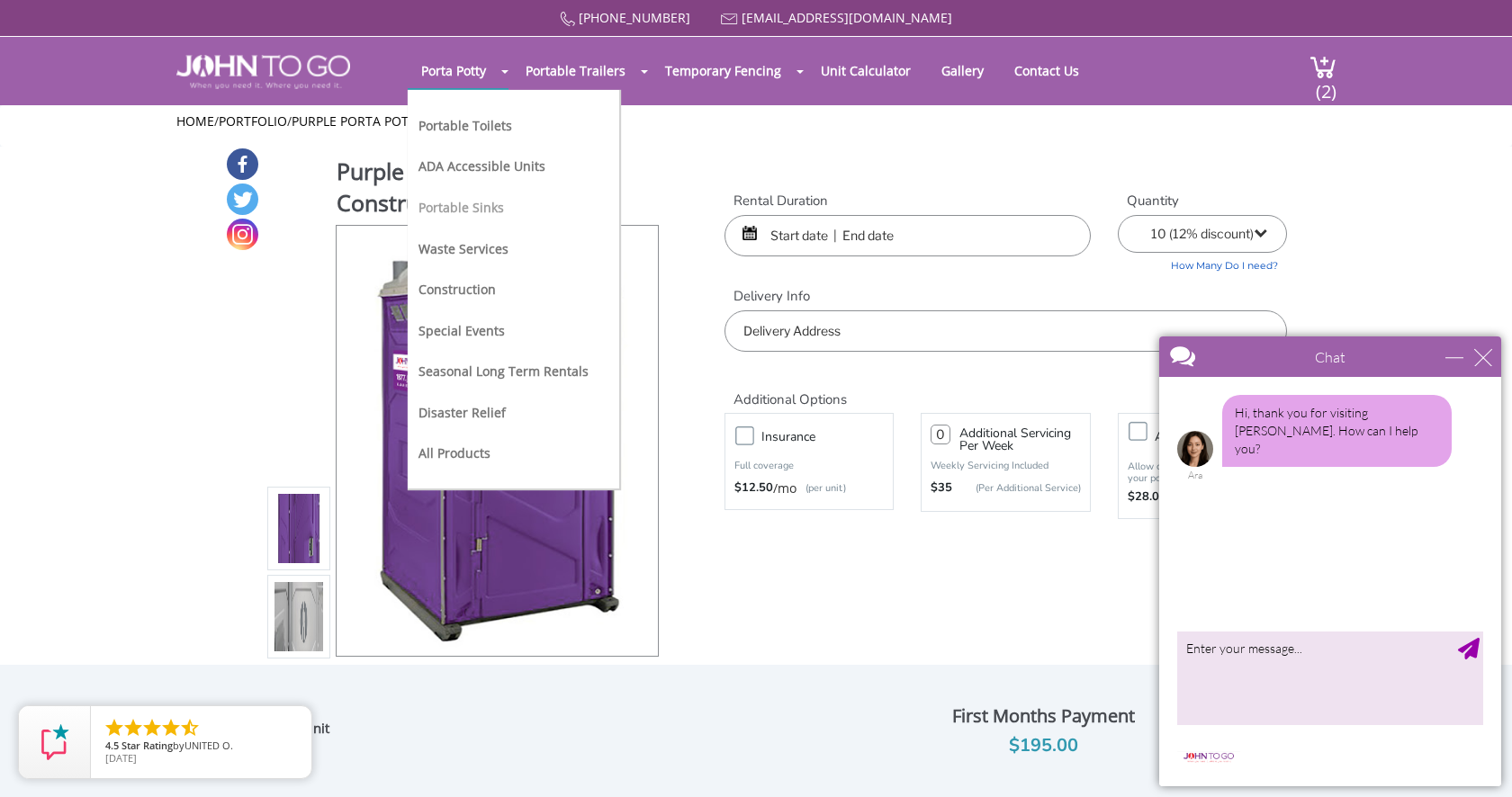
click at [450, 210] on link "Portable Sinks" at bounding box center [461, 207] width 86 height 17
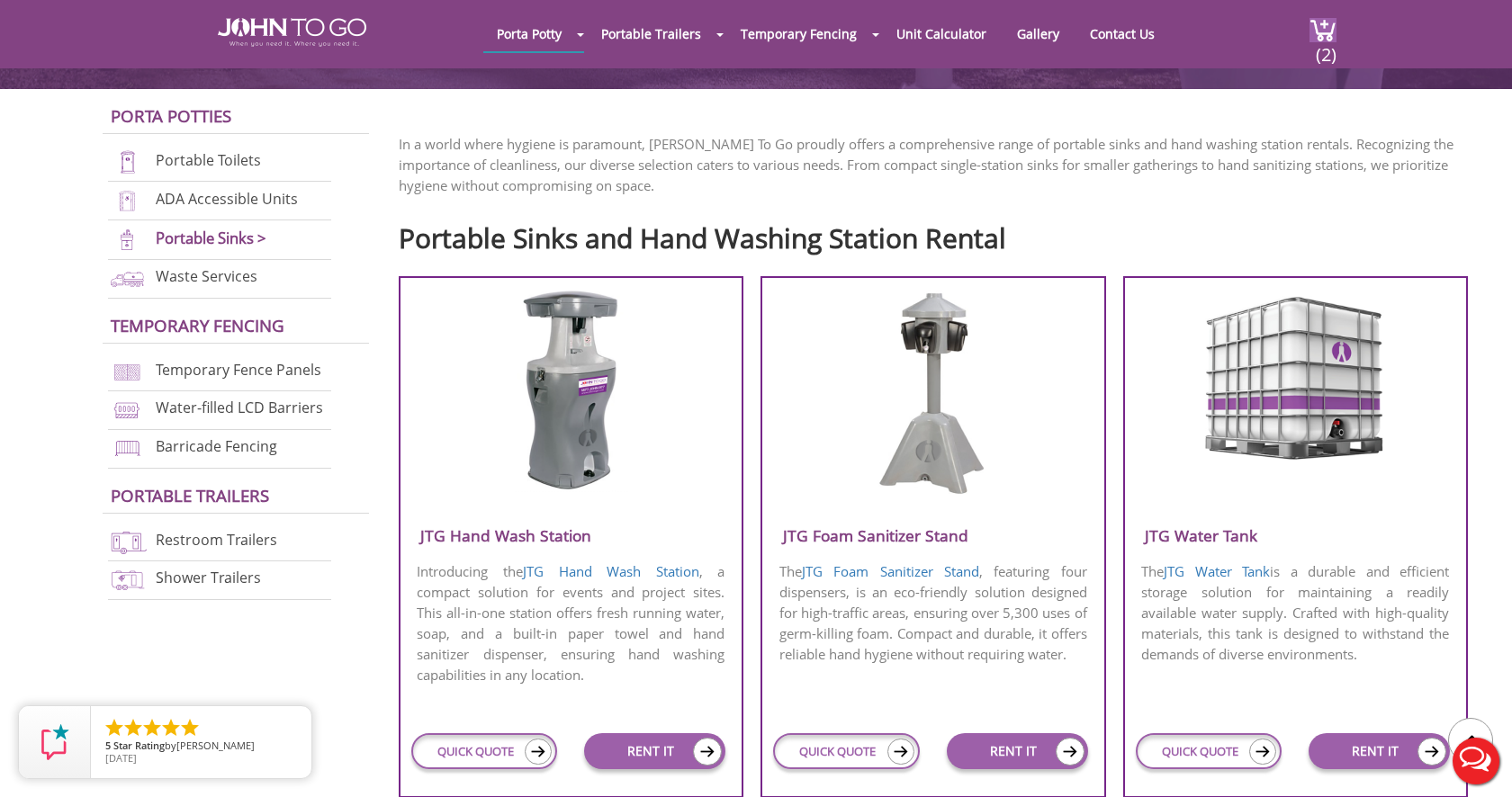
scroll to position [476, 0]
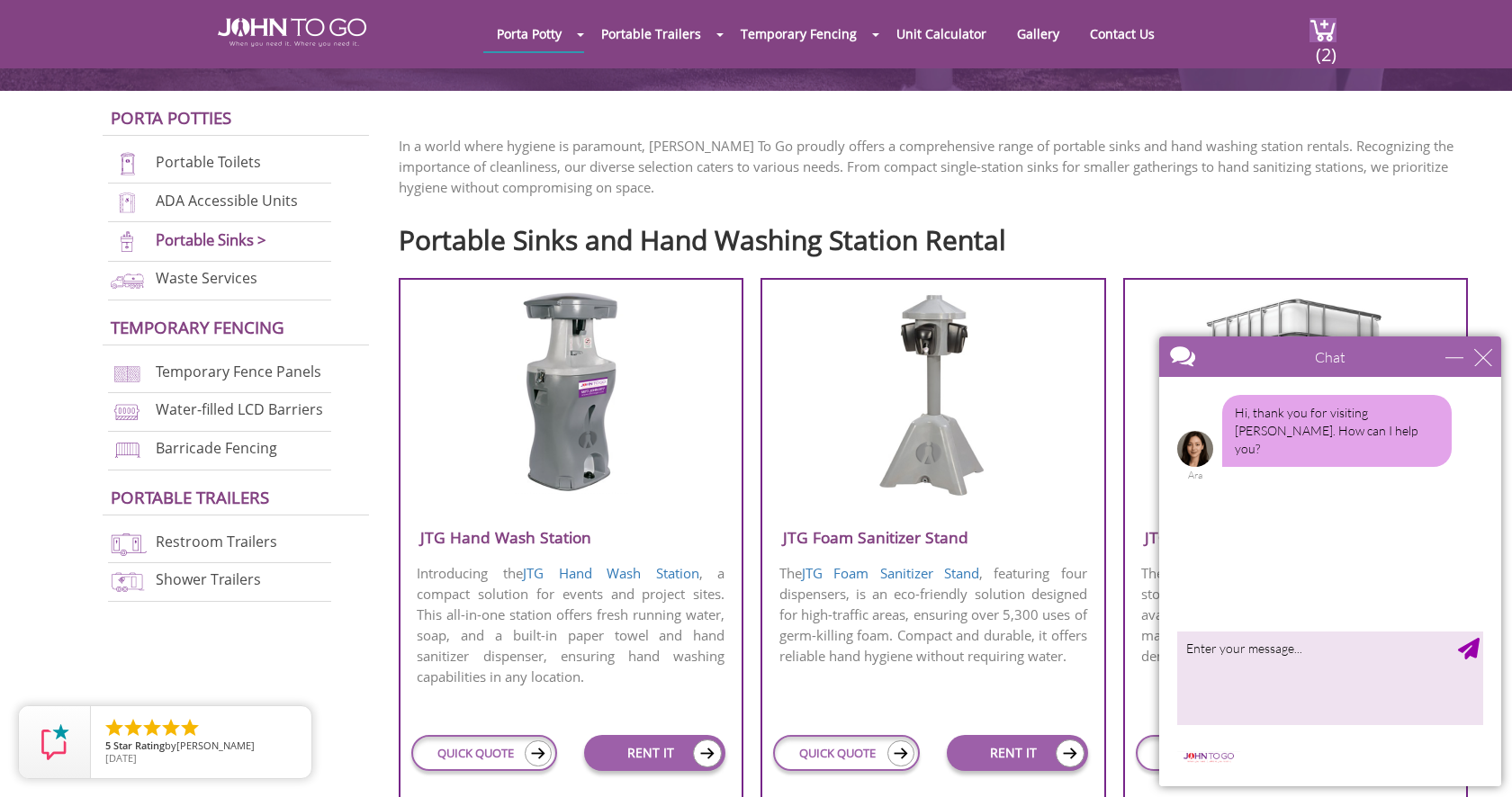
click at [540, 540] on h3 "JTG Hand Wash Station" at bounding box center [572, 537] width 342 height 30
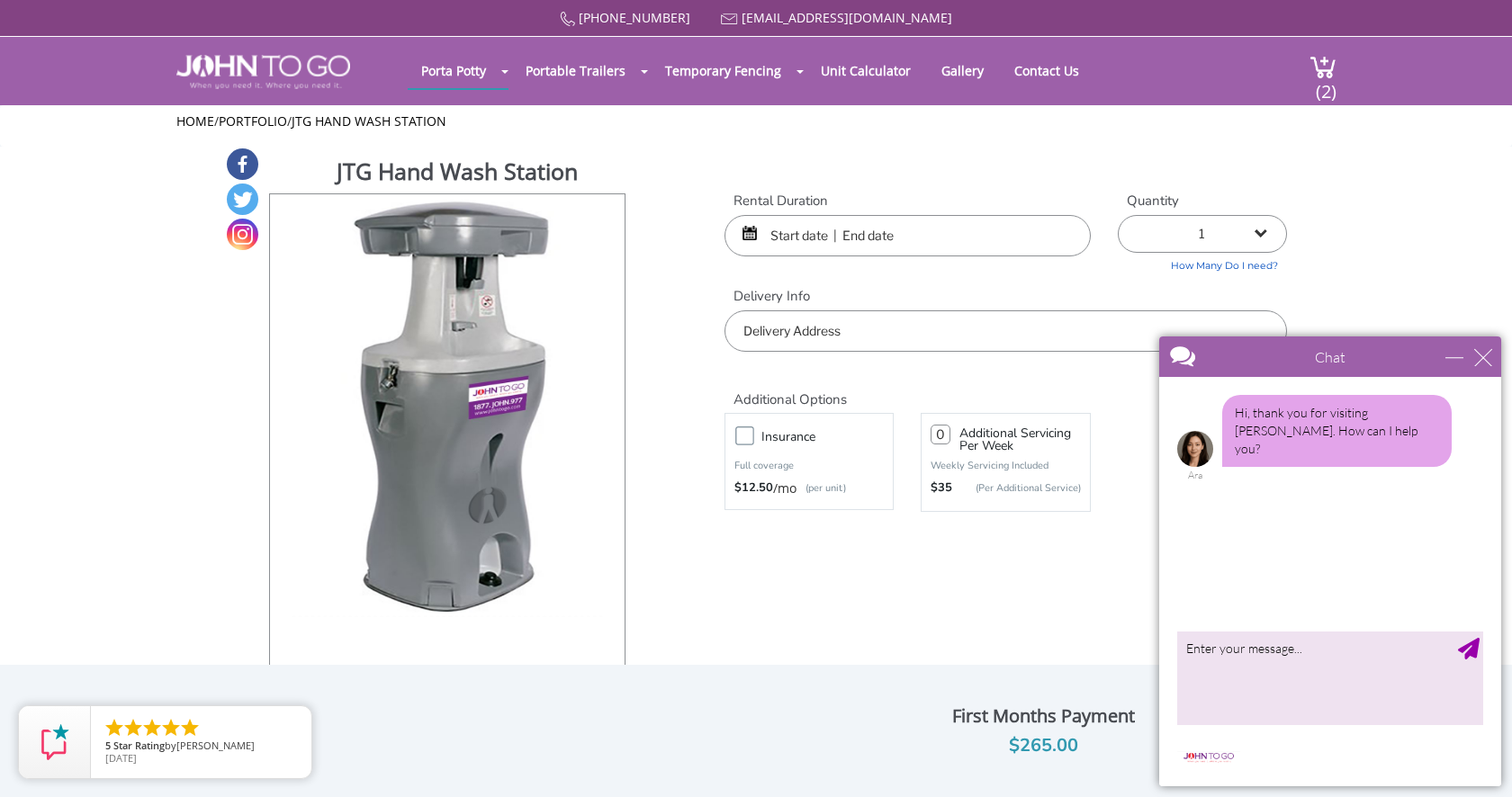
click at [802, 230] on input "text" at bounding box center [907, 236] width 367 height 41
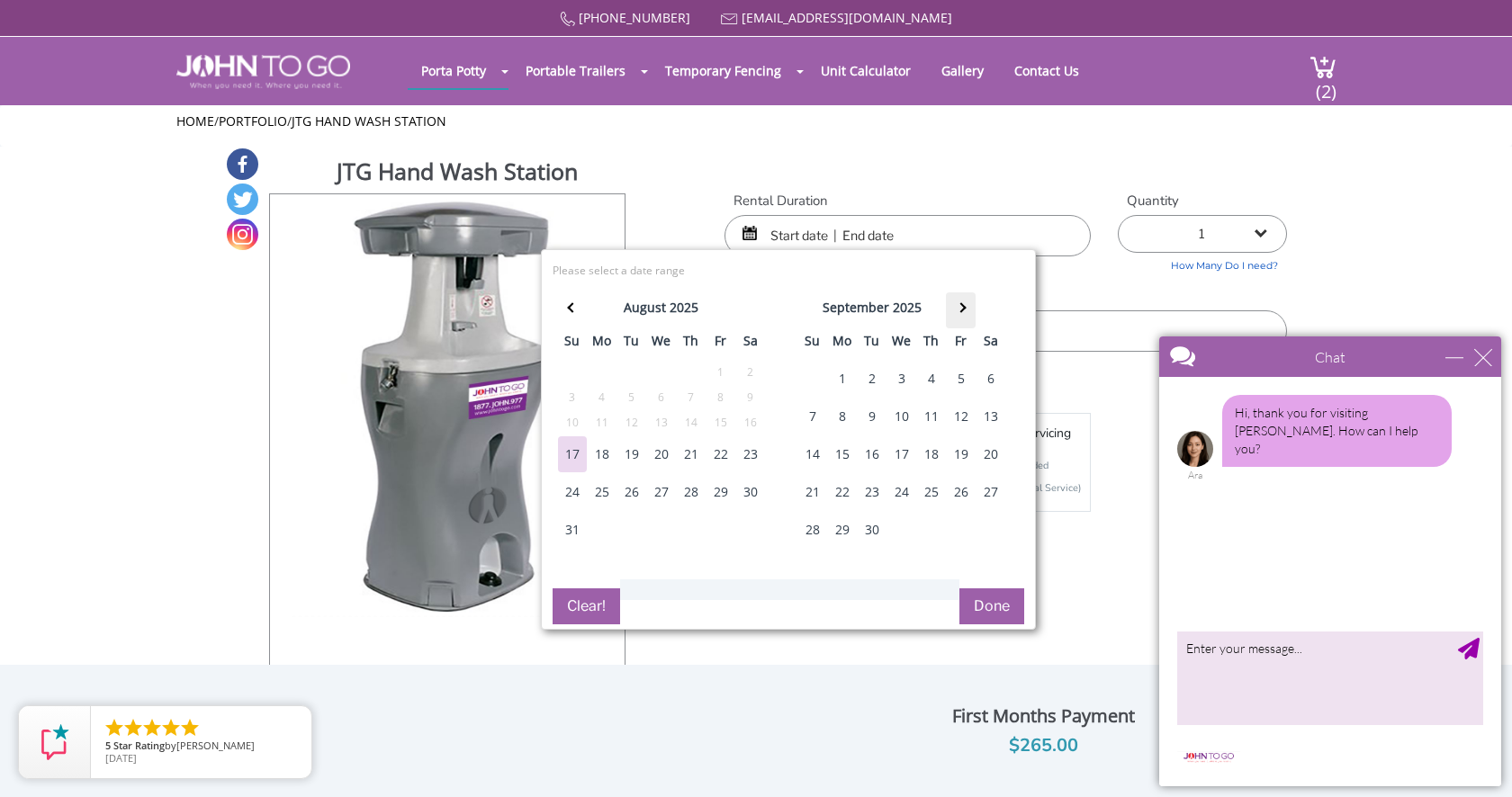
click at [958, 306] on span at bounding box center [960, 308] width 10 height 10
click at [958, 493] on div "24" at bounding box center [961, 493] width 29 height 36
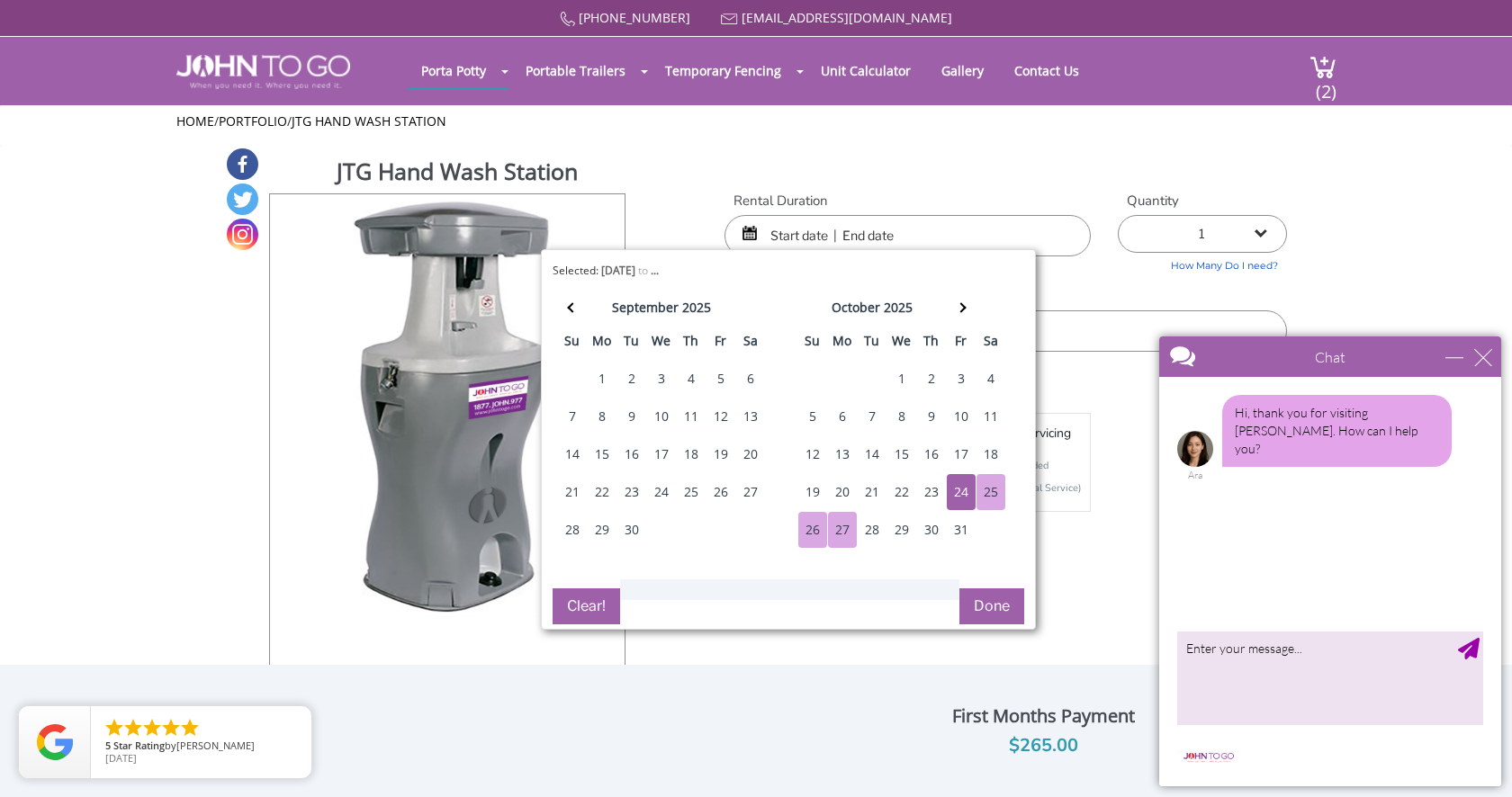
click at [834, 527] on div "27" at bounding box center [842, 530] width 29 height 36
type input "[DATE] to [DATE]"
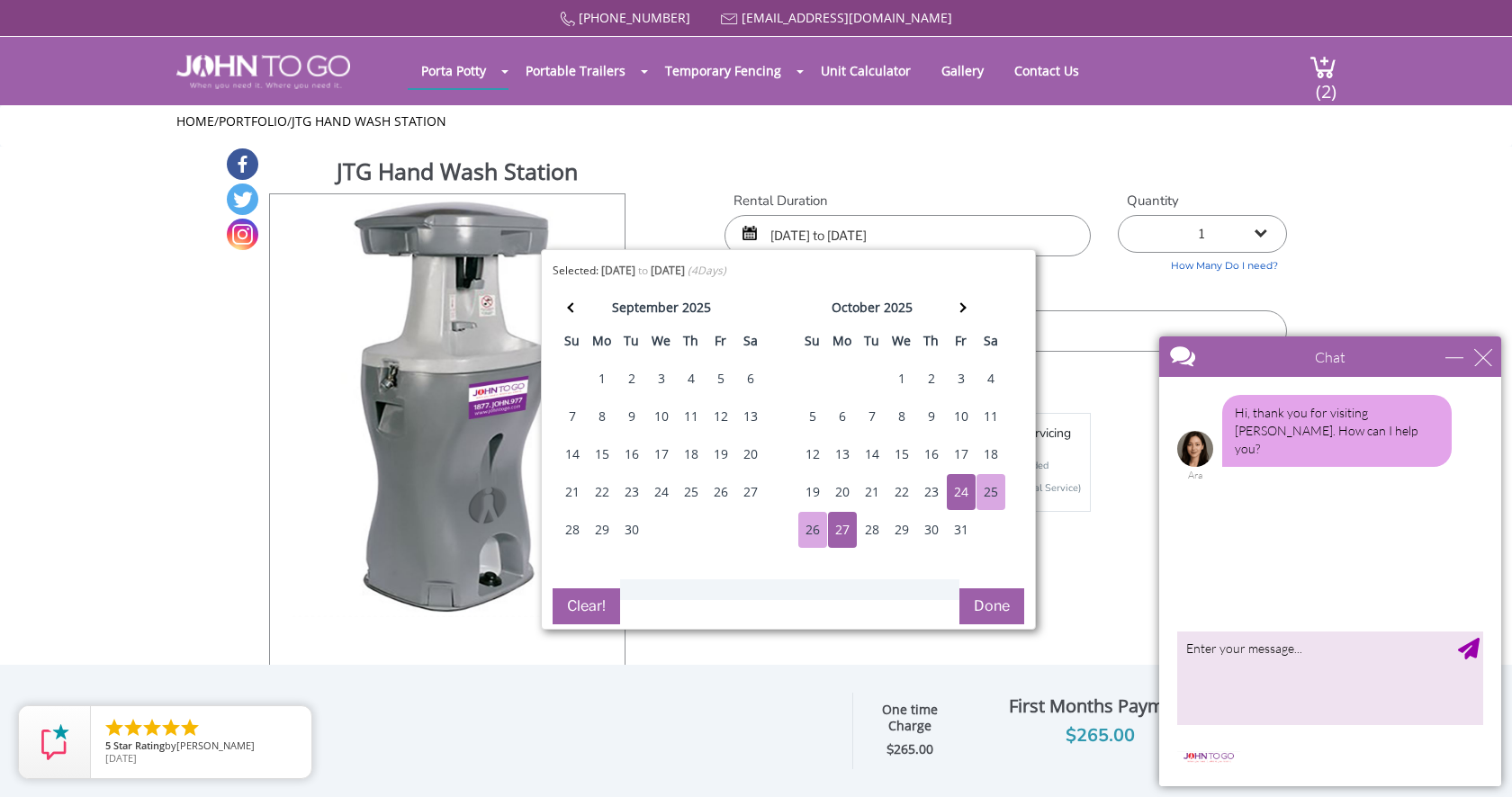
select select "4"
click at [1068, 272] on div "Rental Duration [DATE] to [DATE] Quantity 1 2 (5% discount) 3 (8% discount) 4 (…" at bounding box center [1005, 272] width 589 height 161
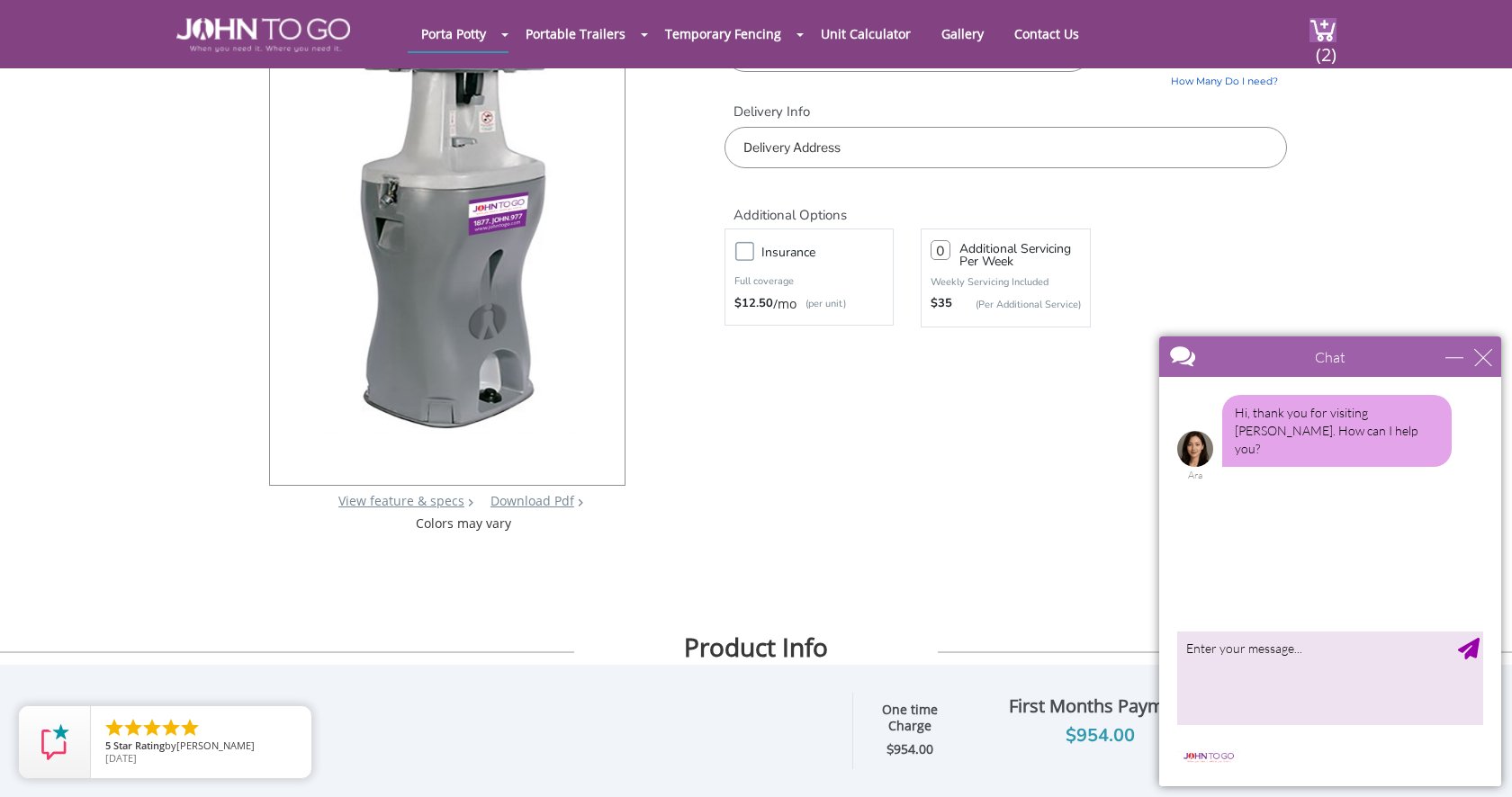
scroll to position [118, 0]
click at [798, 131] on input "text" at bounding box center [1005, 146] width 562 height 41
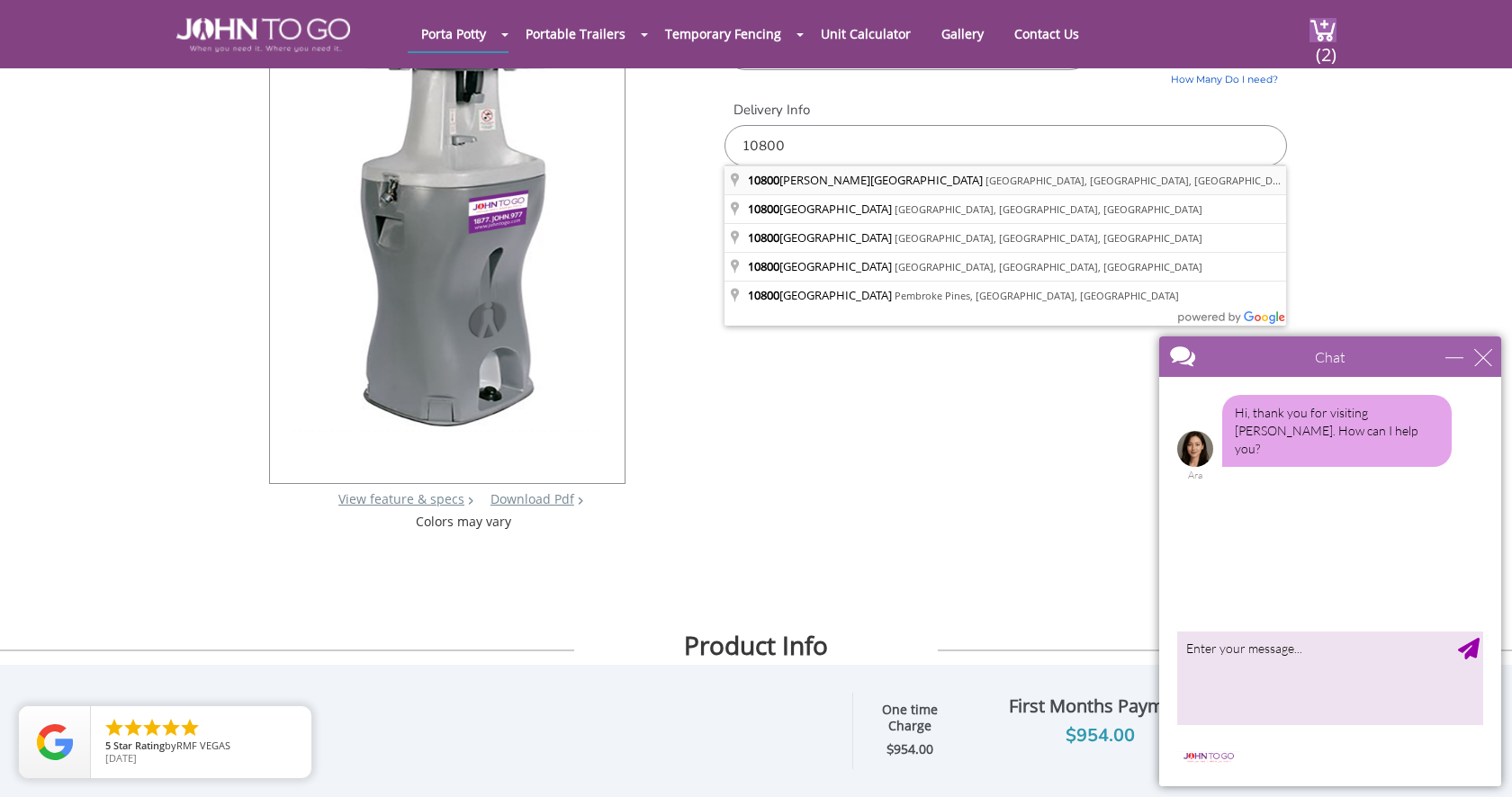
type input "[STREET_ADDRESS][PERSON_NAME]"
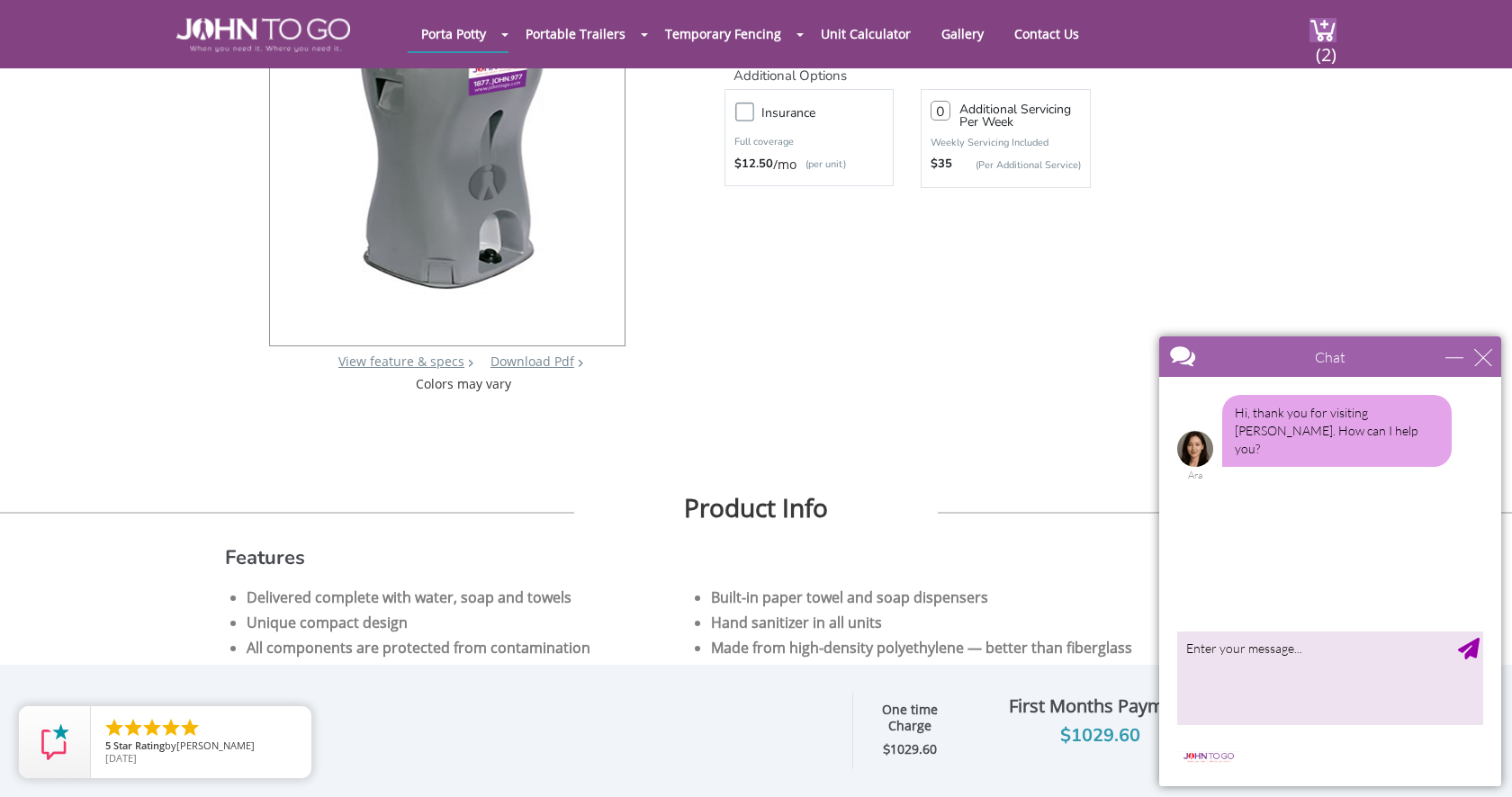
scroll to position [258, 0]
click at [1481, 357] on div "close" at bounding box center [1483, 358] width 18 height 18
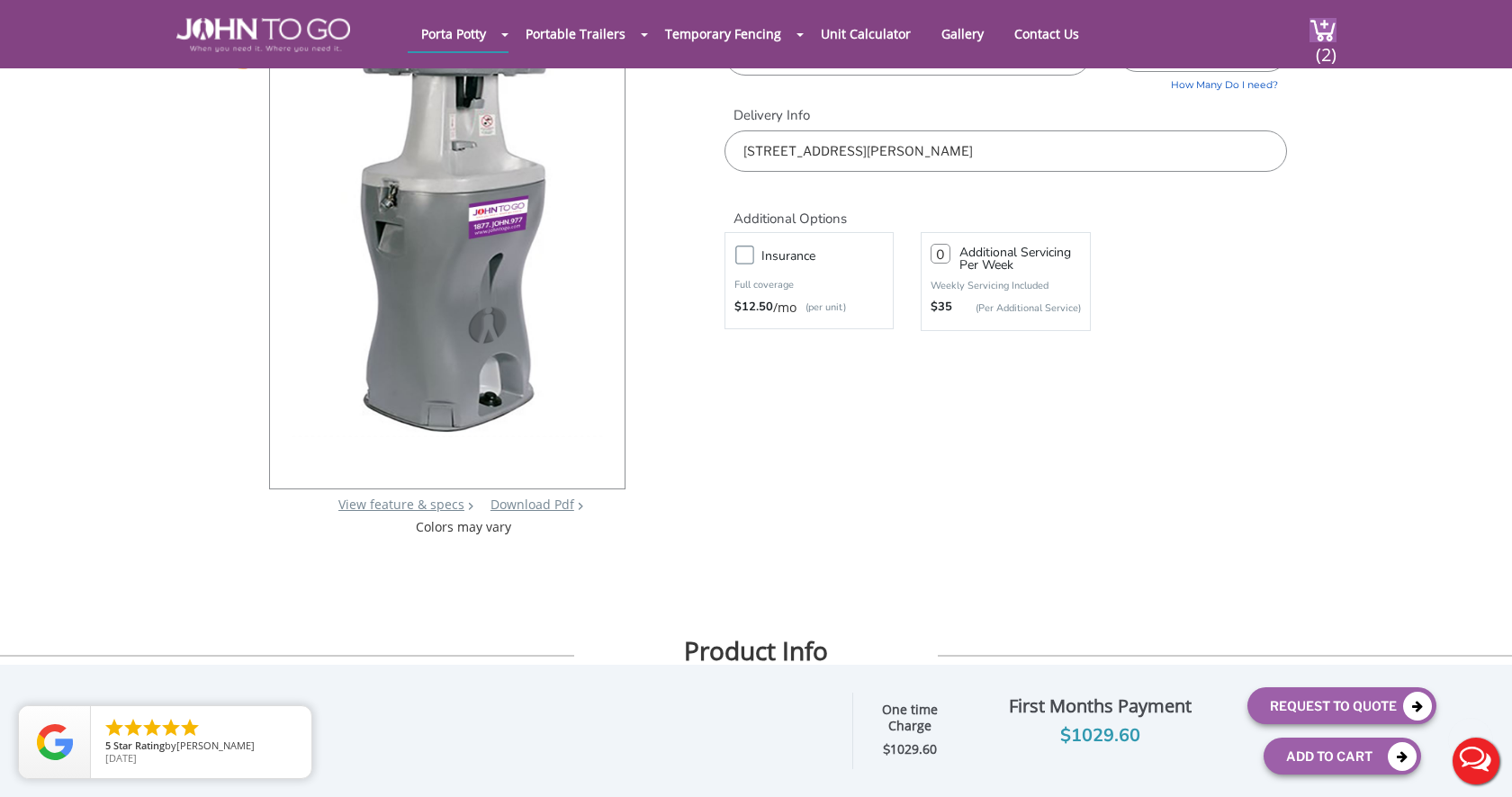
scroll to position [133, 0]
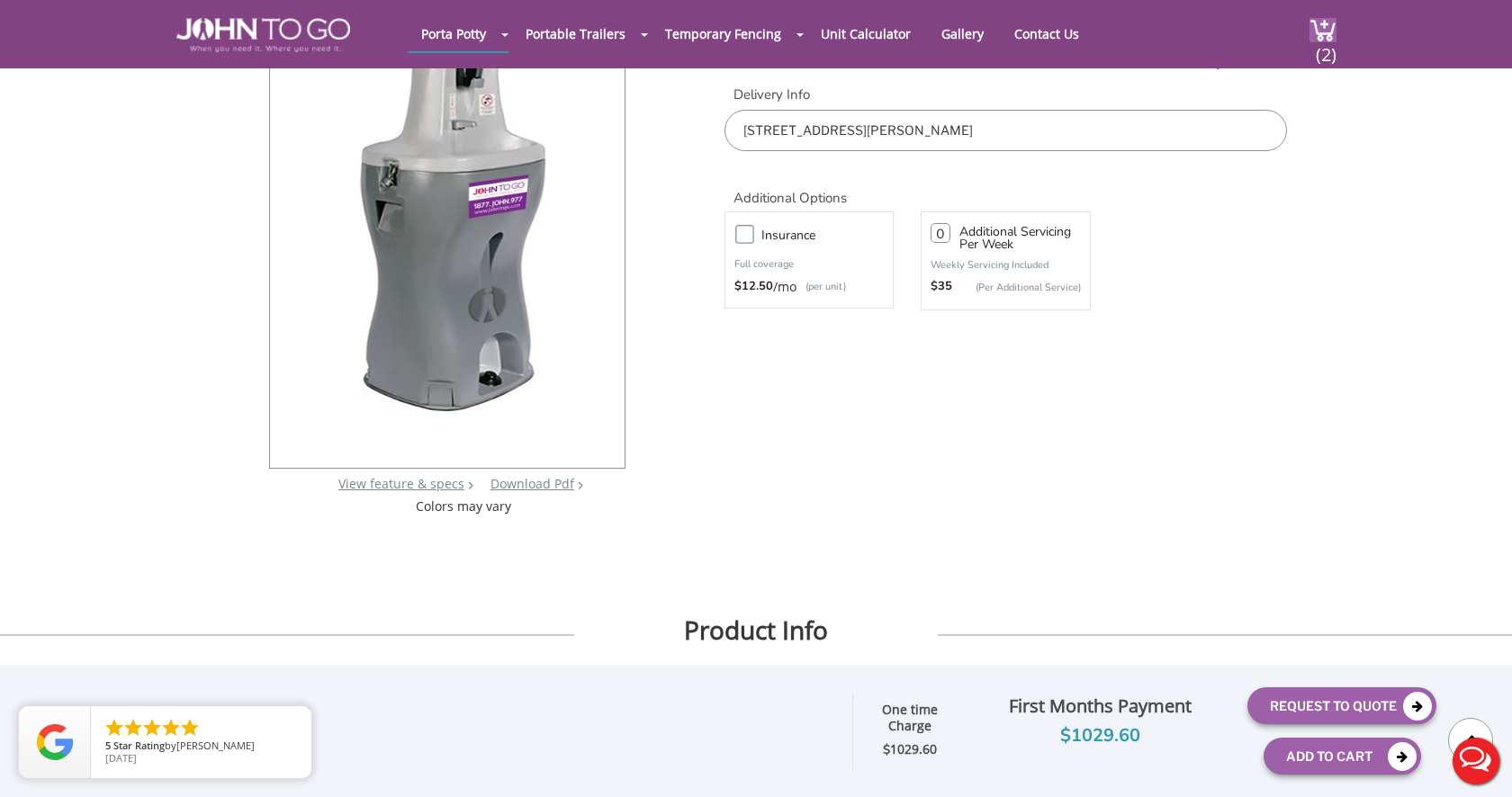
click at [1313, 708] on button "Request To Quote" at bounding box center [1342, 705] width 189 height 37
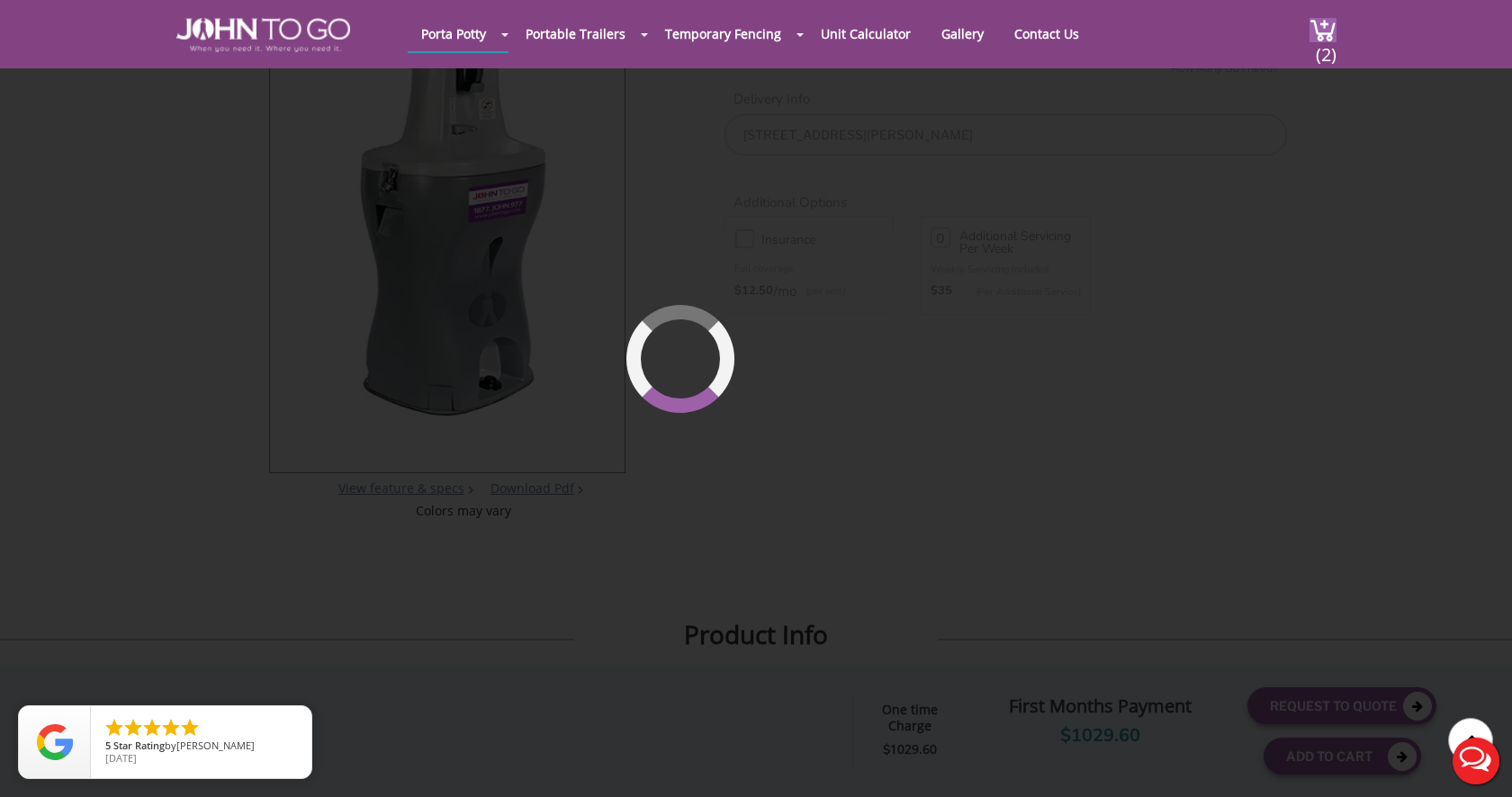
scroll to position [123, 0]
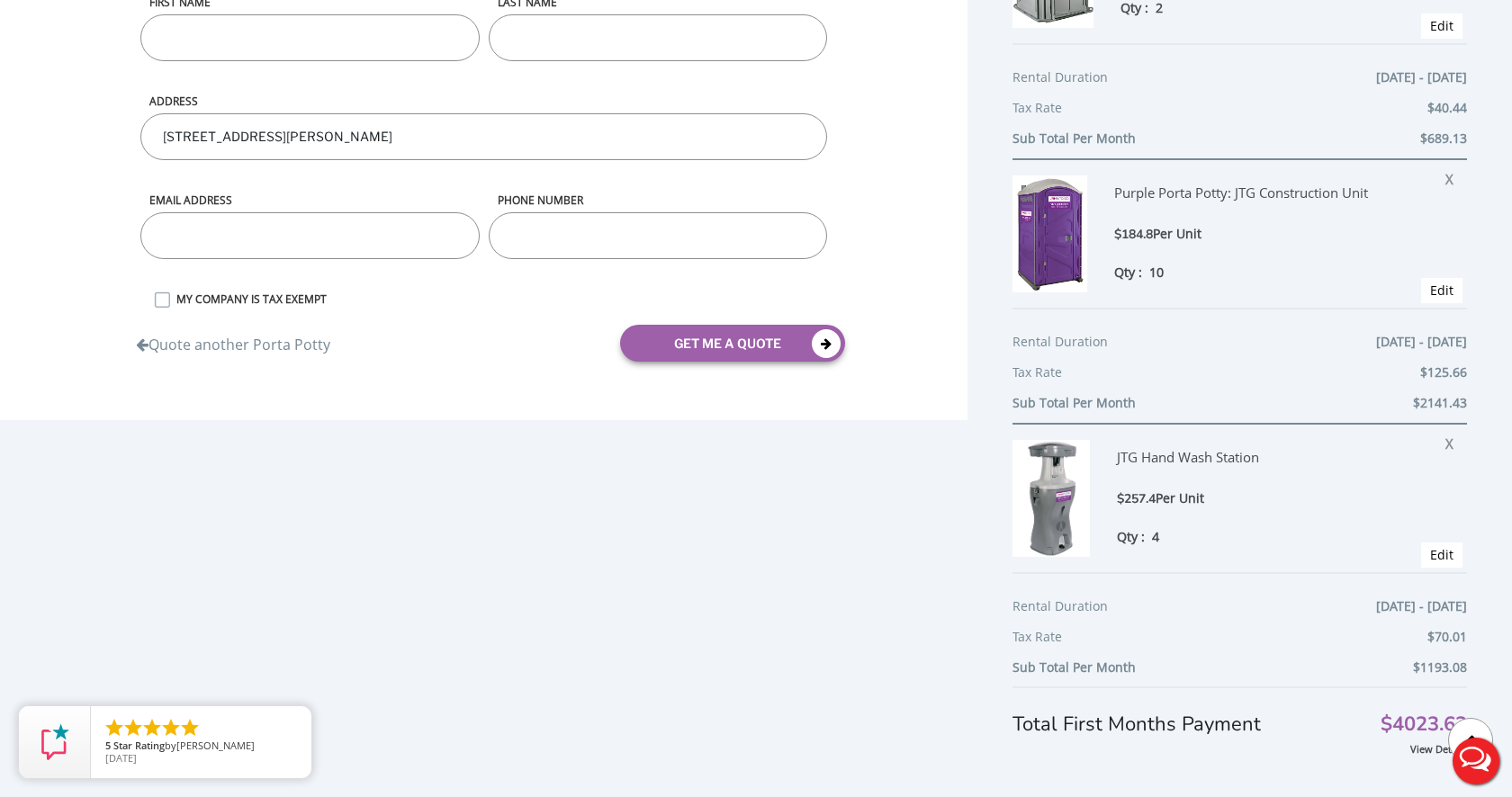
scroll to position [198, 0]
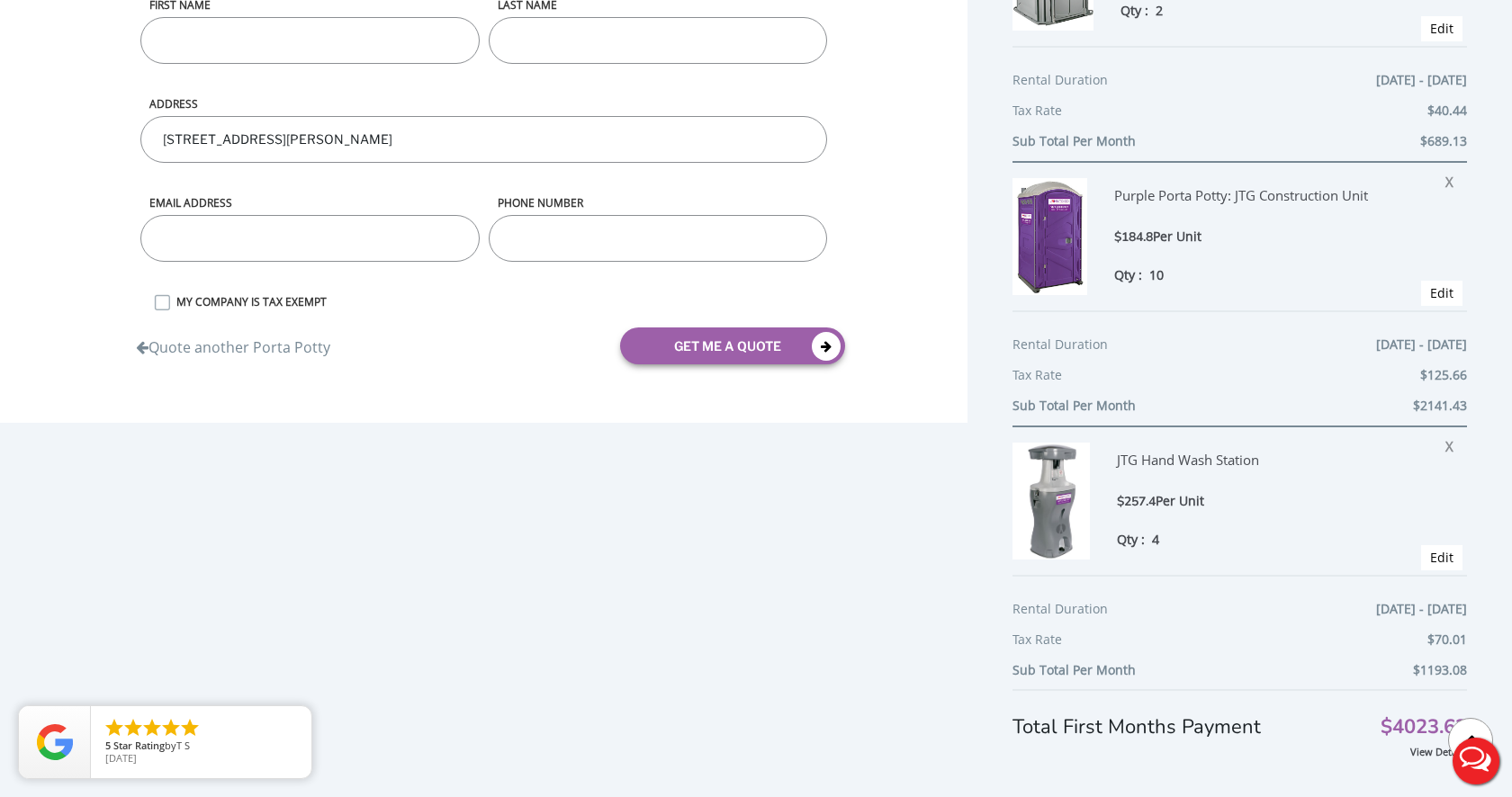
click at [1377, 746] on div "View Details" at bounding box center [1239, 751] width 455 height 18
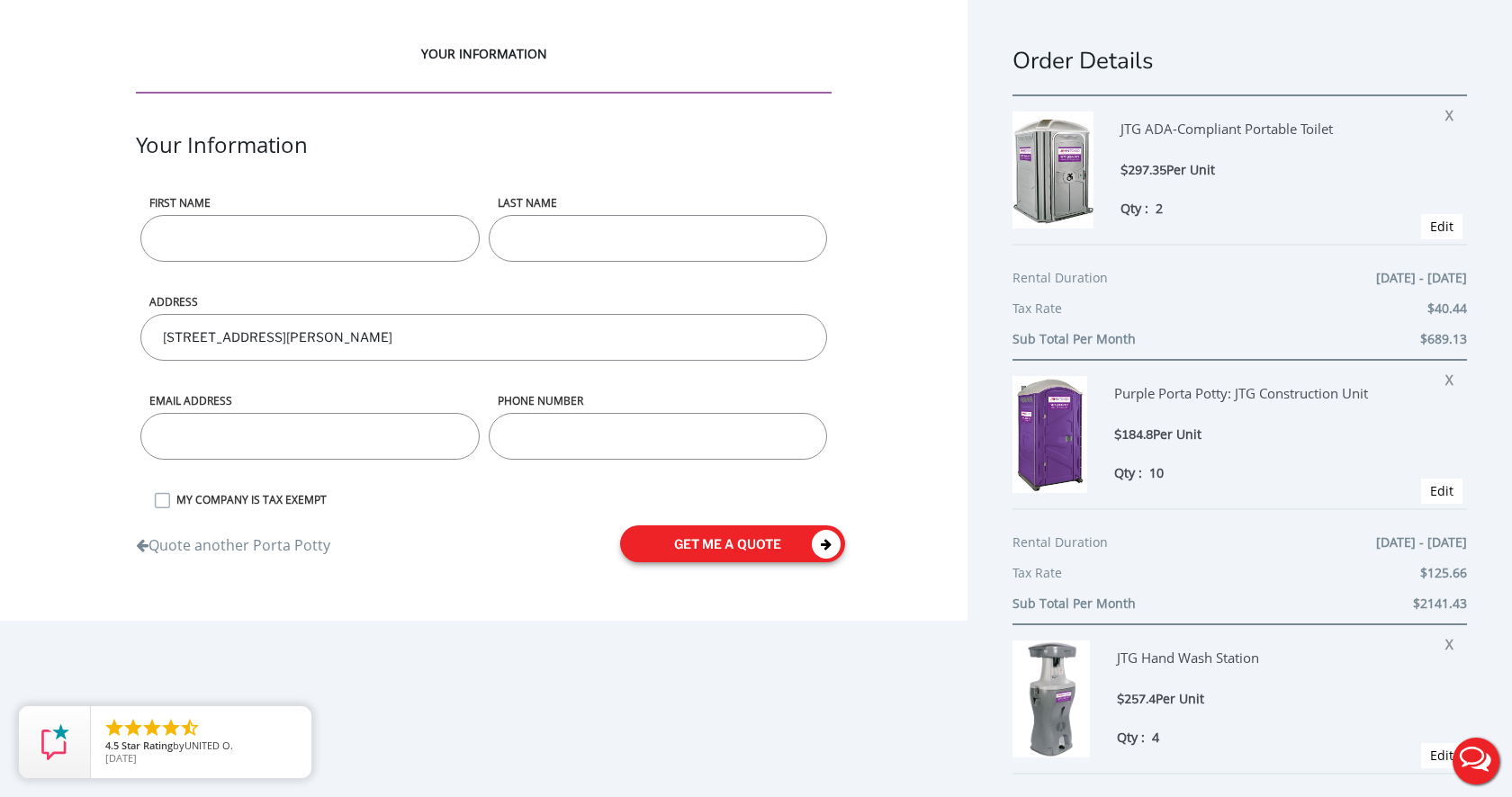
scroll to position [0, 0]
type input "Richard"
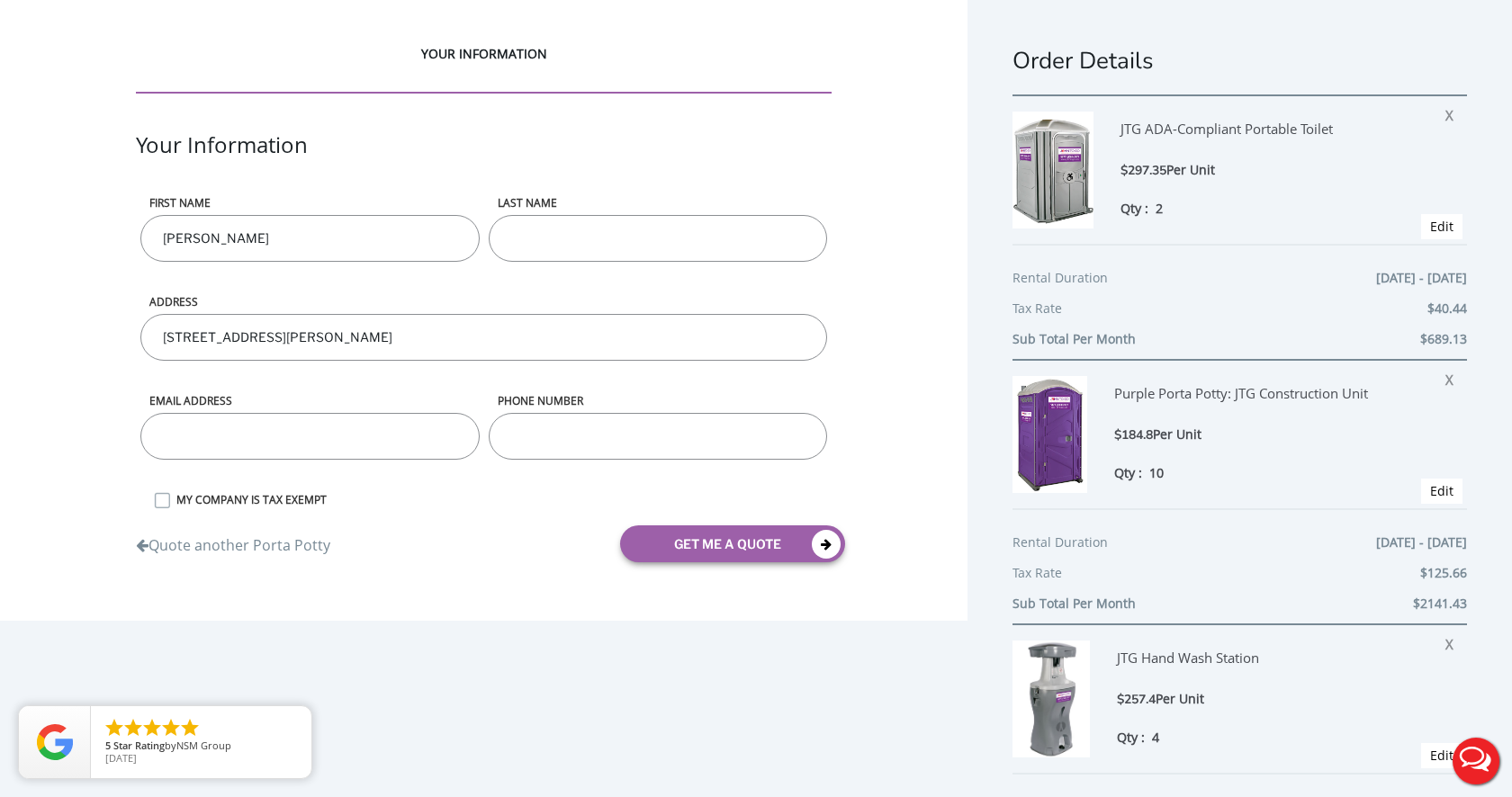
type input "Foster"
type input "r"
type input "info@skywardkites.com"
click at [596, 437] on input "phone number" at bounding box center [658, 437] width 339 height 47
type input "9545587912"
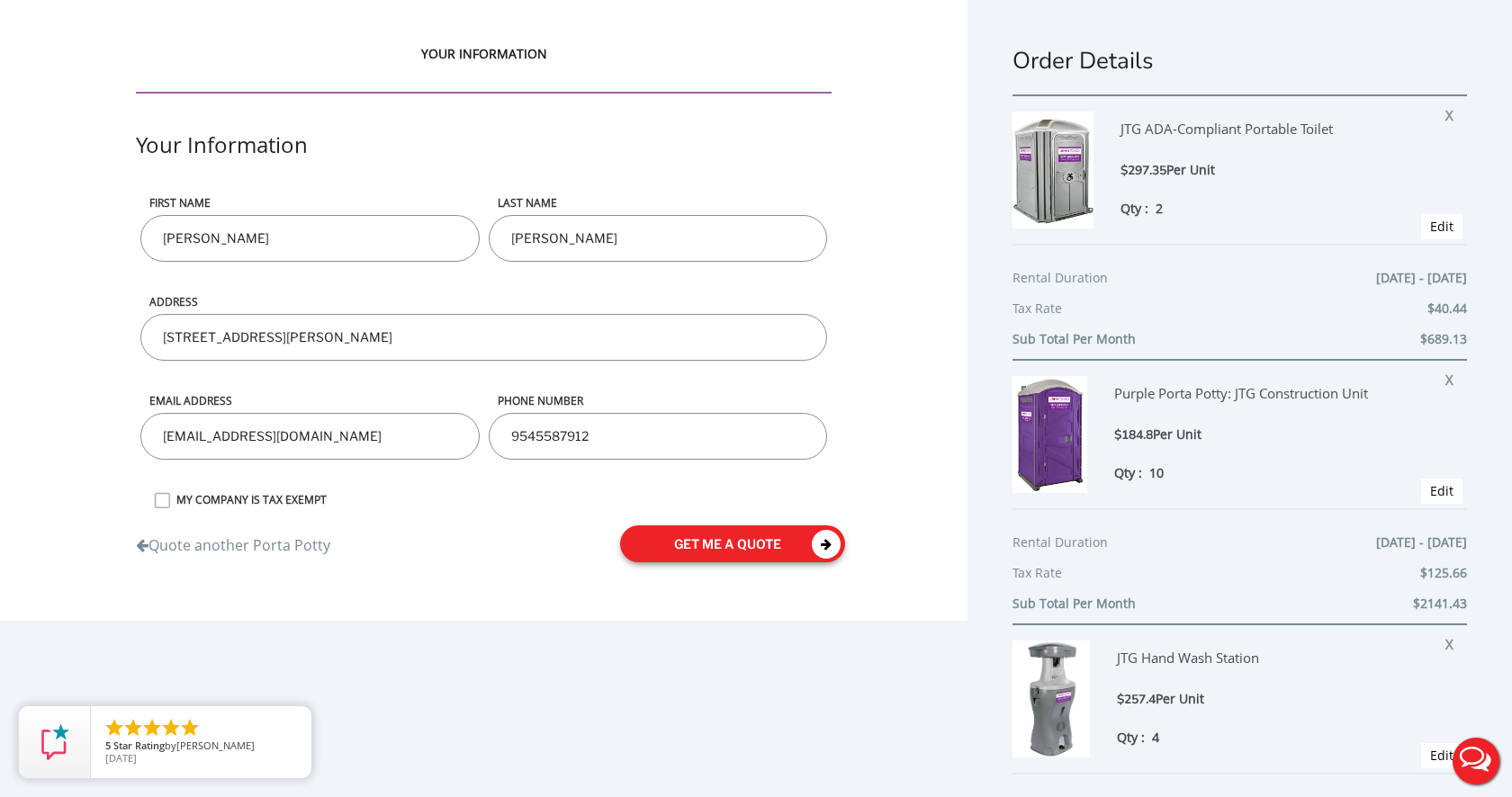
click at [726, 543] on button "get me a quote" at bounding box center [732, 543] width 225 height 37
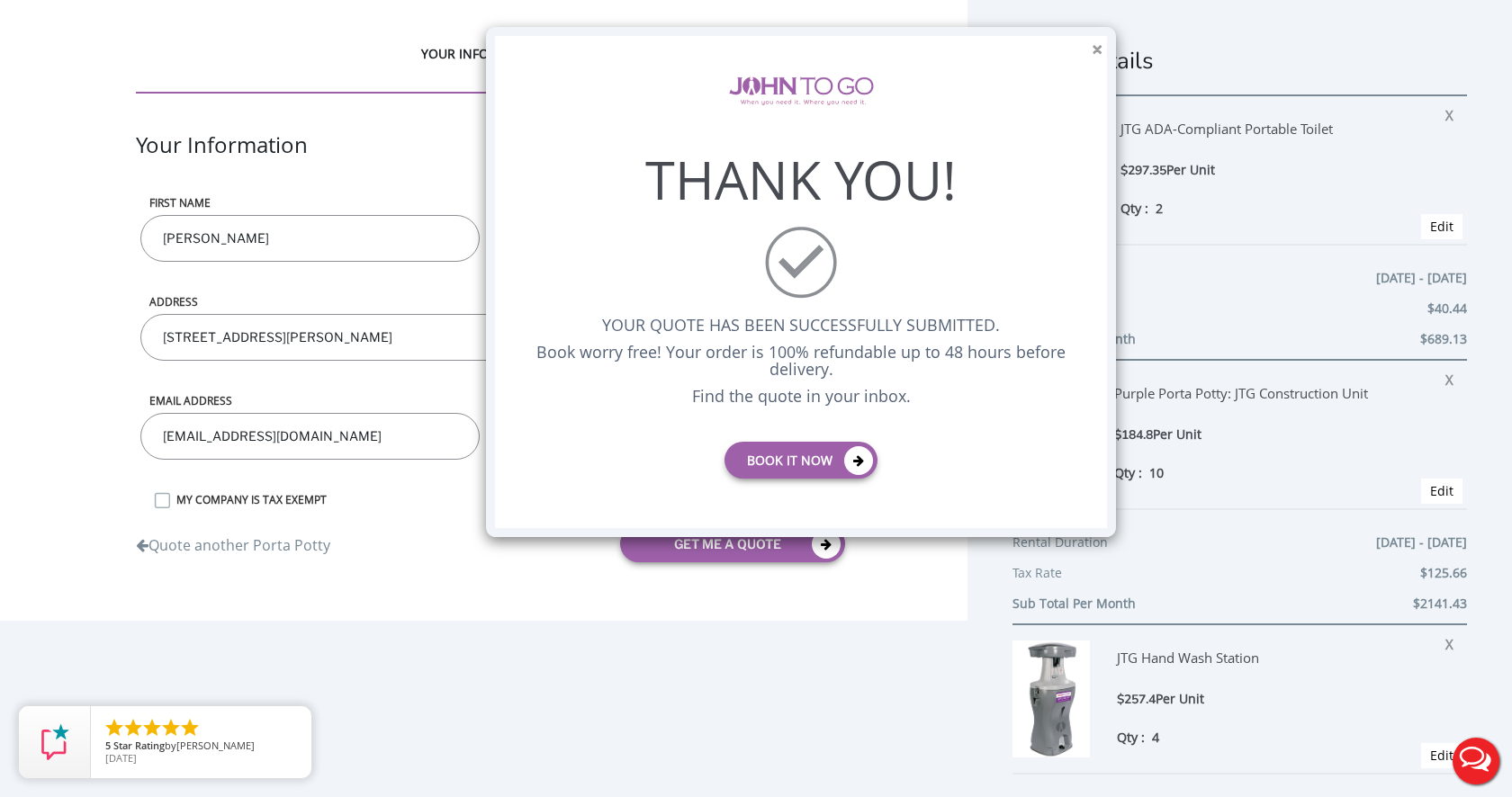
click at [1099, 49] on button "×" at bounding box center [1097, 50] width 11 height 19
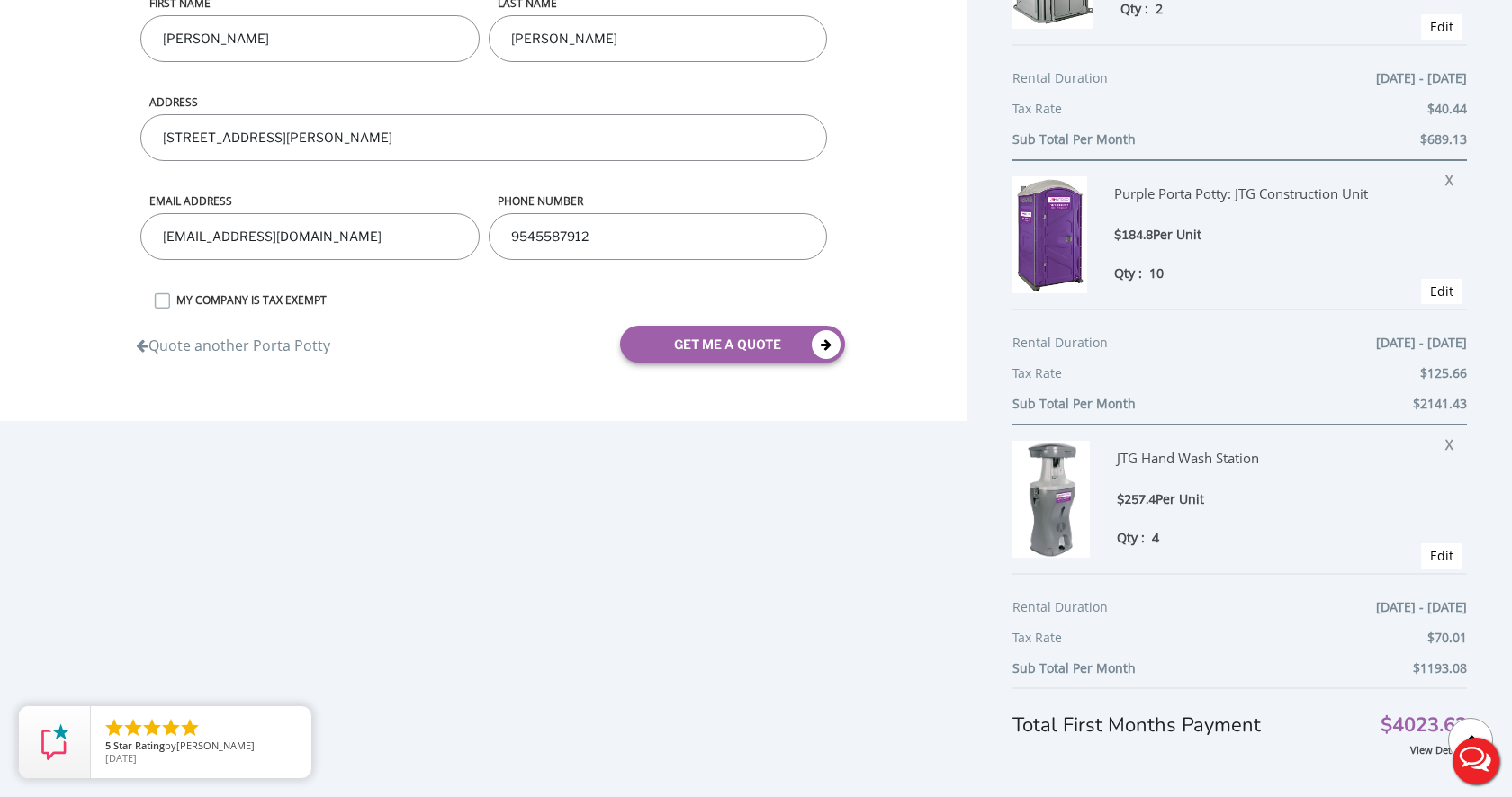
scroll to position [198, 0]
click at [1044, 246] on img at bounding box center [1049, 237] width 75 height 117
click at [1160, 195] on div "Purple Porta Potty: JTG Construction Unit" at bounding box center [1263, 203] width 300 height 49
click at [1067, 252] on img at bounding box center [1049, 237] width 75 height 117
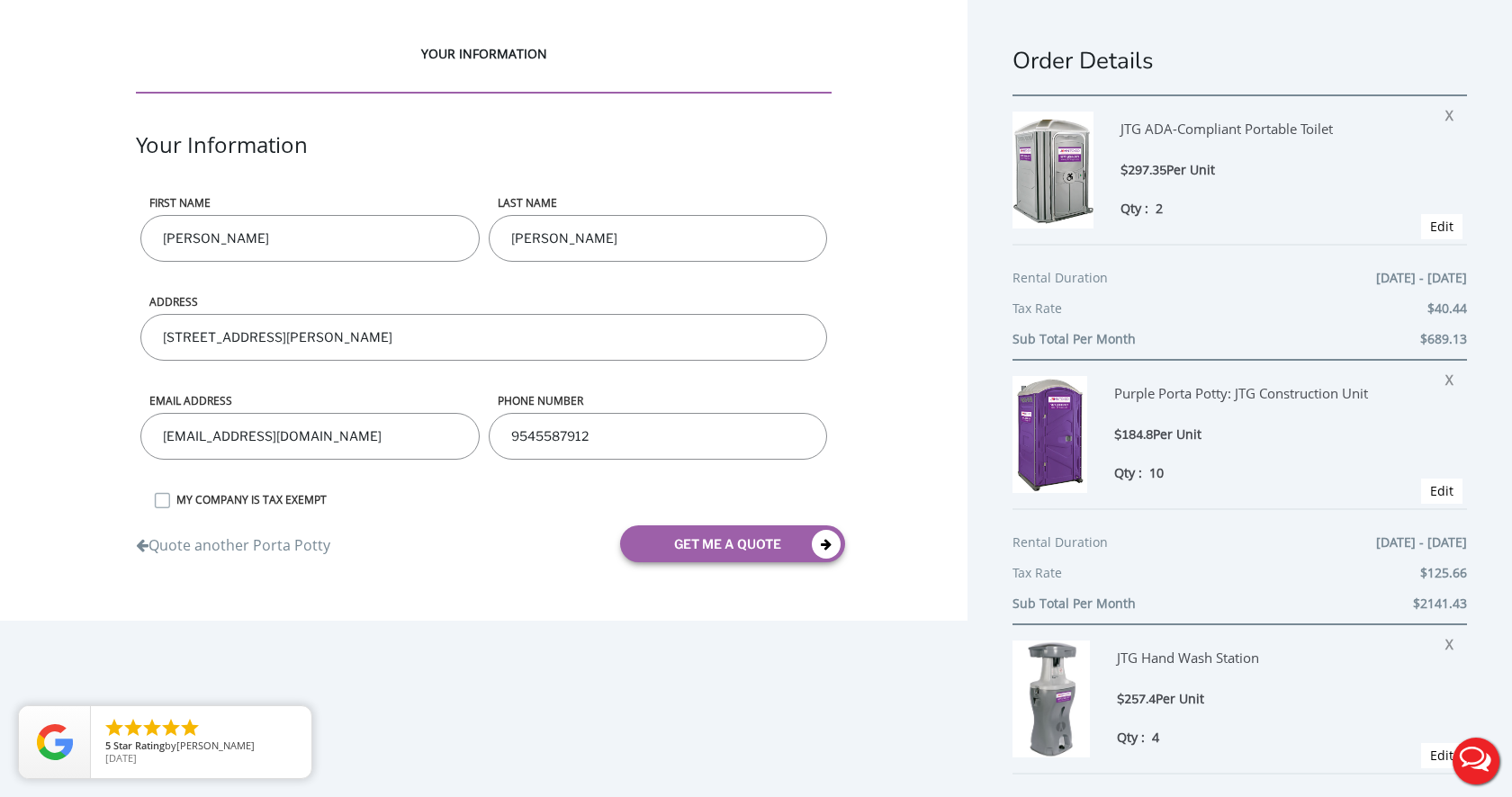
scroll to position [0, 0]
click at [1438, 228] on link "Edit" at bounding box center [1442, 226] width 23 height 17
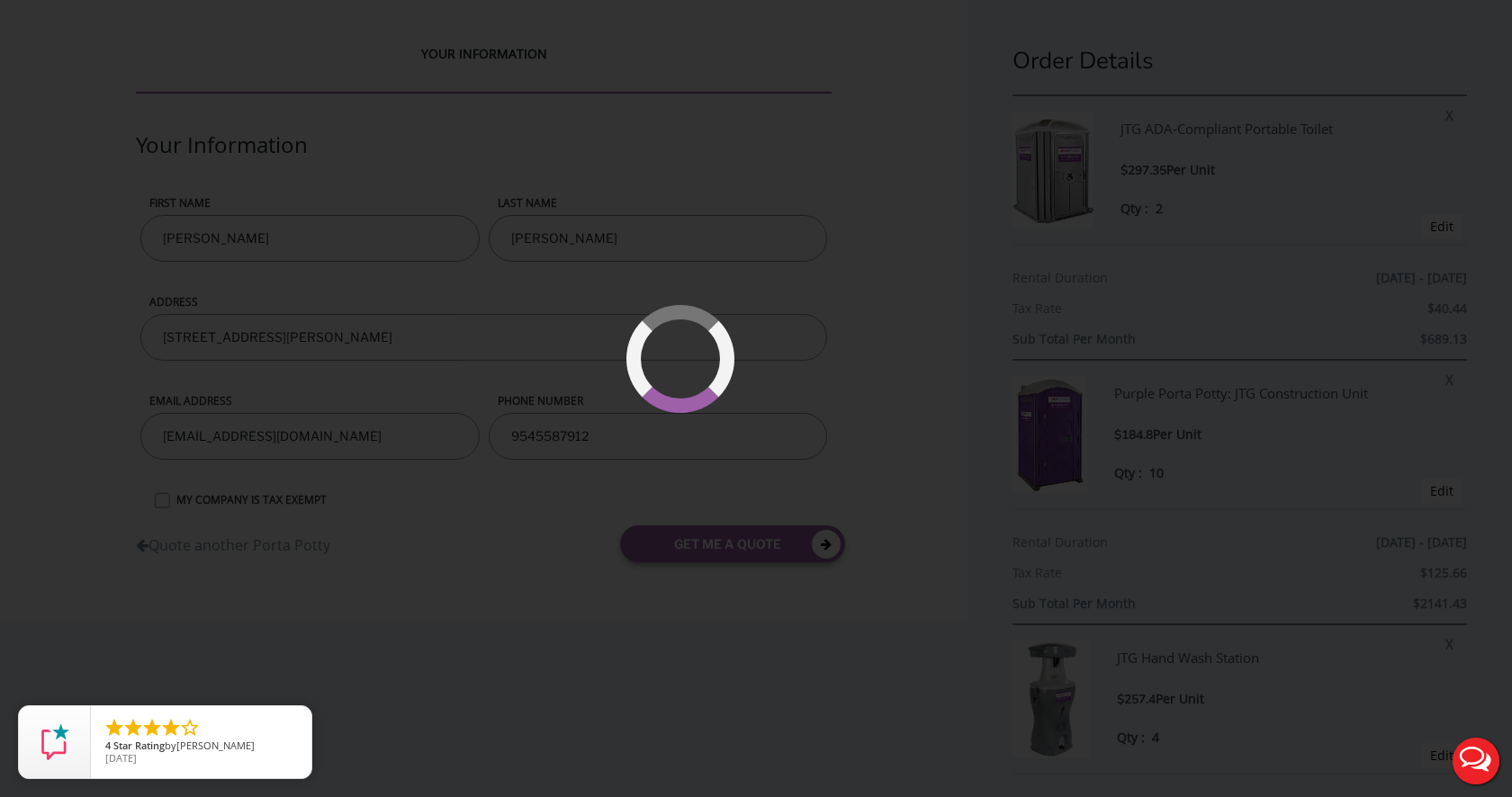
type input "10/24/2025 to 10/27/2025"
select select "2"
type input "0"
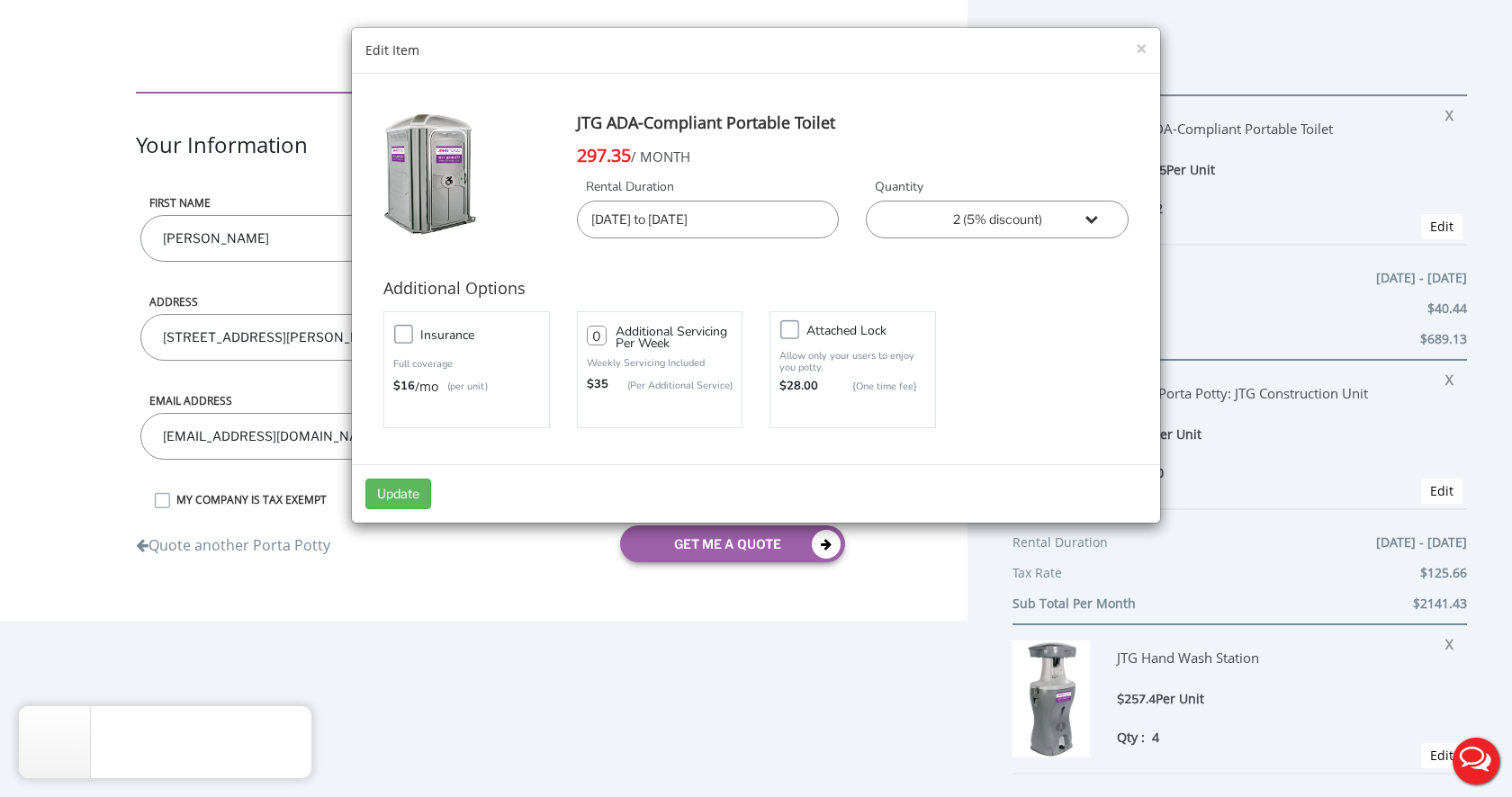
click at [1136, 48] on button "×" at bounding box center [1141, 49] width 11 height 19
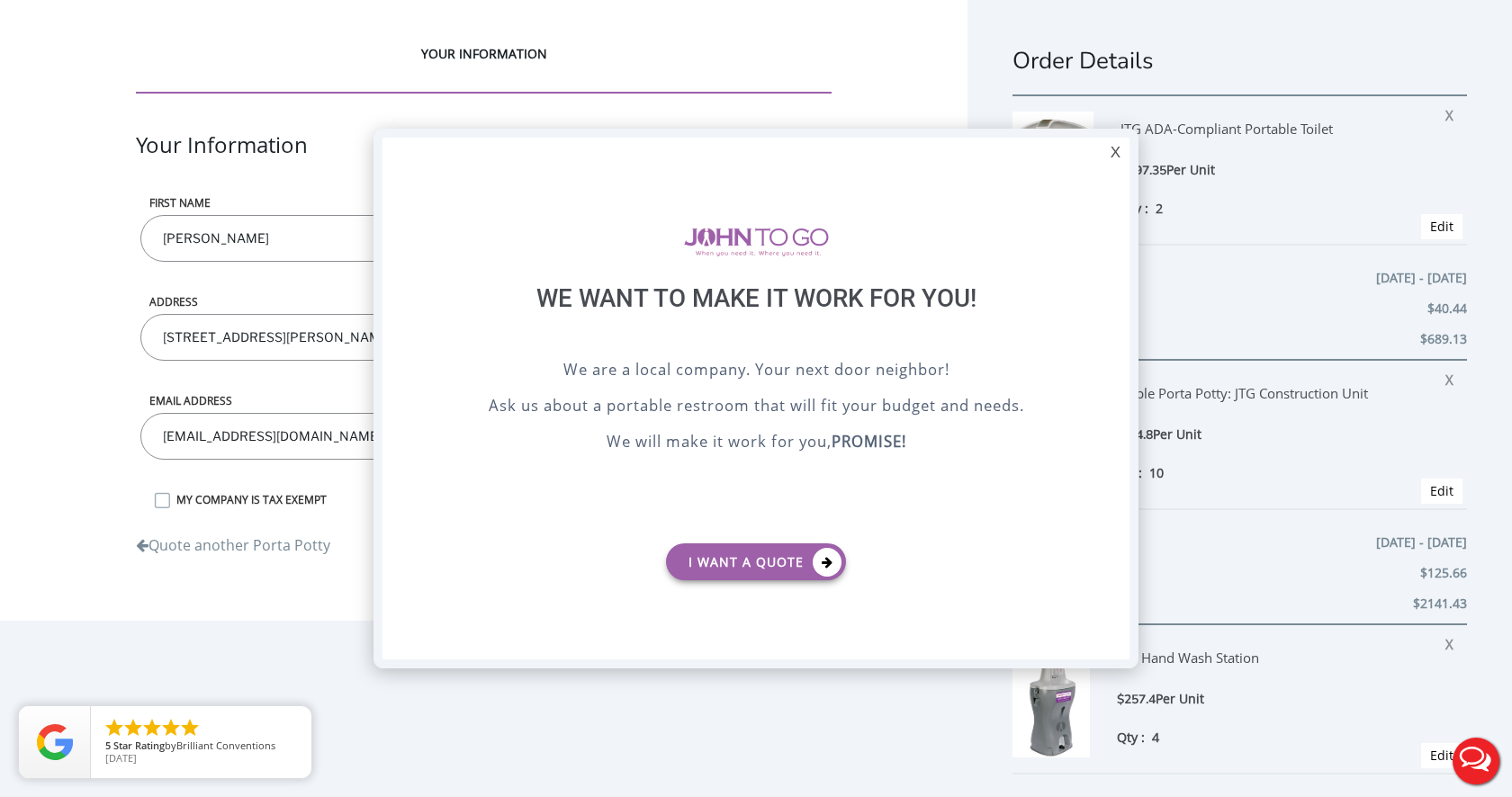
click at [1114, 155] on div "X" at bounding box center [1115, 153] width 28 height 31
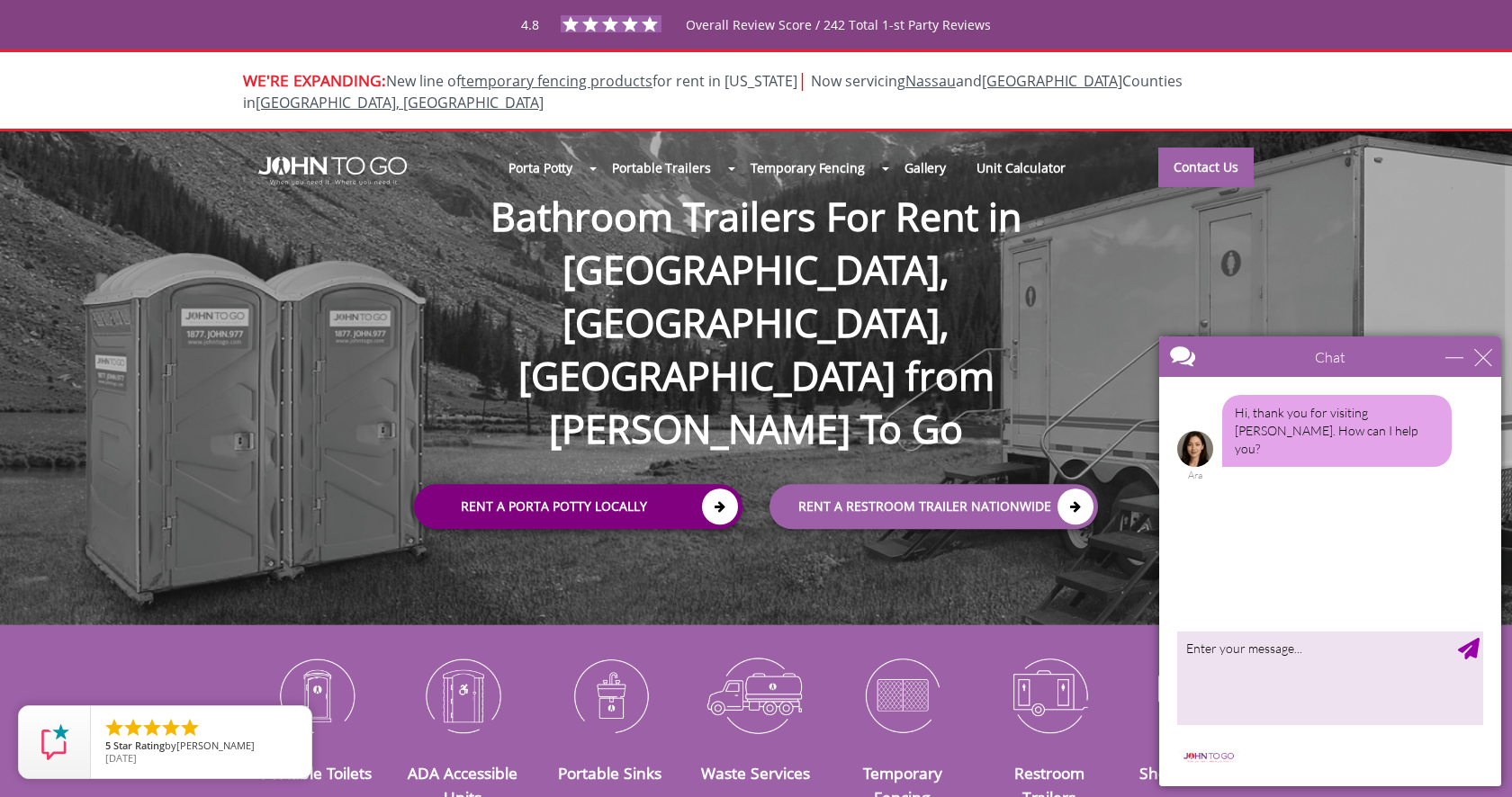
click at [566, 485] on link "Rent a Porta Potty Locally" at bounding box center [578, 507] width 329 height 45
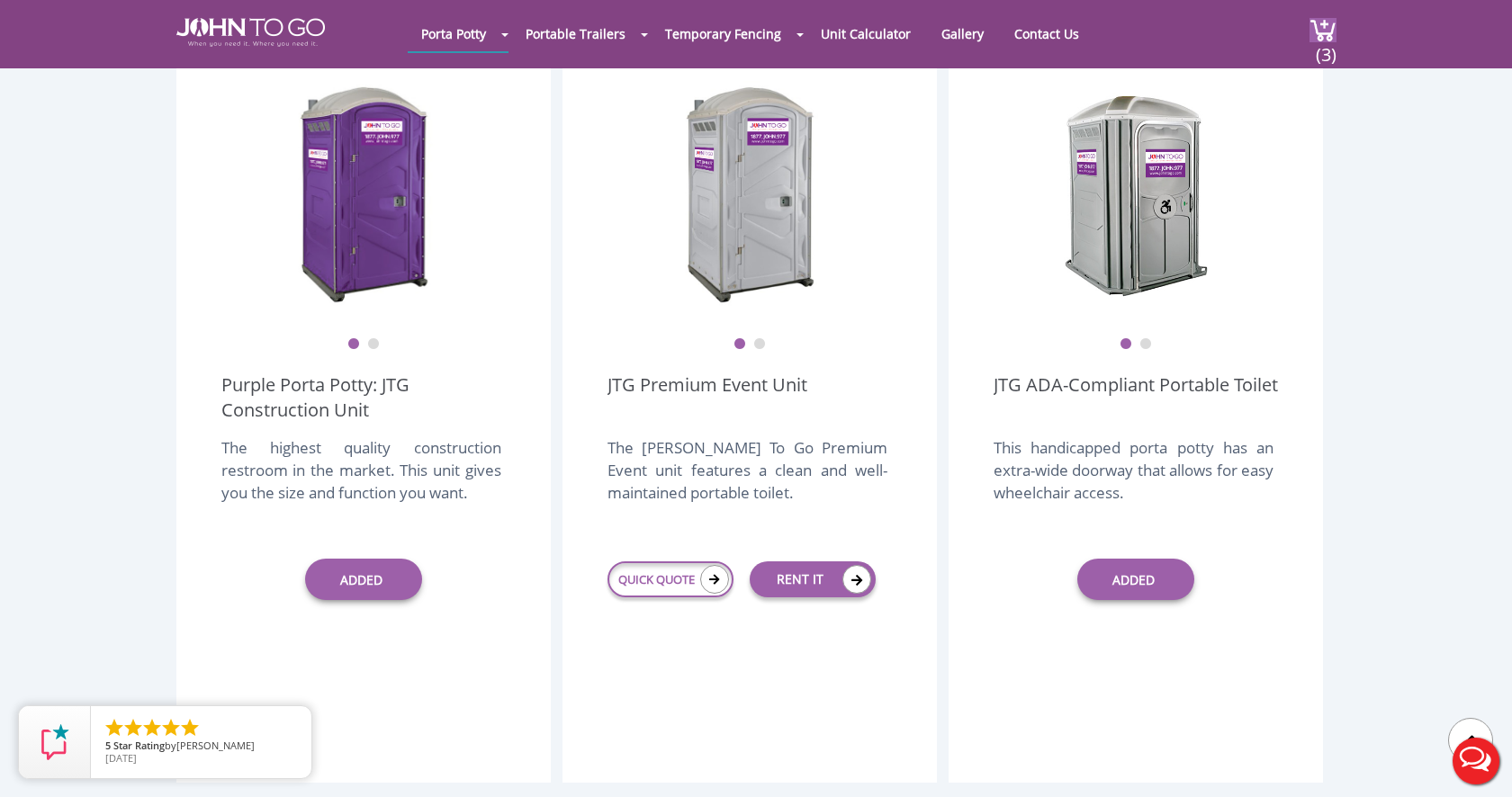
scroll to position [547, 0]
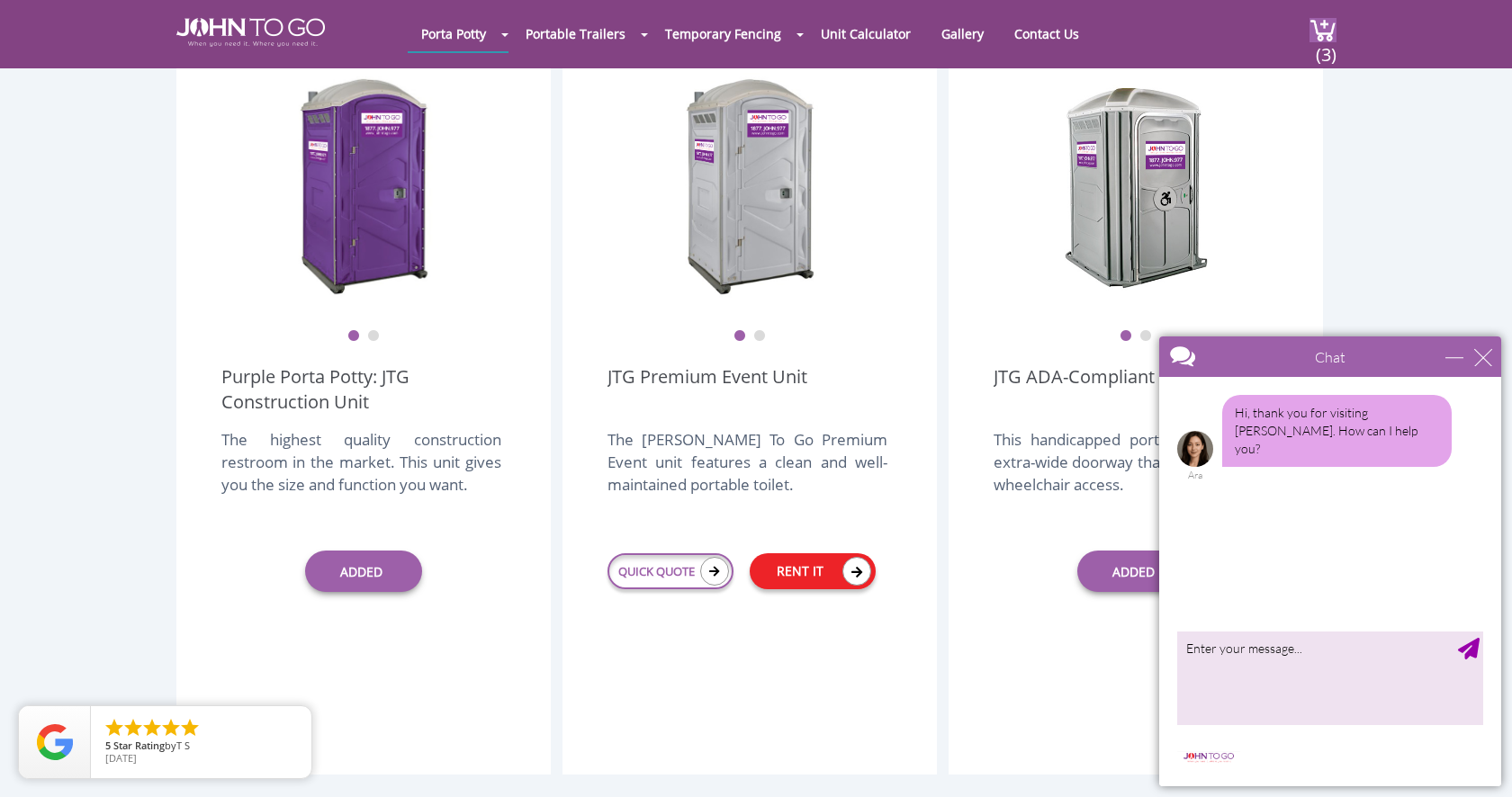
click at [810, 553] on link "RENT IT" at bounding box center [812, 571] width 126 height 36
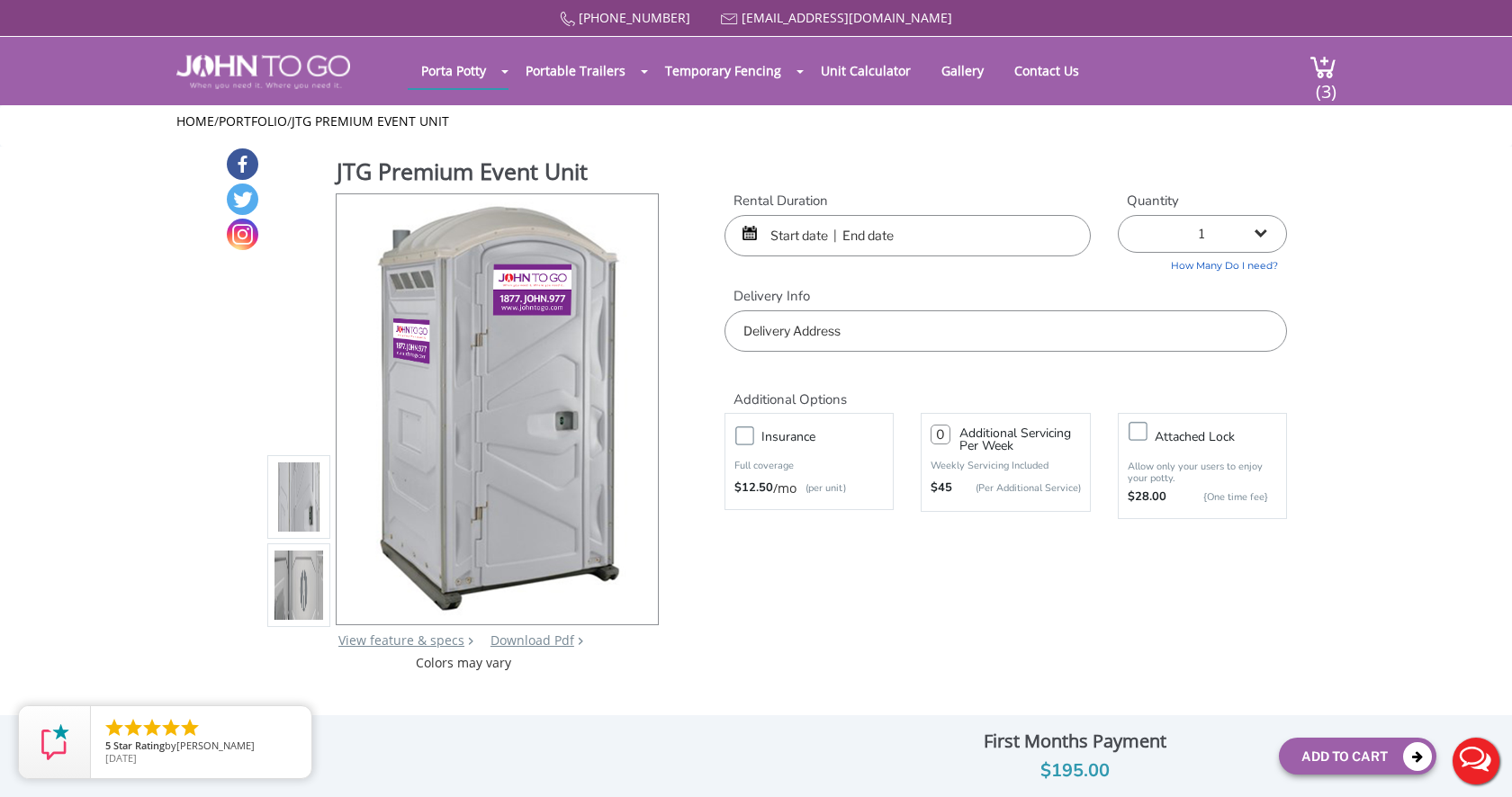
click at [847, 227] on input "text" at bounding box center [907, 236] width 367 height 41
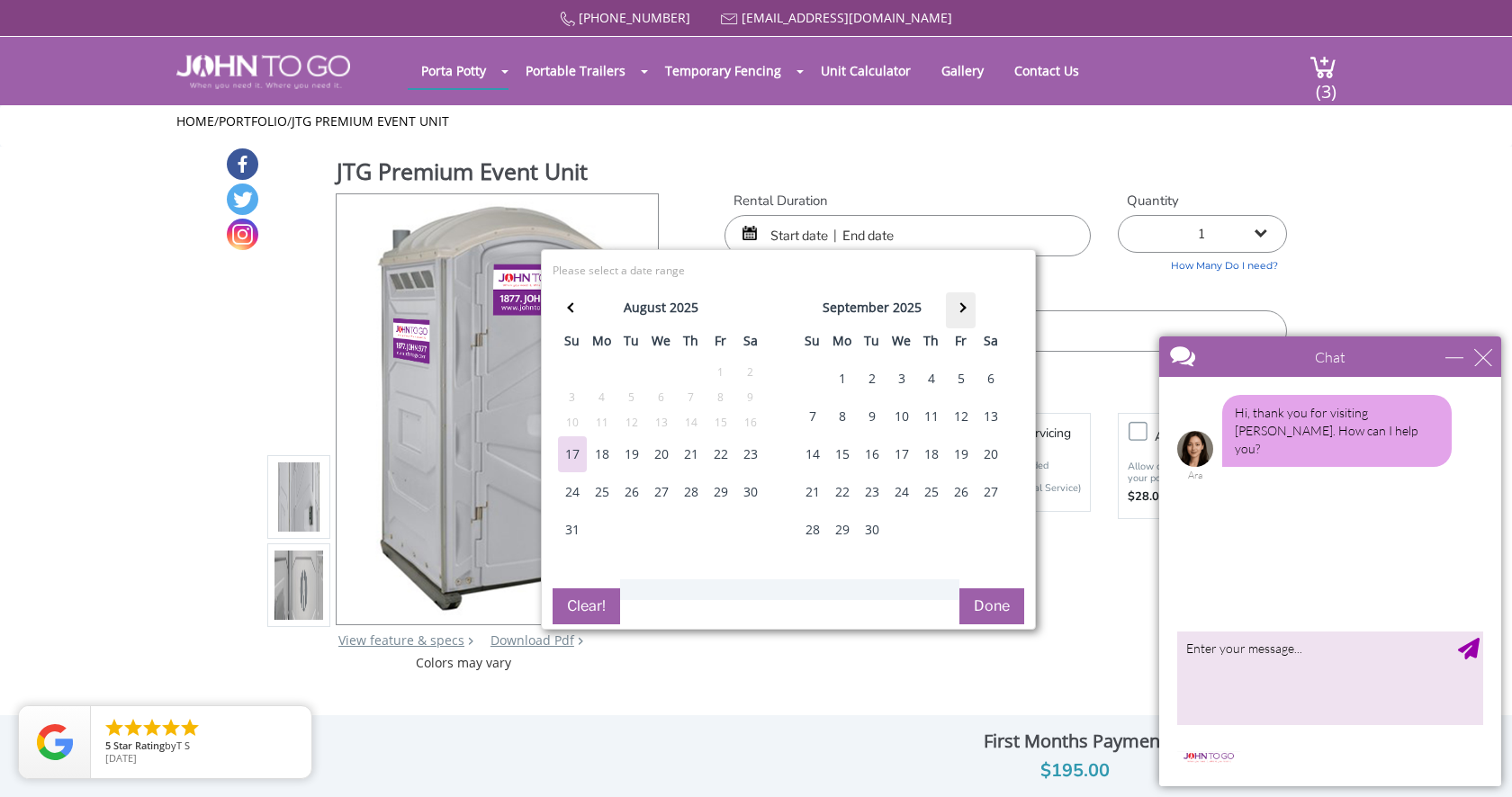
click at [959, 308] on span at bounding box center [960, 308] width 10 height 10
click at [964, 489] on div "24" at bounding box center [961, 493] width 29 height 36
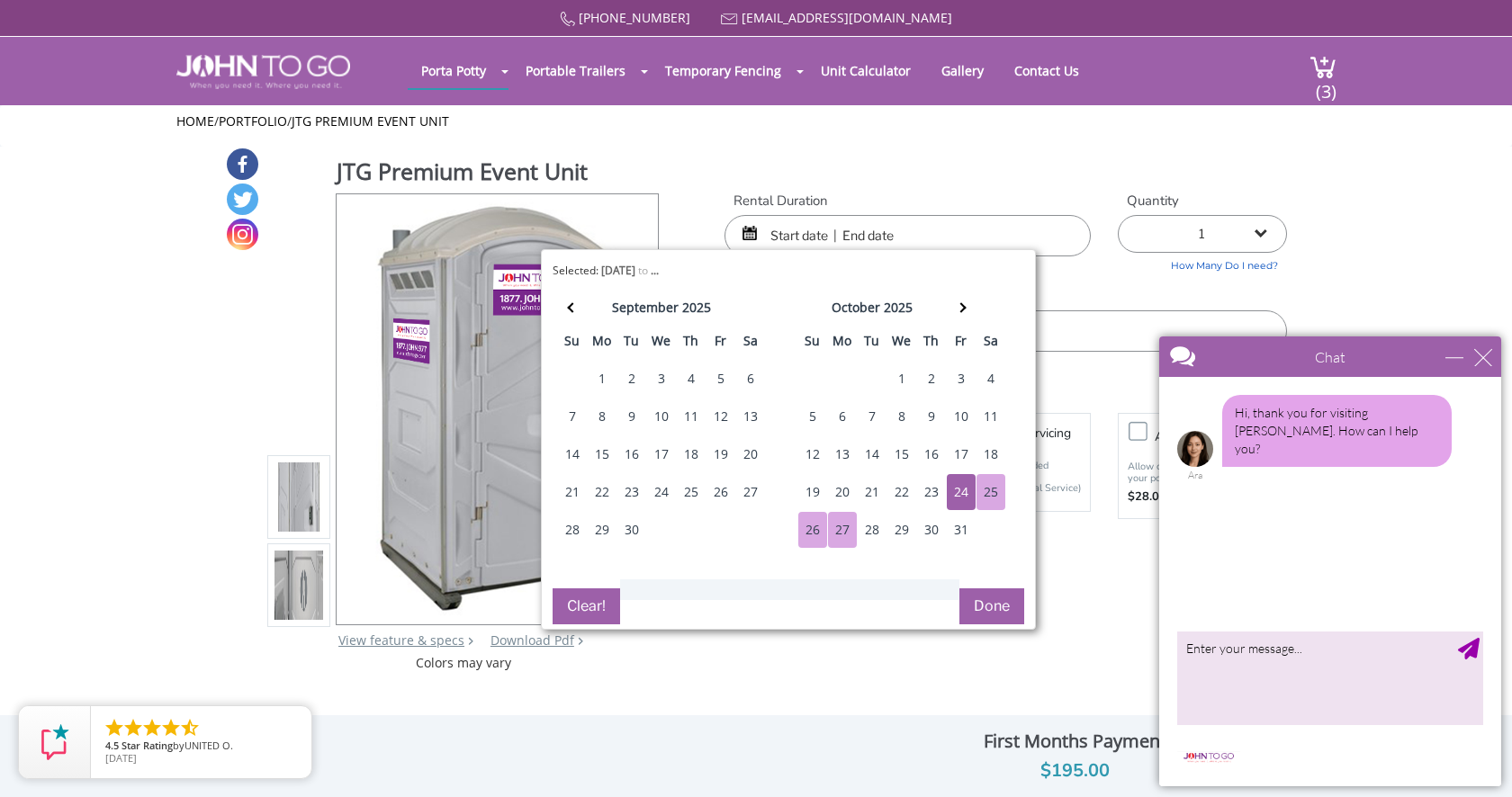
click at [842, 525] on div "27" at bounding box center [842, 530] width 29 height 36
type input "10/24/2025 to 10/27/2025"
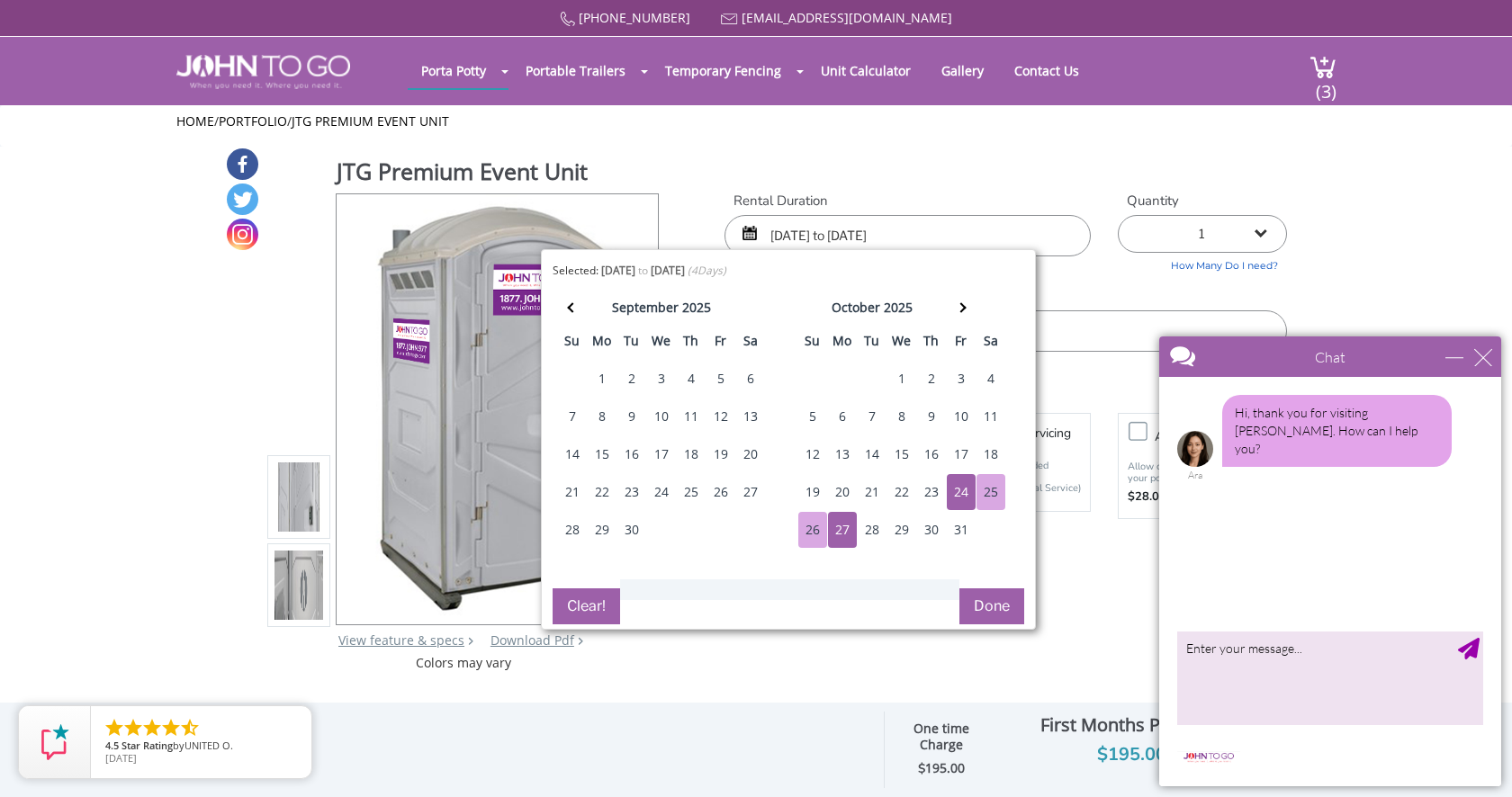
click at [998, 606] on button "Done" at bounding box center [991, 606] width 65 height 36
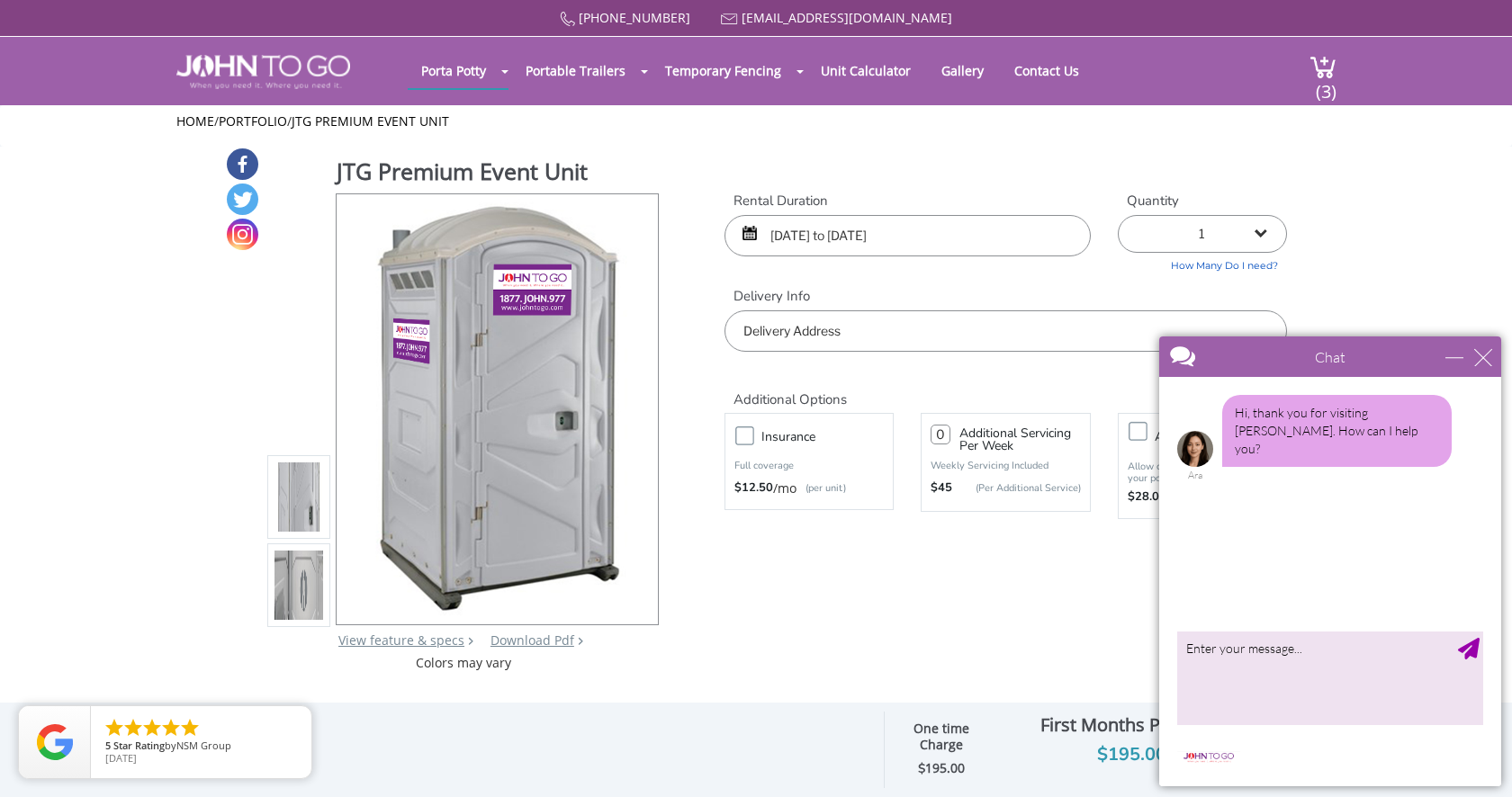
click at [826, 323] on input "text" at bounding box center [1005, 331] width 562 height 41
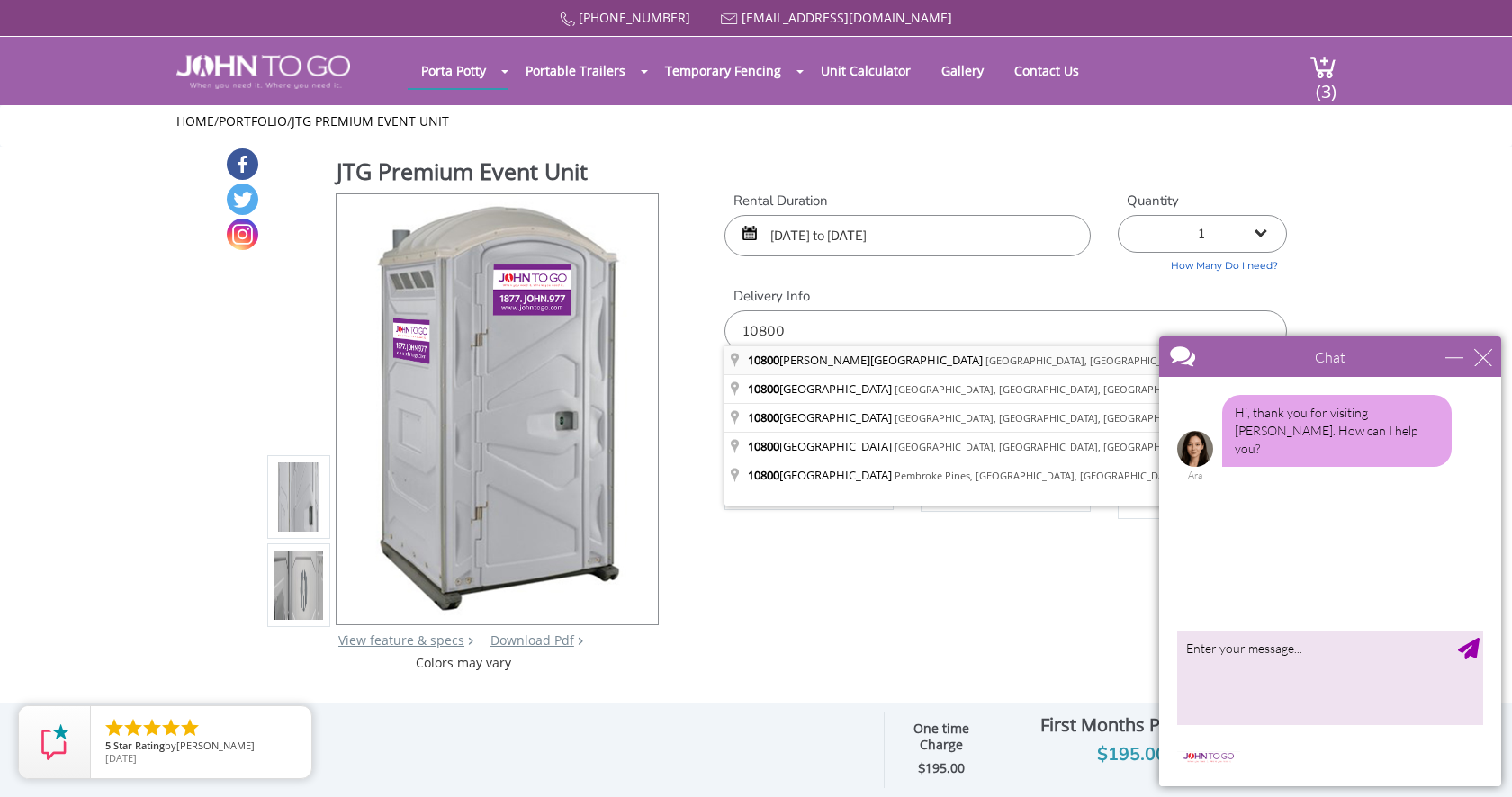
type input "10800 Collins Avenue, Miami Beach, FL, USA"
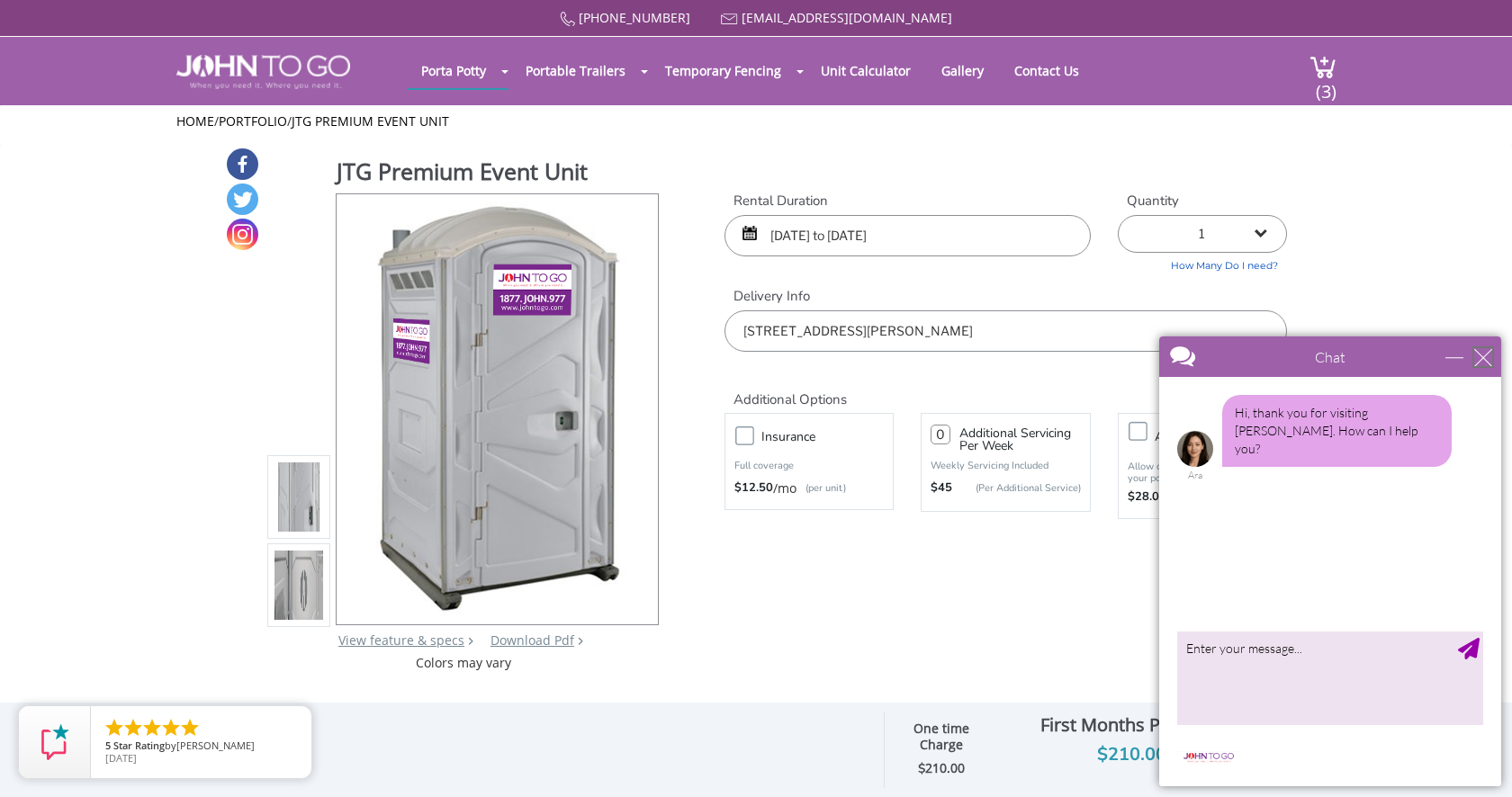
click at [1482, 357] on div "close" at bounding box center [1483, 358] width 18 height 18
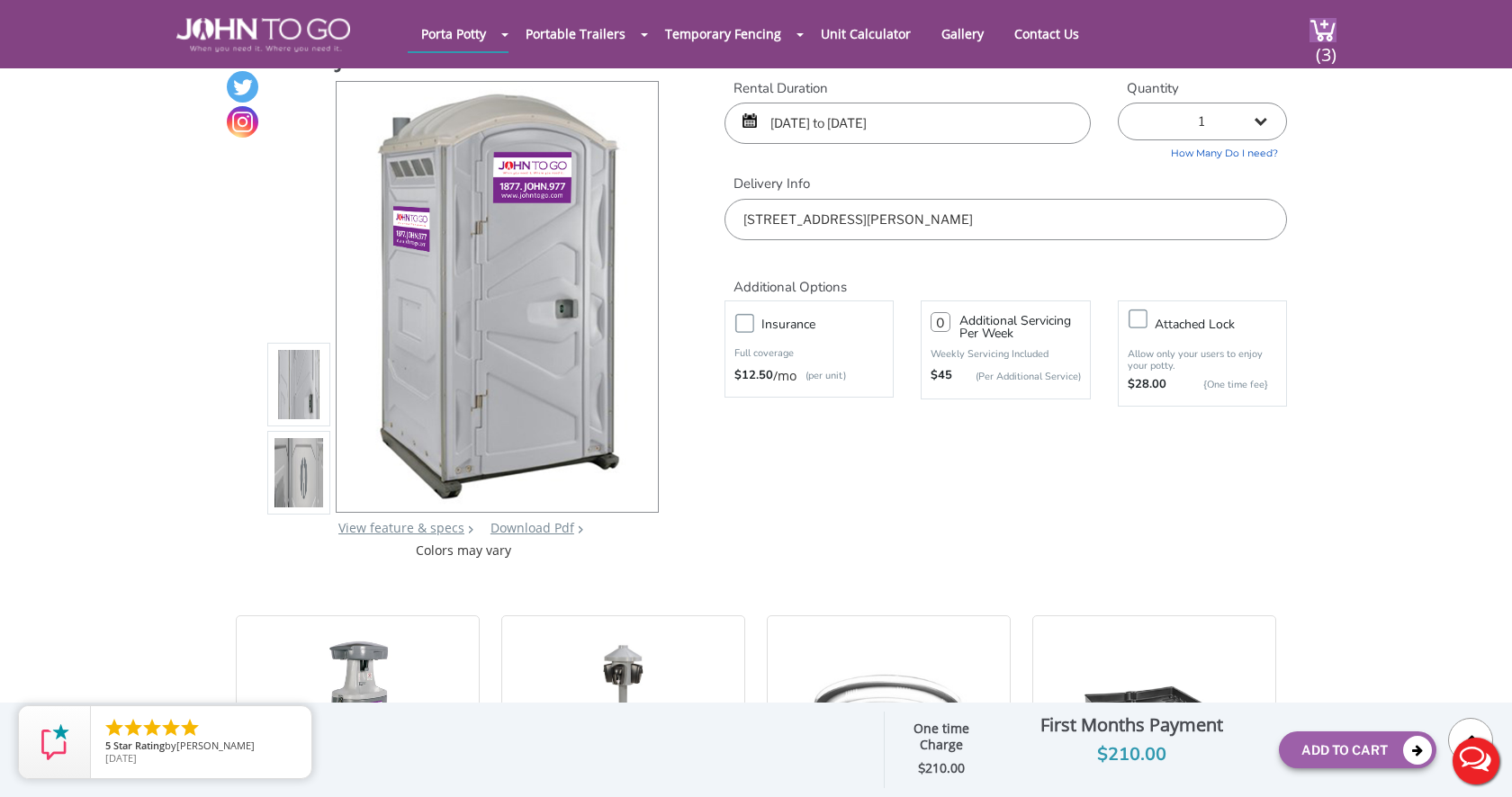
scroll to position [27, 0]
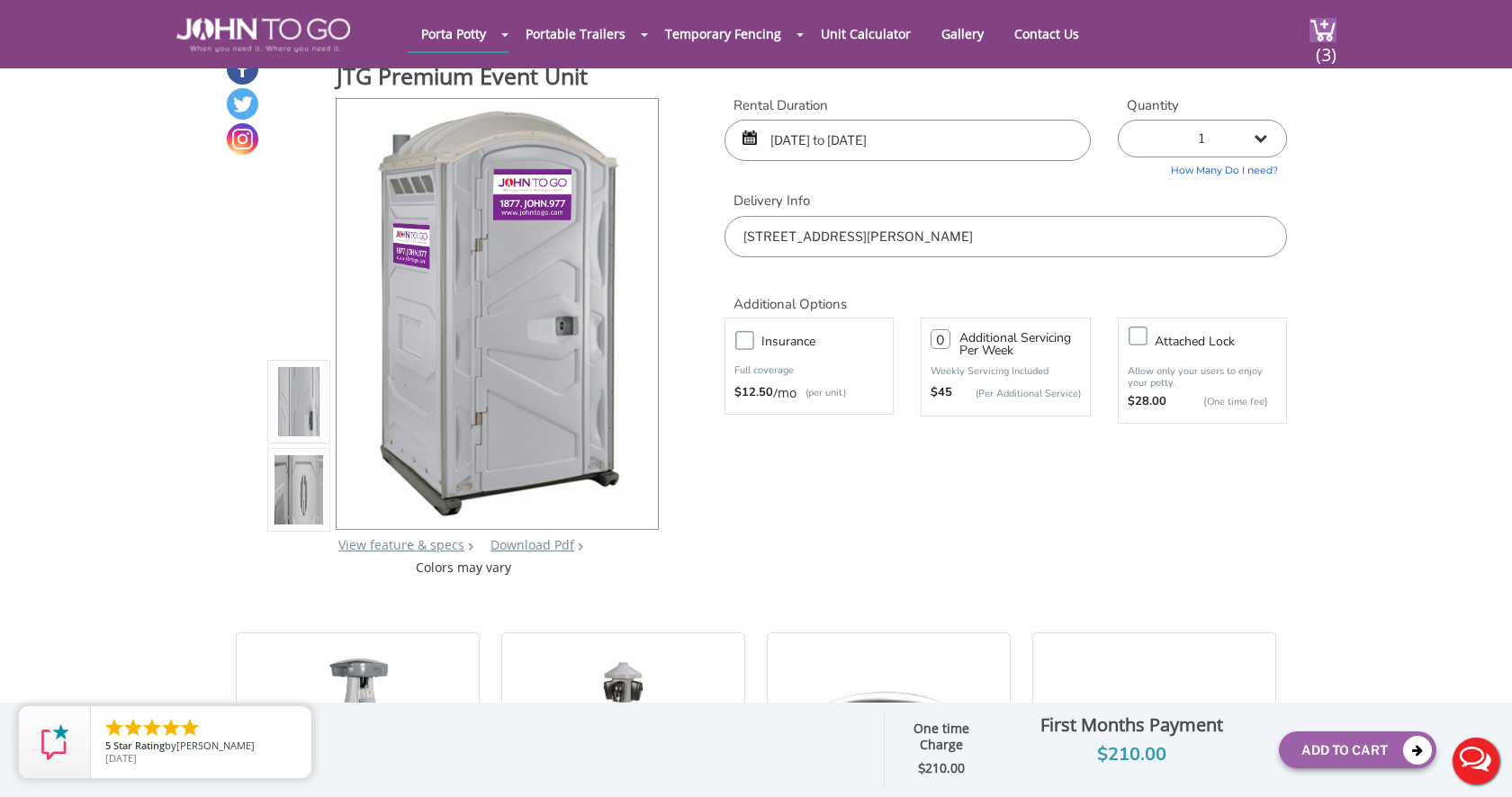
select select "10"
click at [1327, 752] on button "Add To Cart" at bounding box center [1357, 749] width 158 height 37
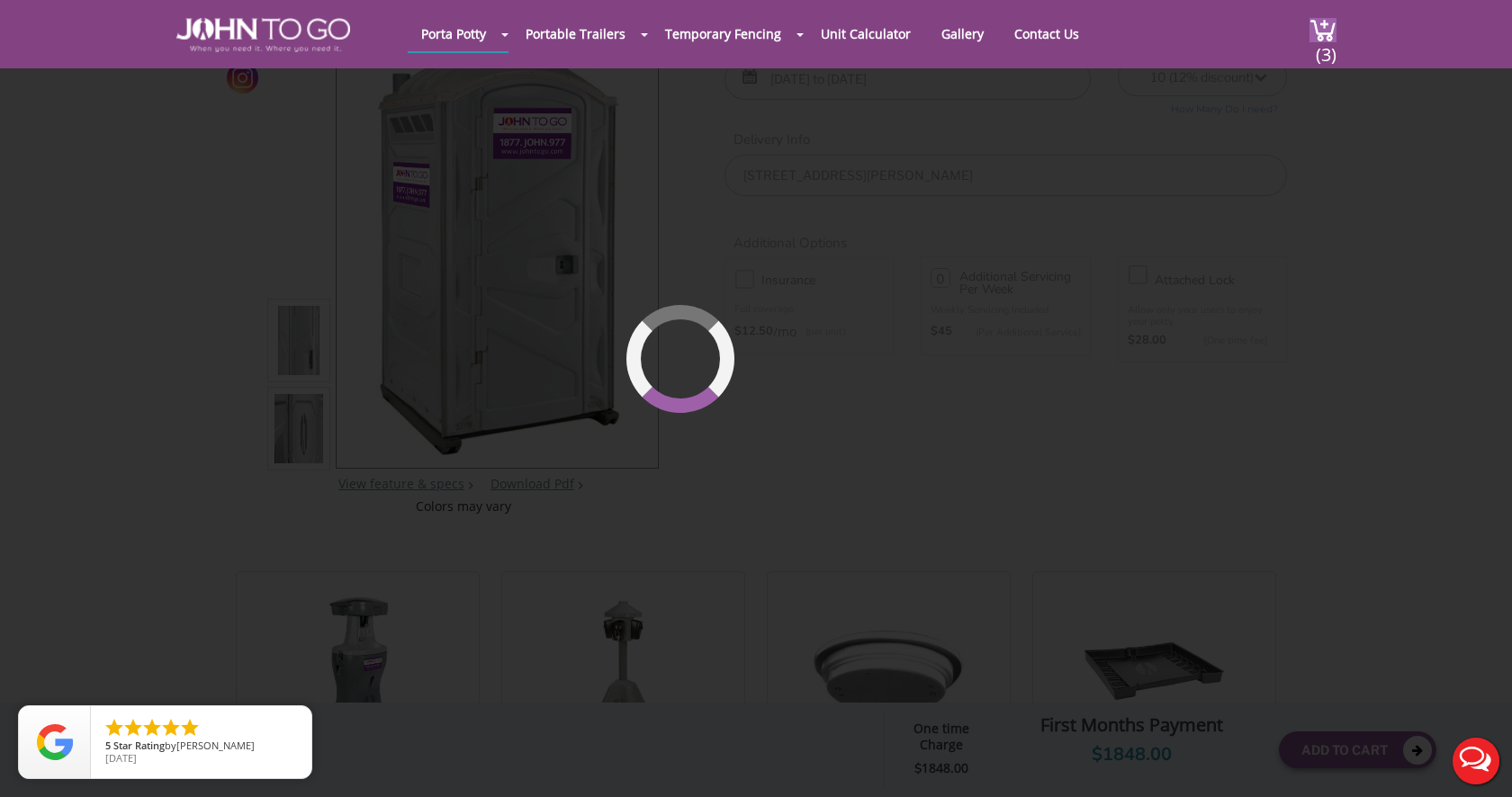
scroll to position [123, 0]
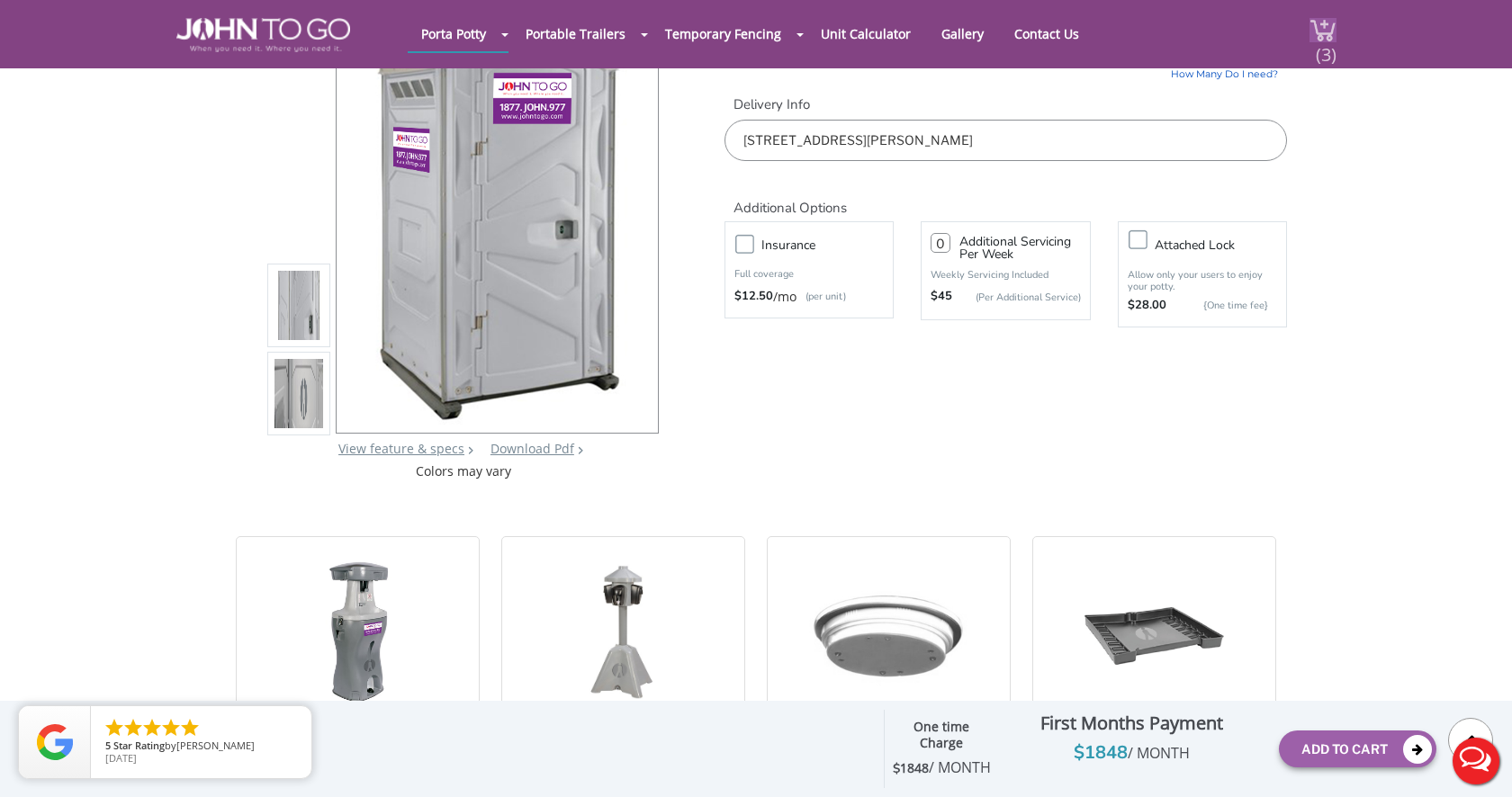
click at [1311, 31] on img at bounding box center [1323, 30] width 27 height 24
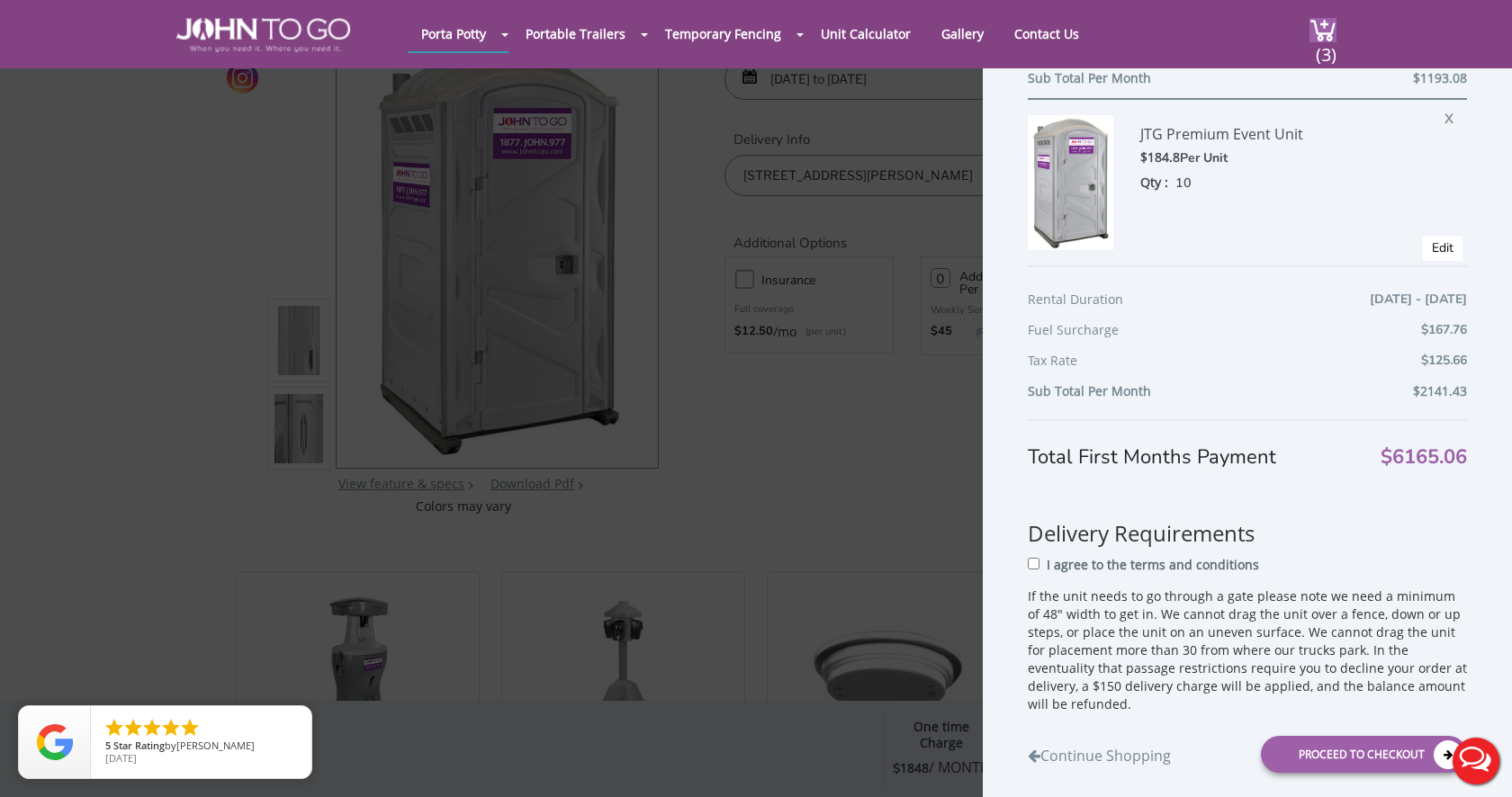
scroll to position [984, 0]
click at [1450, 107] on span "X" at bounding box center [1453, 117] width 18 height 23
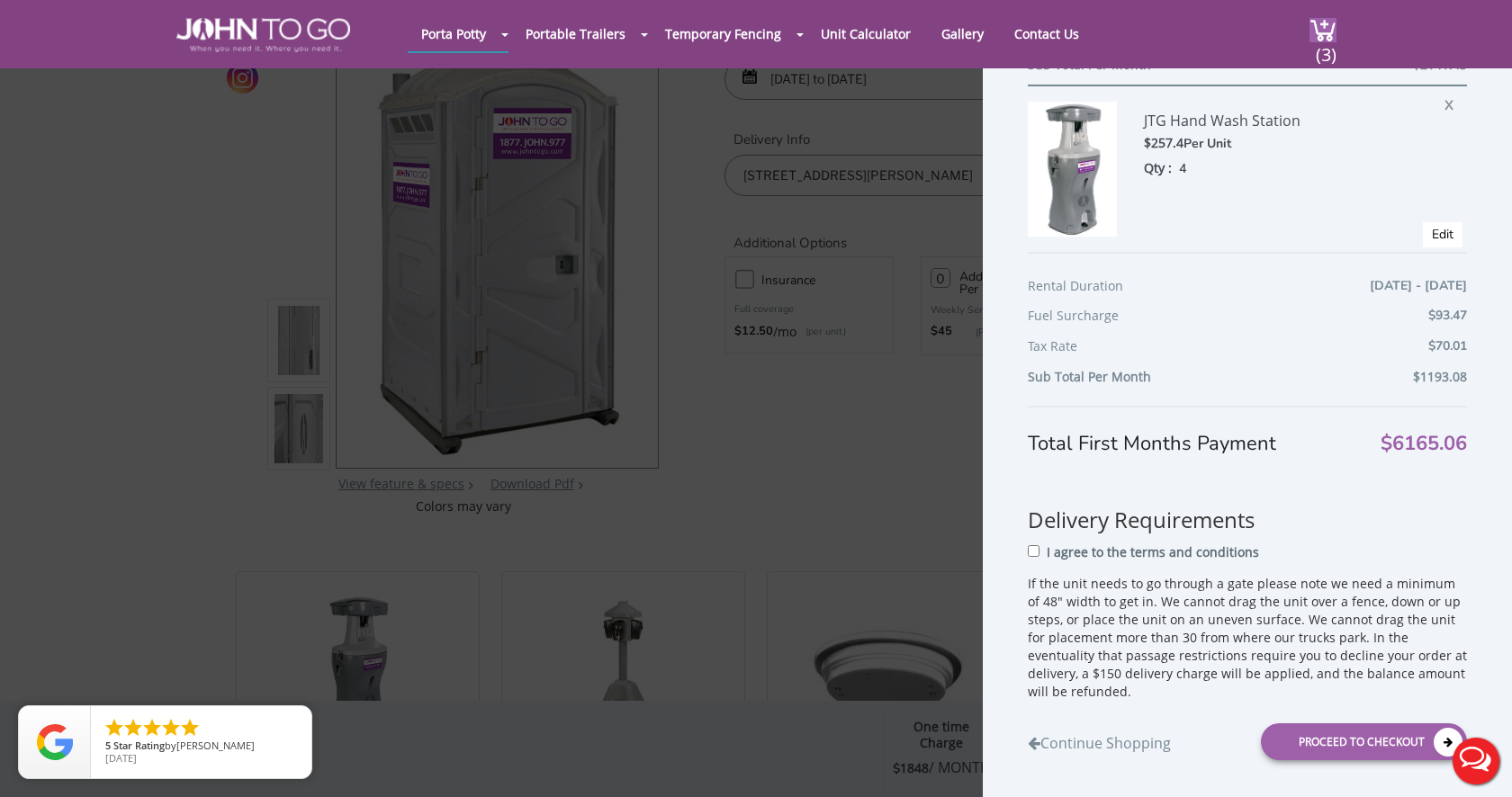
scroll to position [675, 0]
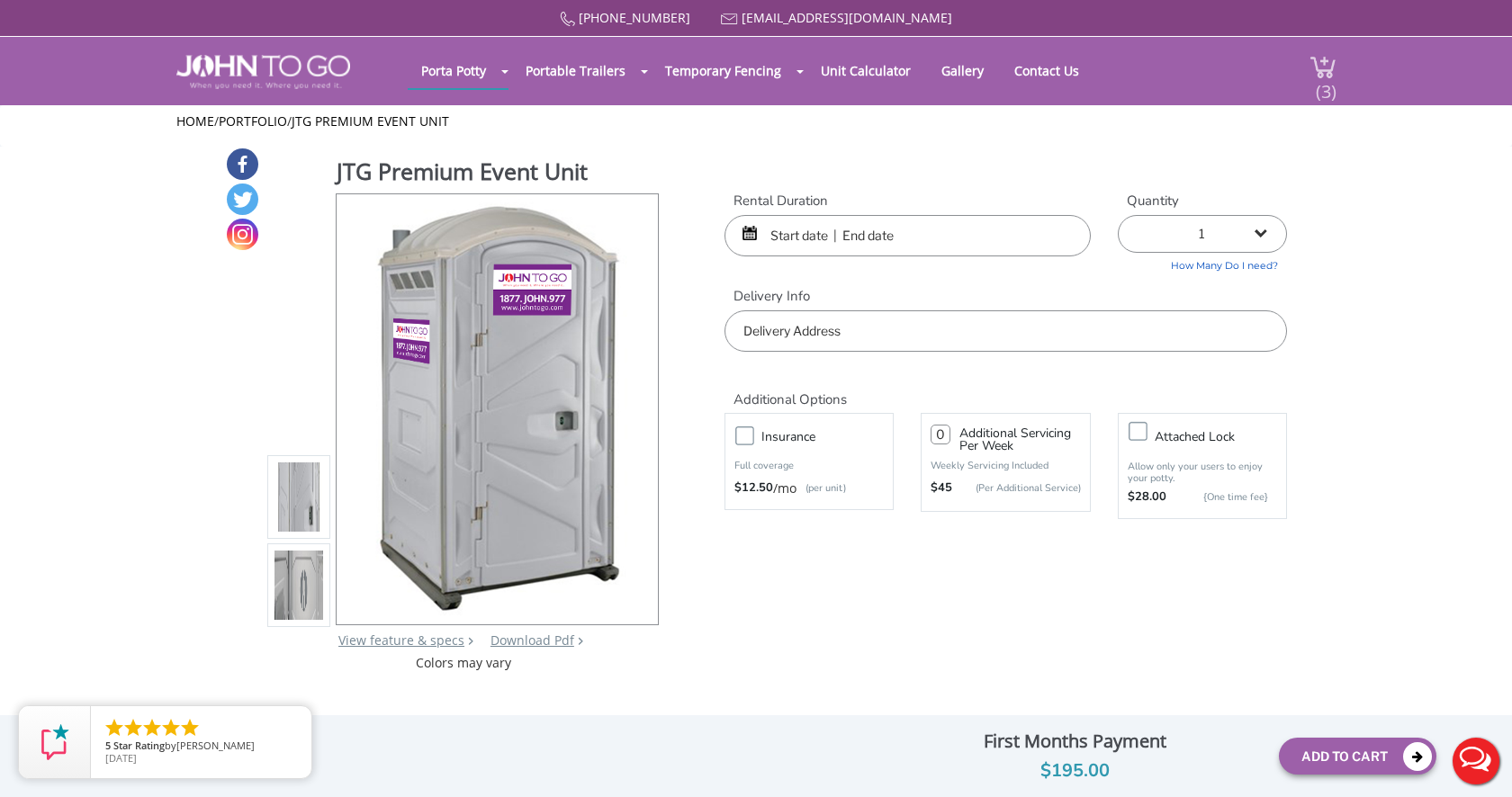
click at [1309, 71] on img at bounding box center [1323, 67] width 27 height 24
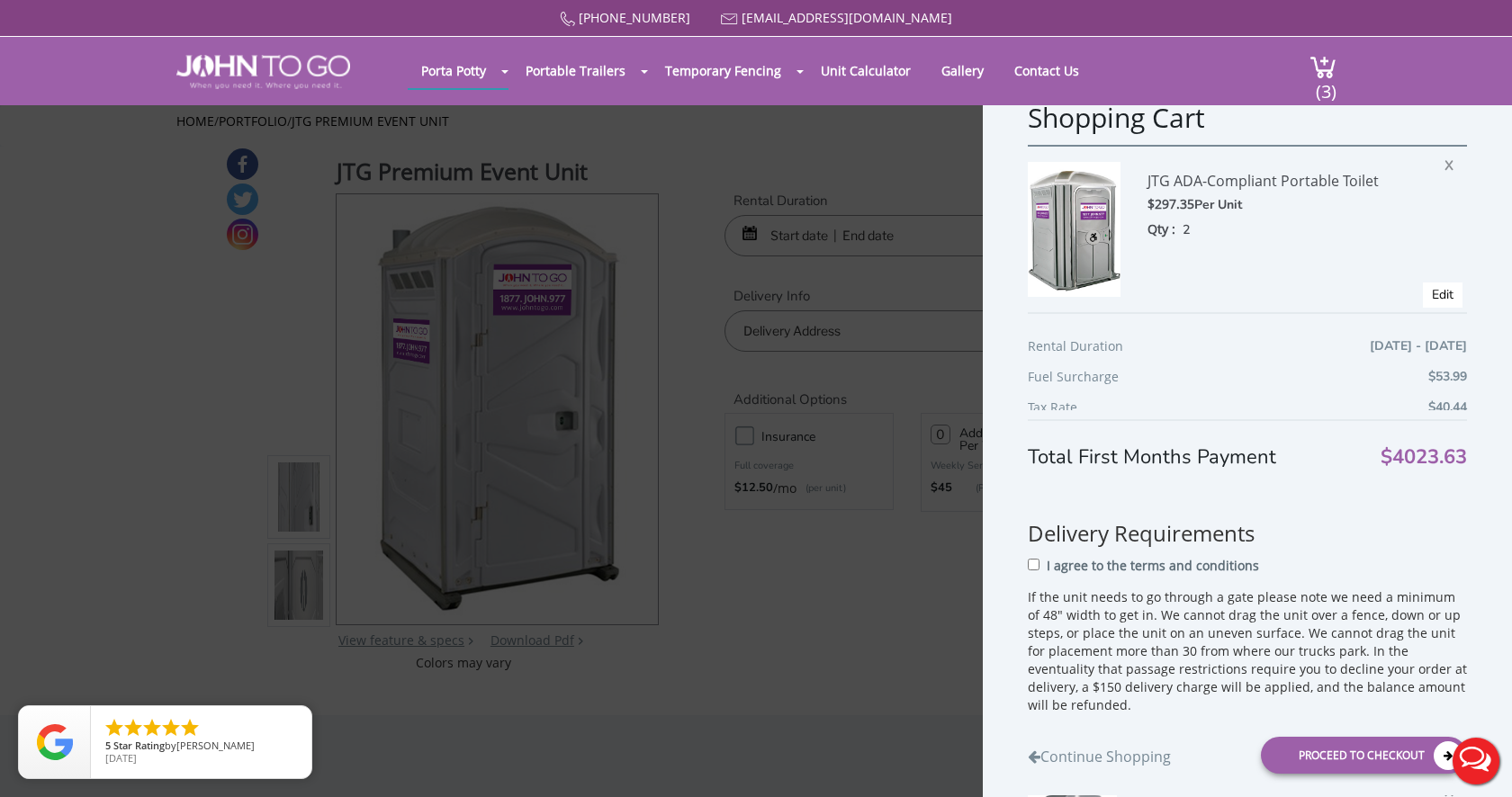
click at [851, 356] on div "Shopping Cart JTG ADA-Compliant Portable Toilet $297.35 Per Unit Qty : 2 X Edit…" at bounding box center [756, 398] width 1512 height 797
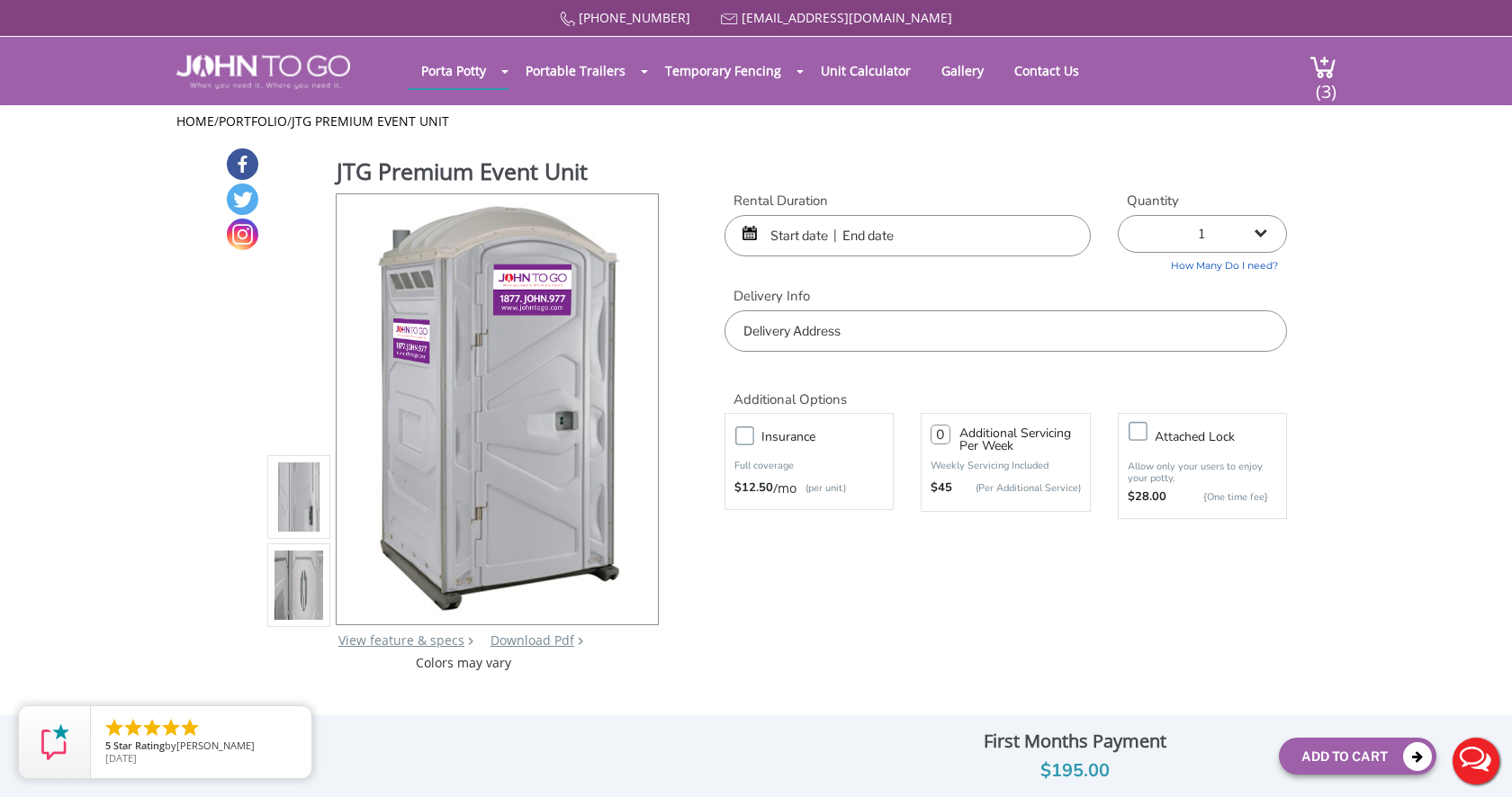
click at [873, 219] on input "text" at bounding box center [907, 236] width 367 height 41
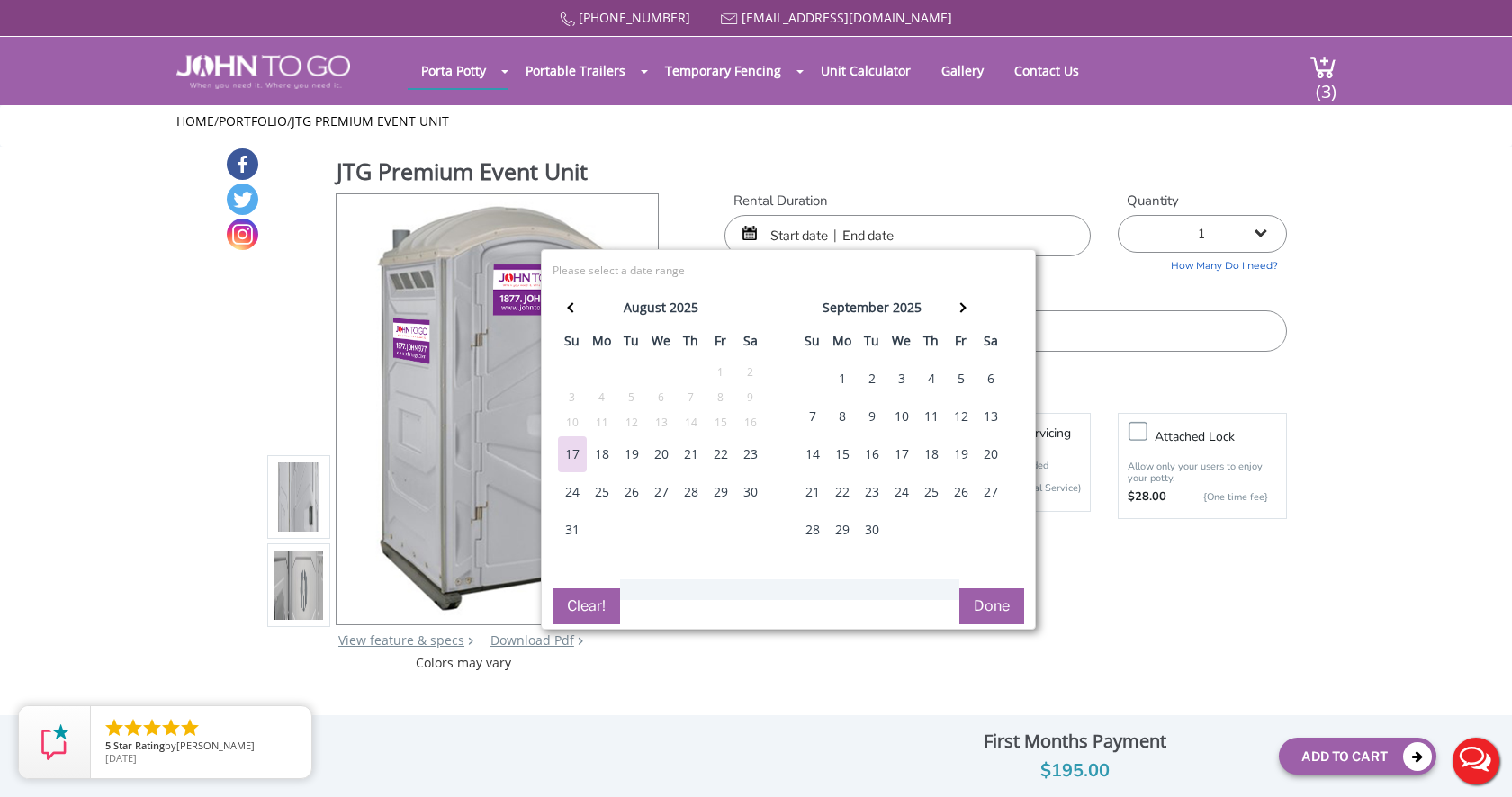
click at [873, 219] on input "text" at bounding box center [907, 236] width 367 height 41
click at [905, 192] on label "Rental Duration" at bounding box center [907, 201] width 367 height 19
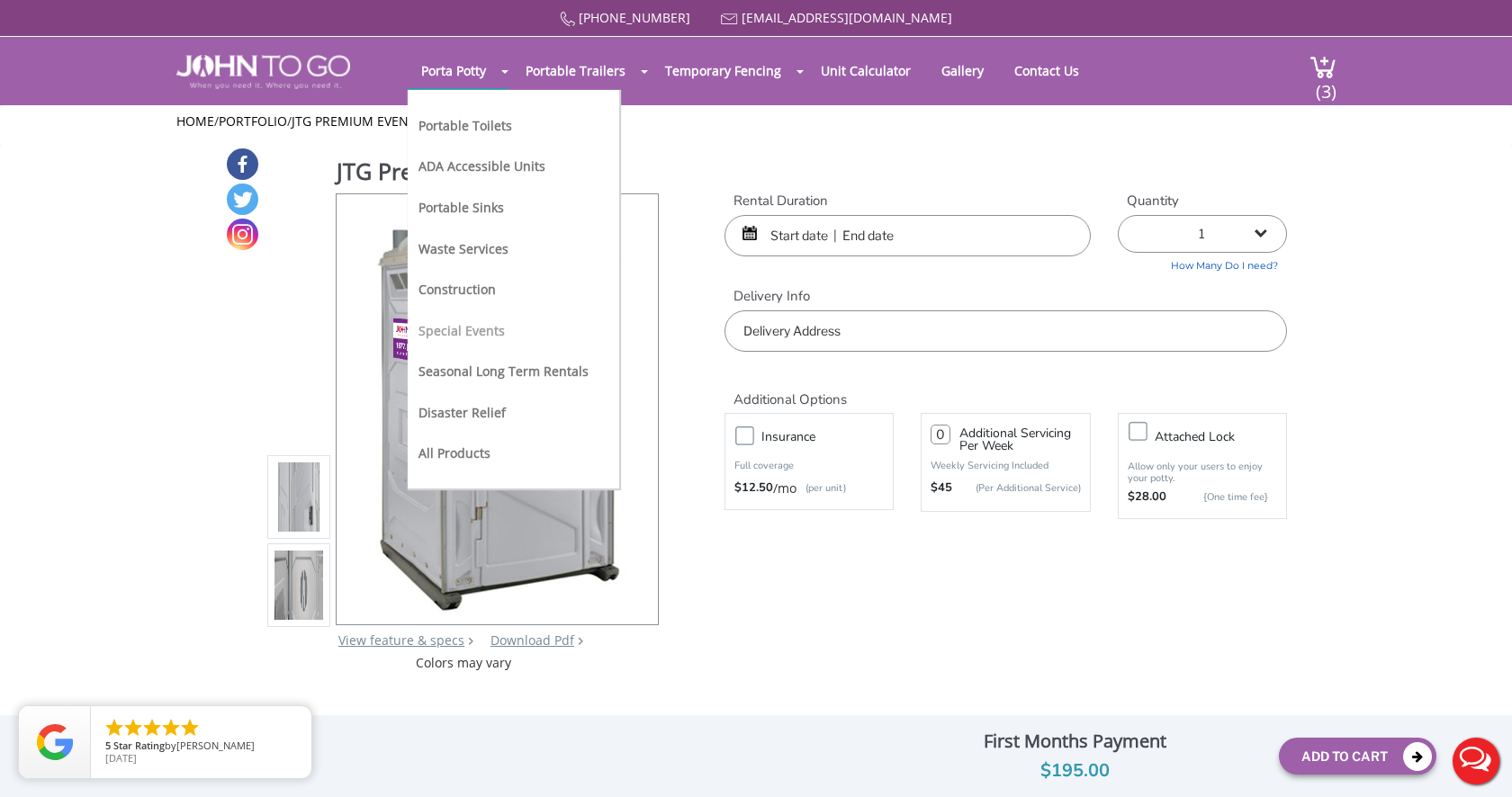
click at [492, 325] on link "Special Events" at bounding box center [462, 331] width 86 height 17
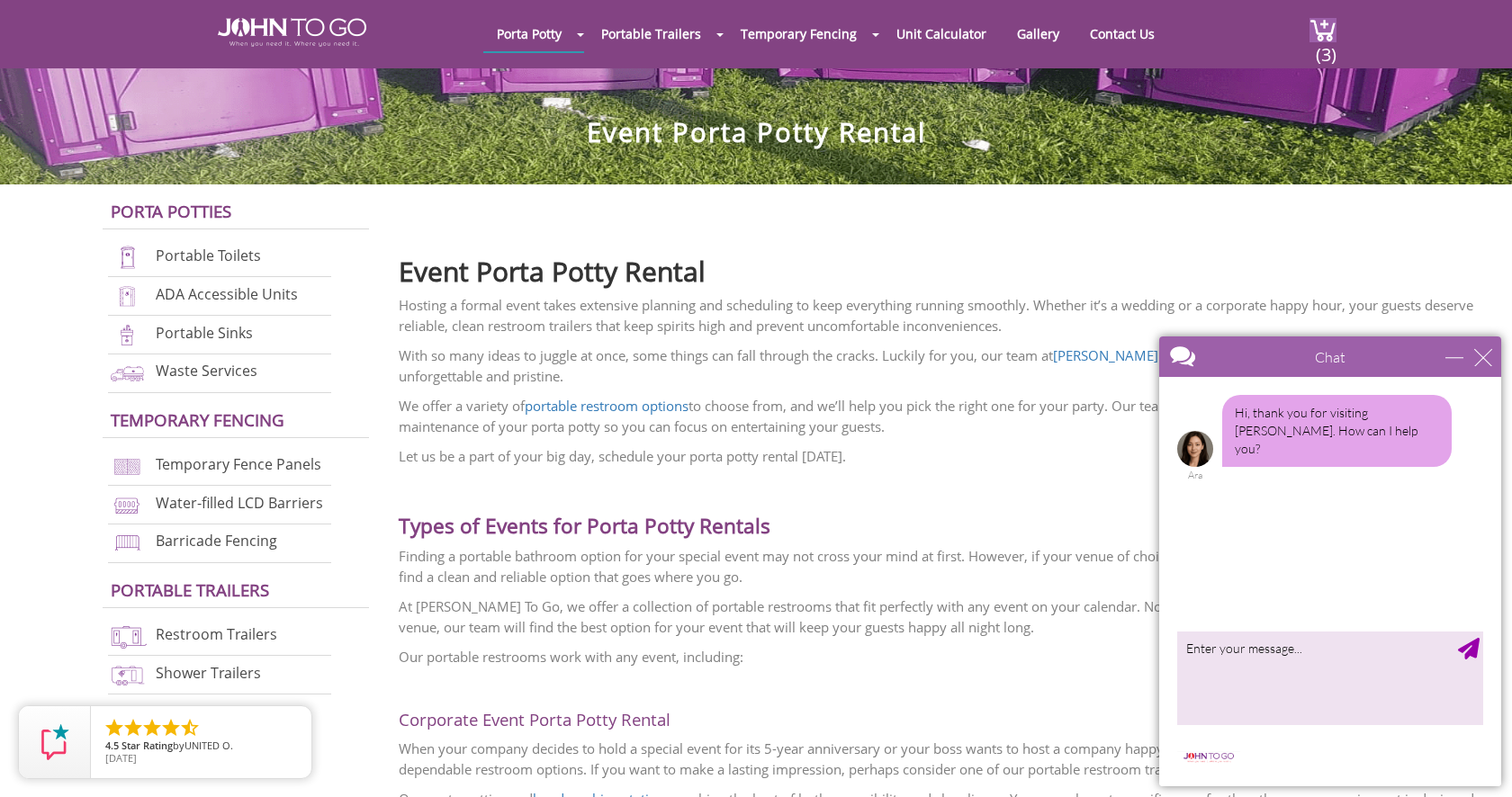
scroll to position [380, 0]
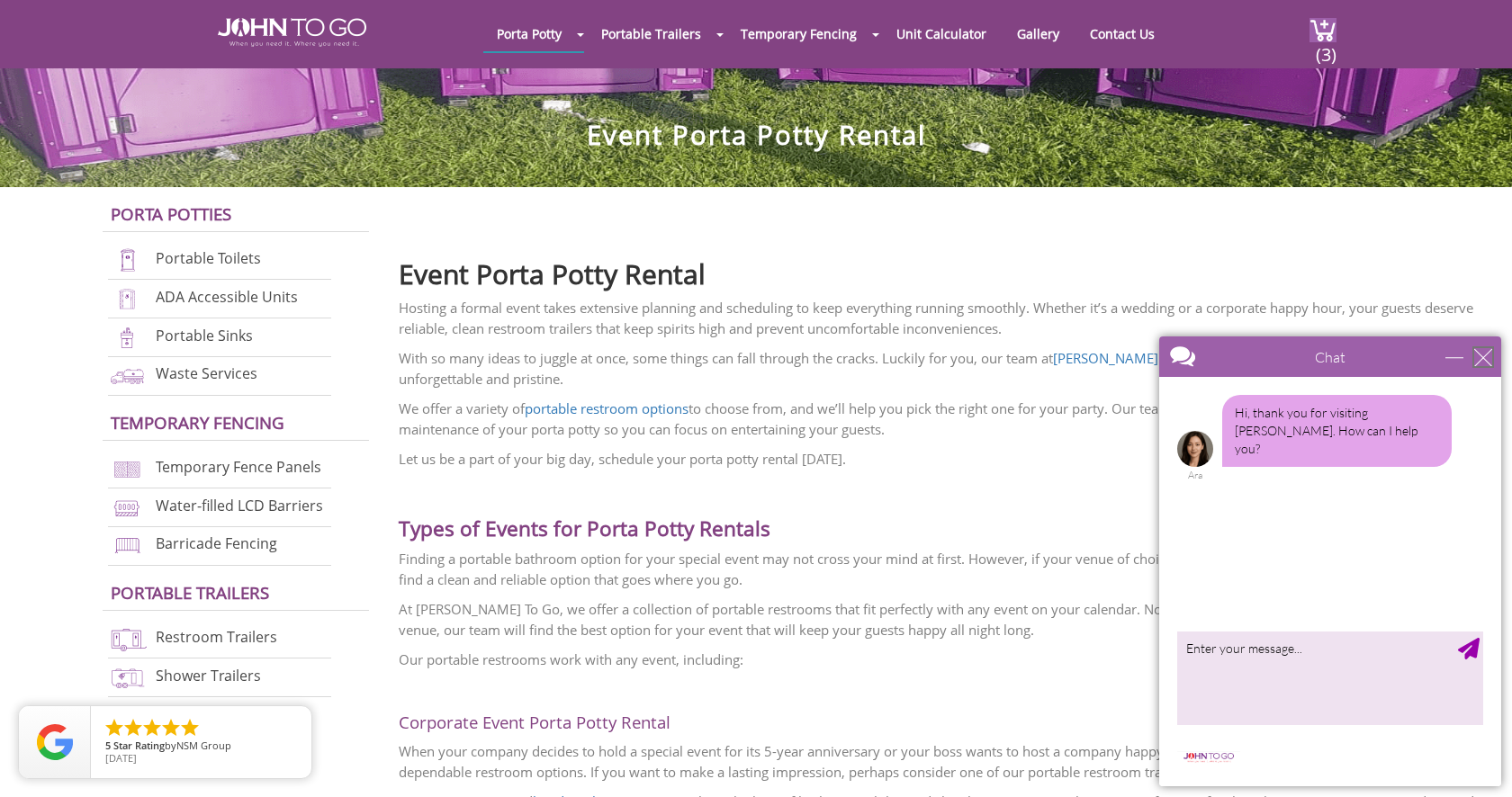
click at [1483, 357] on div "close" at bounding box center [1483, 358] width 18 height 18
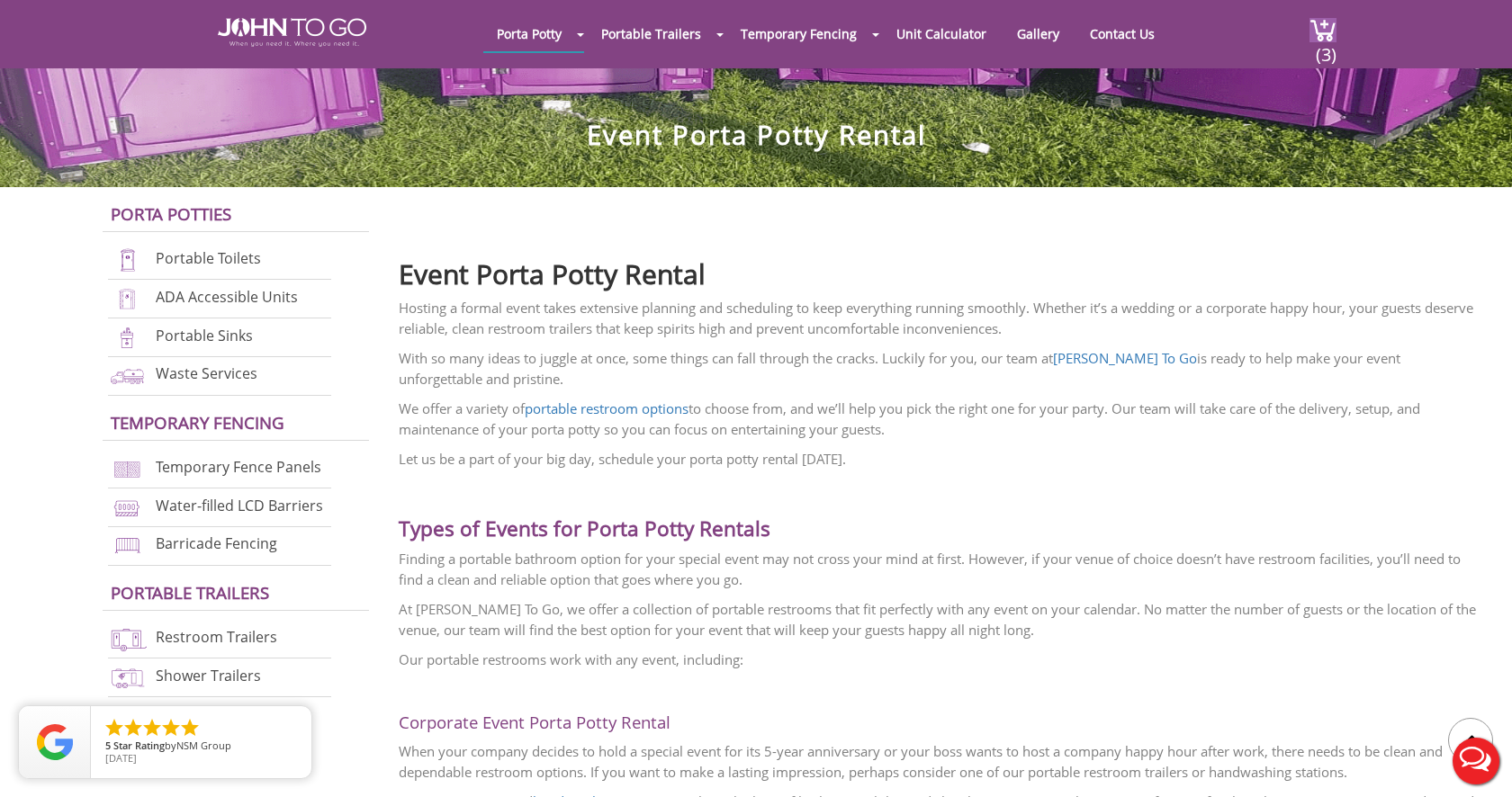
scroll to position [0, 0]
click at [662, 414] on link "portable restroom options" at bounding box center [606, 409] width 164 height 18
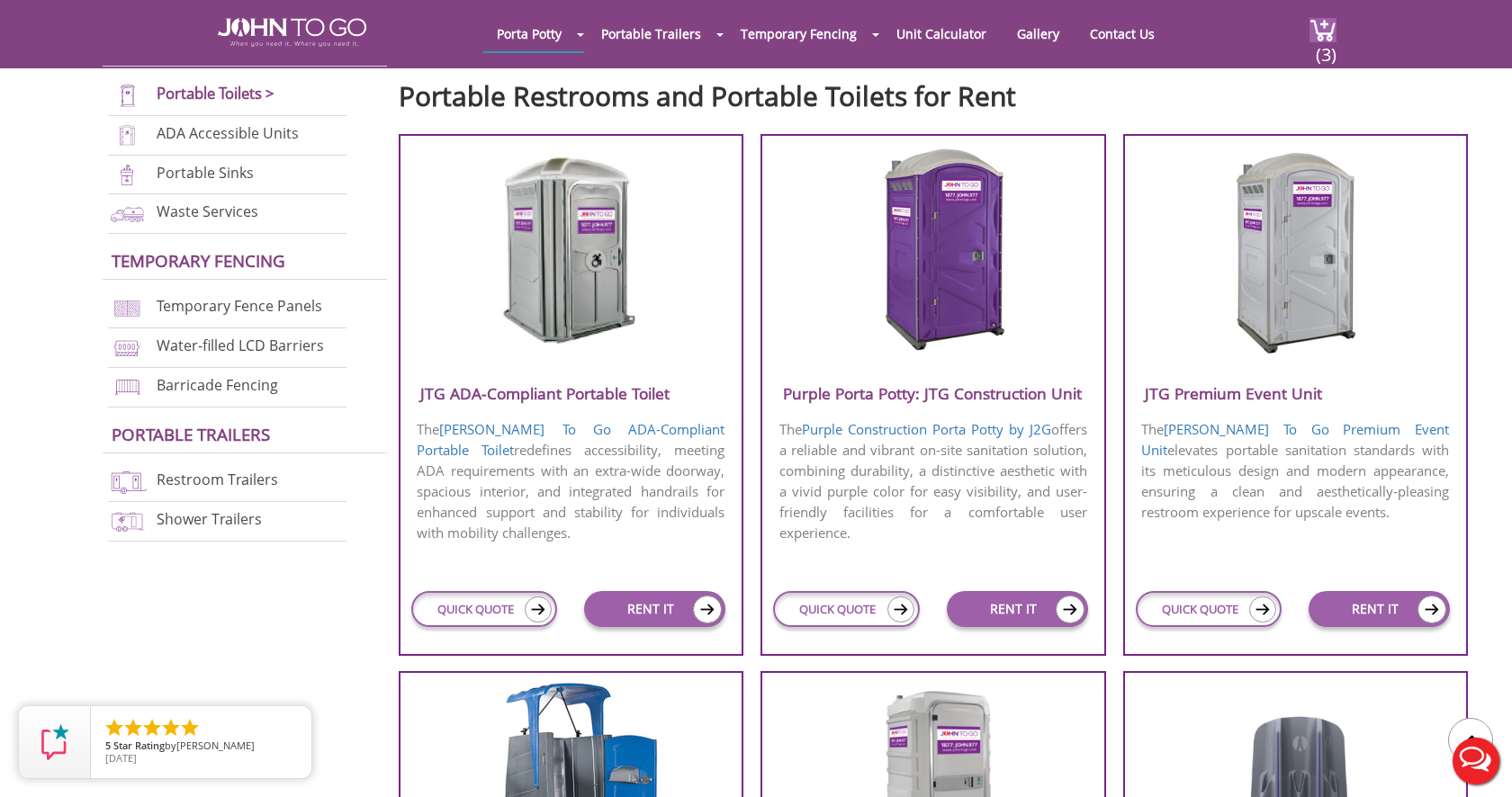
scroll to position [628, 0]
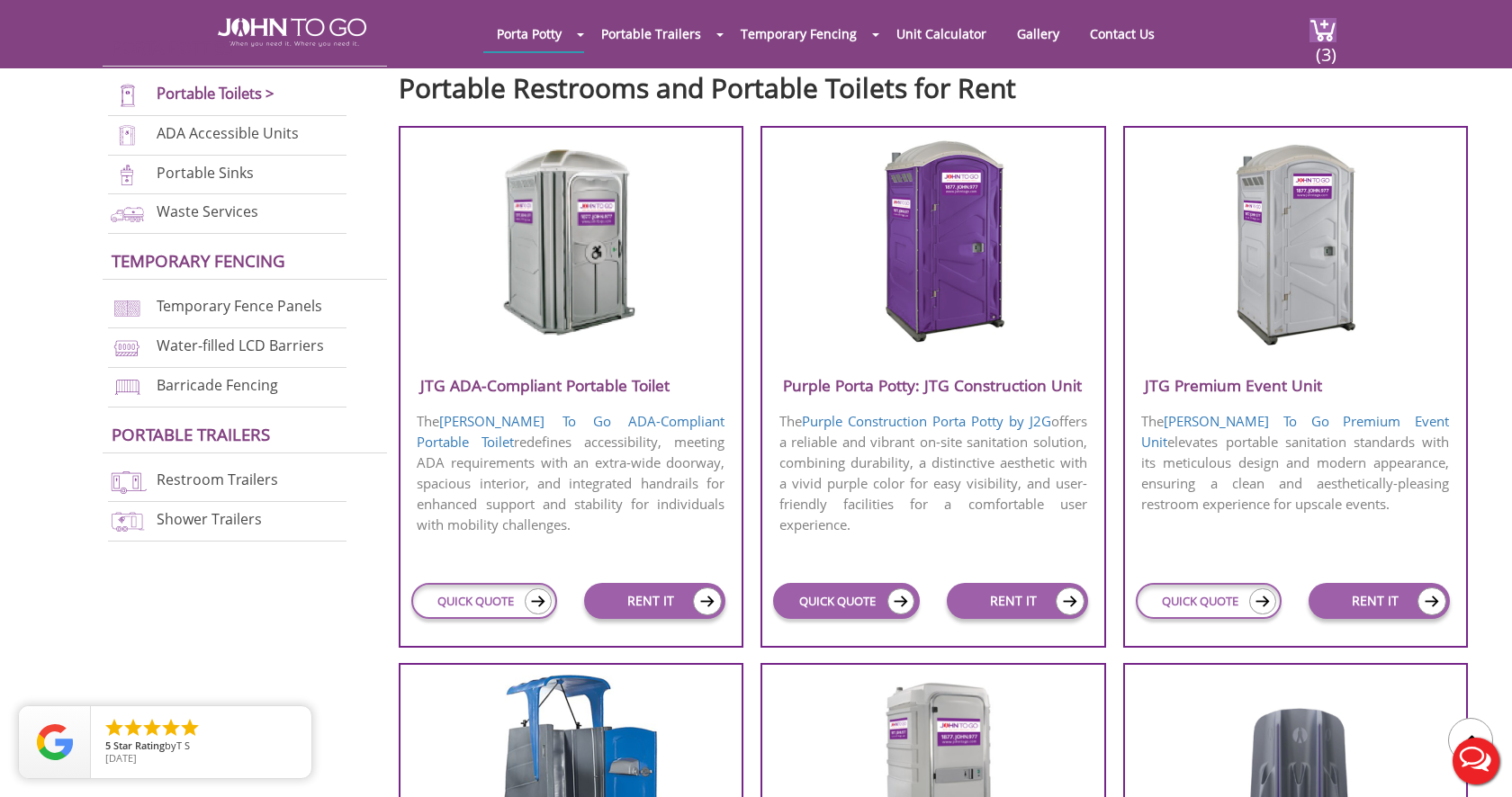
click at [884, 597] on link "QUICK QUOTE" at bounding box center [846, 601] width 147 height 36
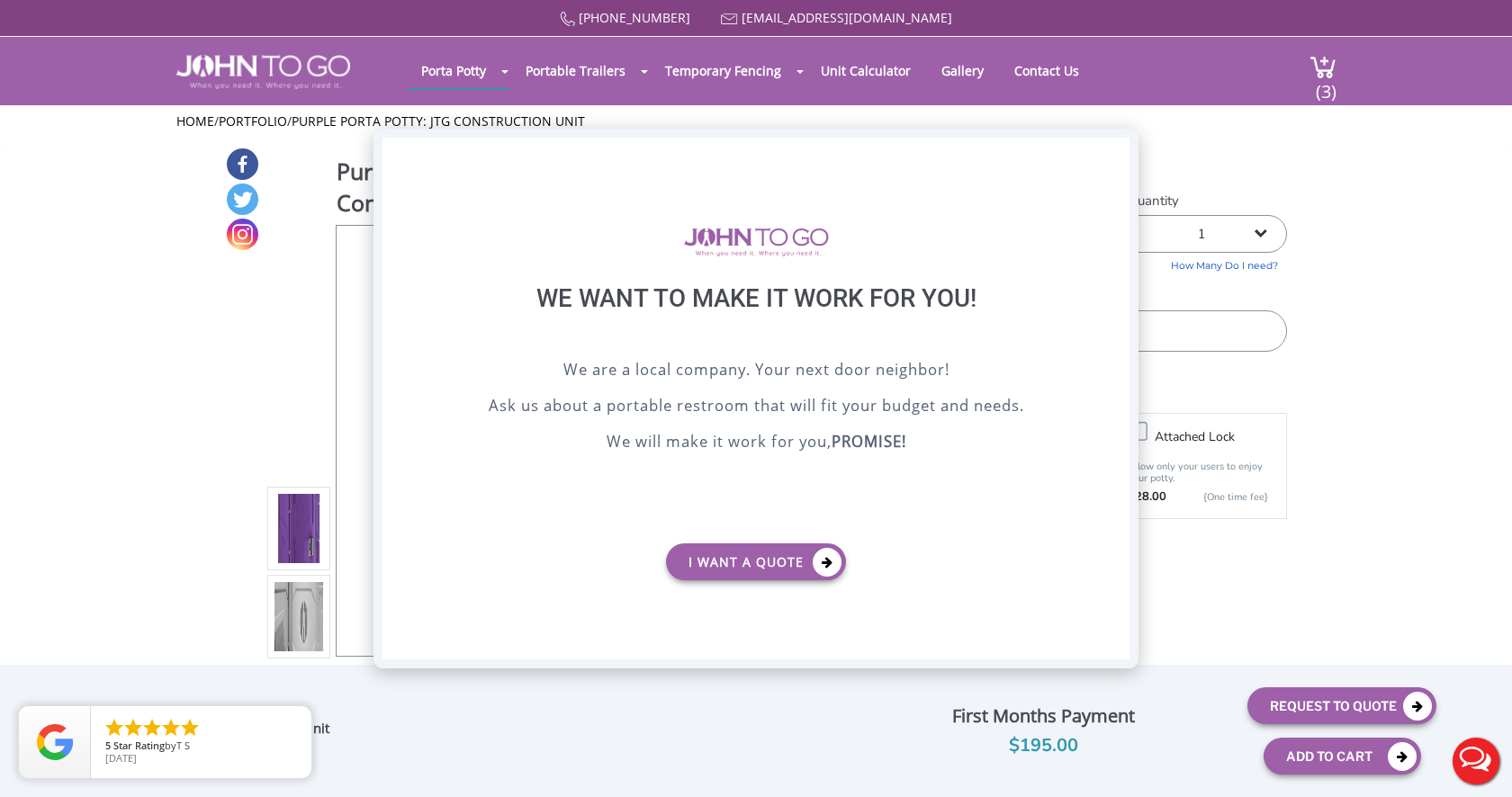
click at [1113, 152] on div "X" at bounding box center [1115, 153] width 28 height 31
